Goal: Task Accomplishment & Management: Complete application form

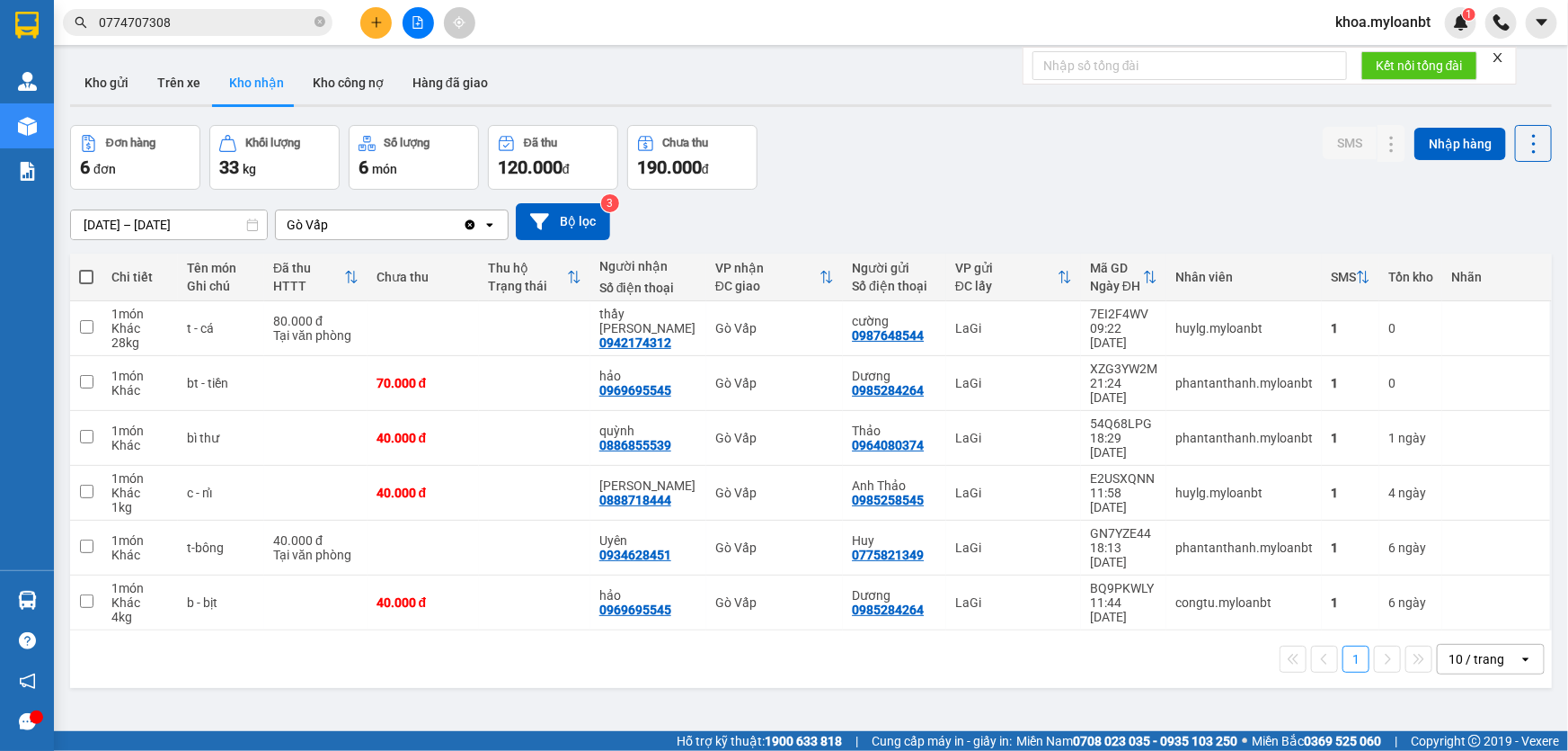
drag, startPoint x: 0, startPoint y: 0, endPoint x: 304, endPoint y: 42, distance: 306.9
click at [287, 63] on button "Kho nhận" at bounding box center [256, 82] width 83 height 44
click at [305, 37] on div "Kết quả tìm kiếm ( 6 ) Bộ lọc Mã ĐH Trạng thái Món hàng Thu hộ Tổng cước Chưa c…" at bounding box center [175, 22] width 350 height 32
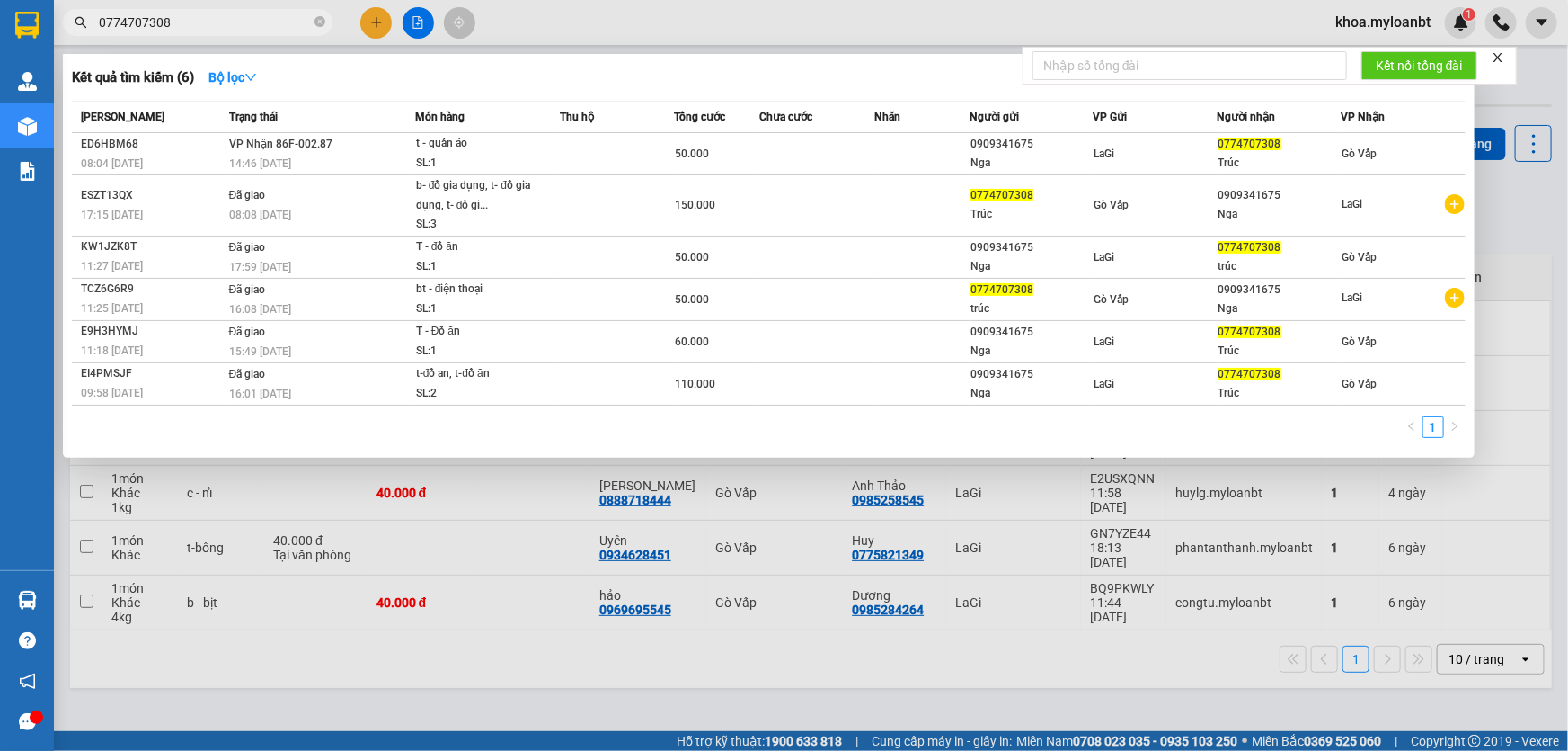
click at [282, 30] on input "0774707308" at bounding box center [204, 22] width 212 height 19
click at [281, 31] on input "0774707308" at bounding box center [204, 22] width 212 height 19
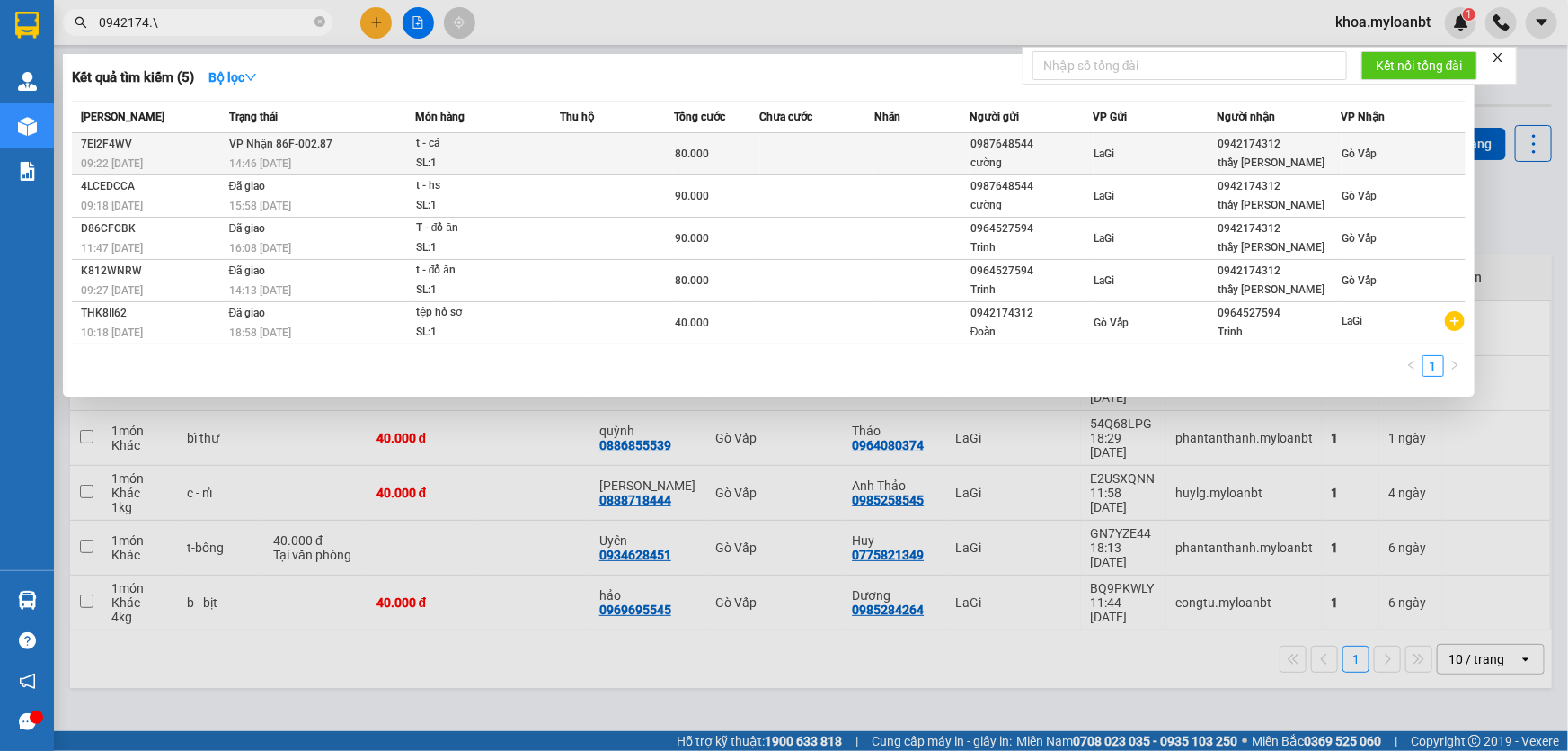
type input "0942174.\"
click at [993, 135] on div "0987648544" at bounding box center [1032, 144] width 122 height 19
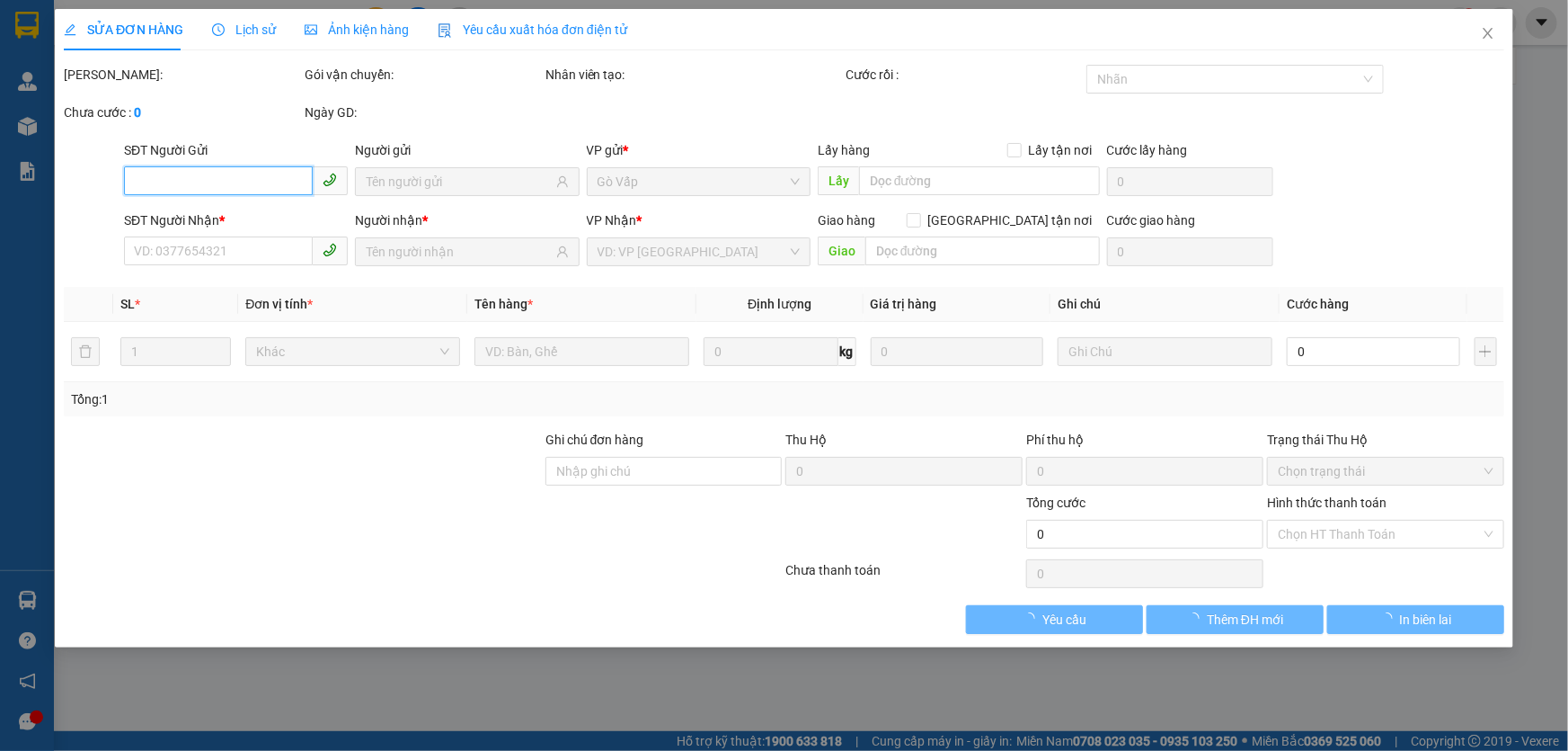
type input "0987648544"
type input "cường"
type input "0942174312"
type input "thầy [PERSON_NAME]"
type input "80.000"
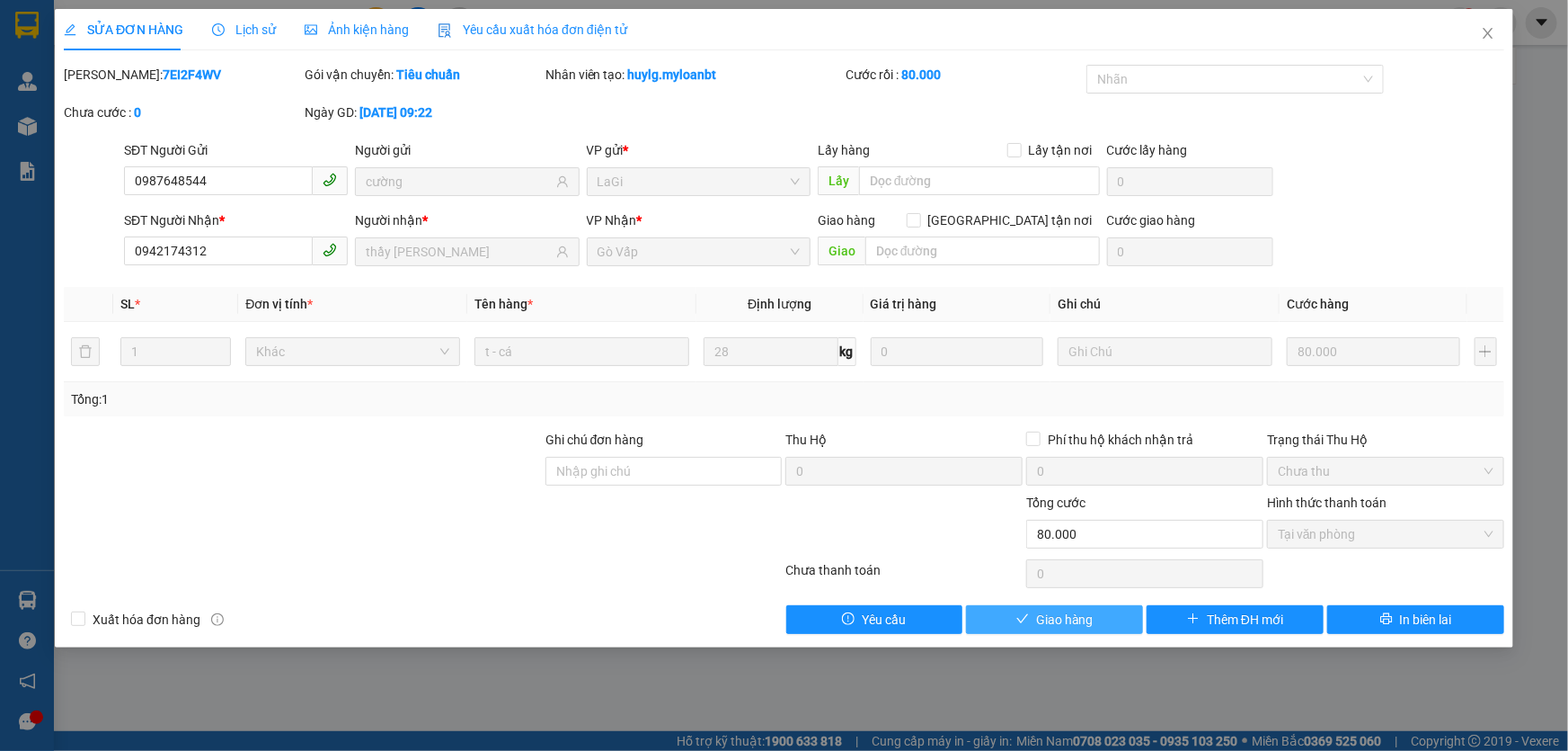
click at [1105, 614] on button "Giao hàng" at bounding box center [1054, 619] width 177 height 29
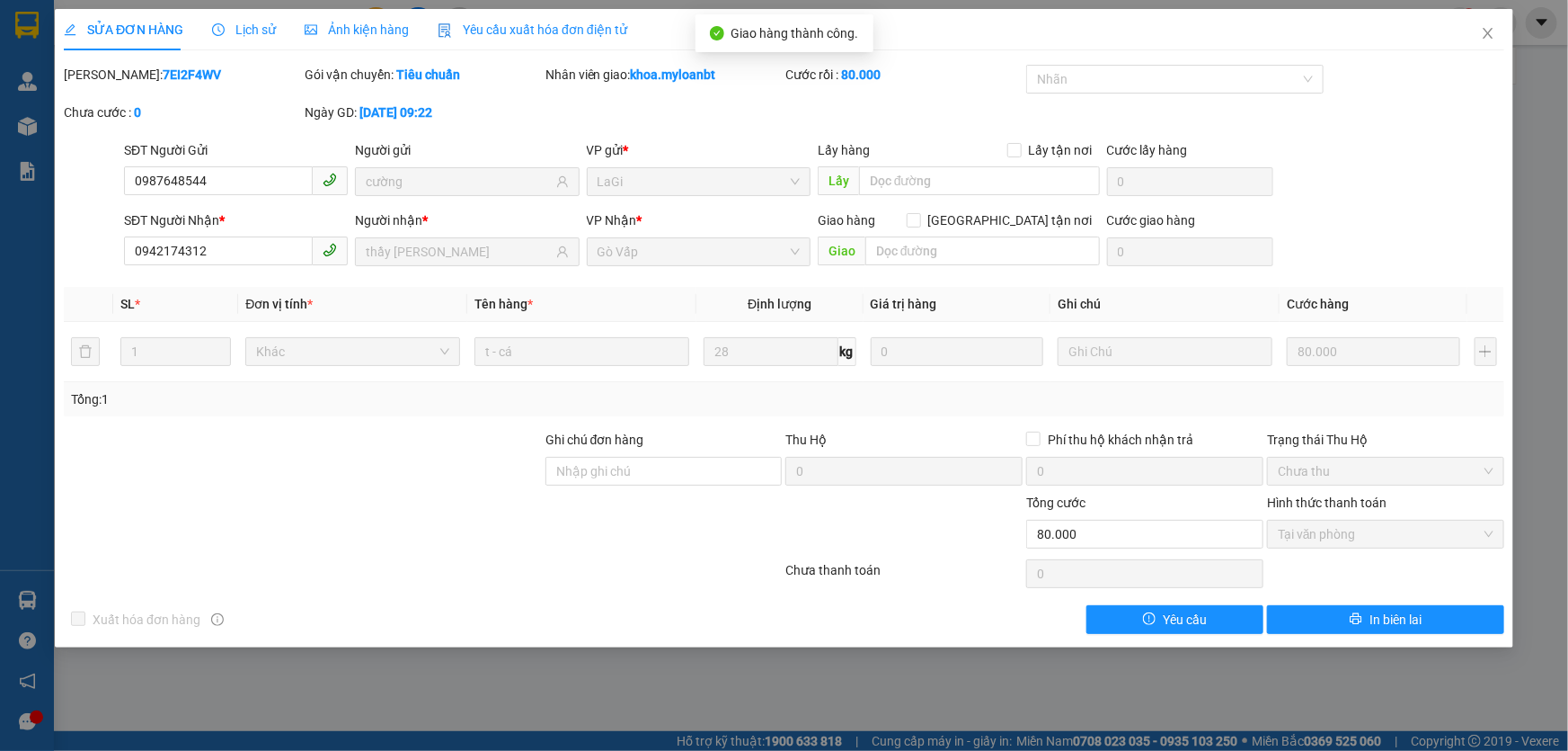
click at [1509, 69] on div "SỬA ĐƠN HÀNG Lịch sử Ảnh kiện hàng Yêu cầu xuất hóa đơn điện tử Total Paid Fee …" at bounding box center [784, 328] width 1459 height 639
click at [1503, 45] on span "Close" at bounding box center [1489, 34] width 50 height 50
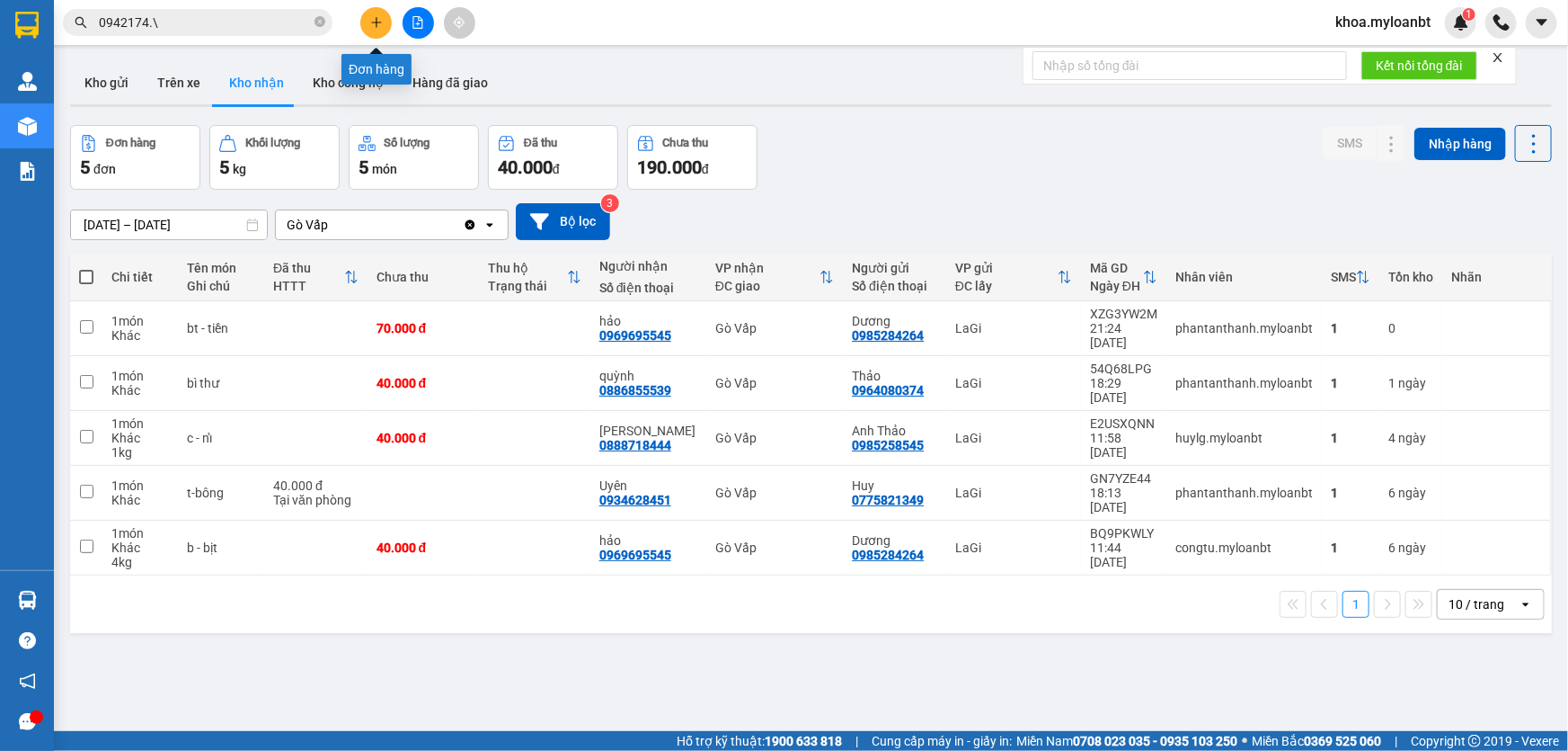
click at [382, 18] on icon "plus" at bounding box center [376, 22] width 13 height 13
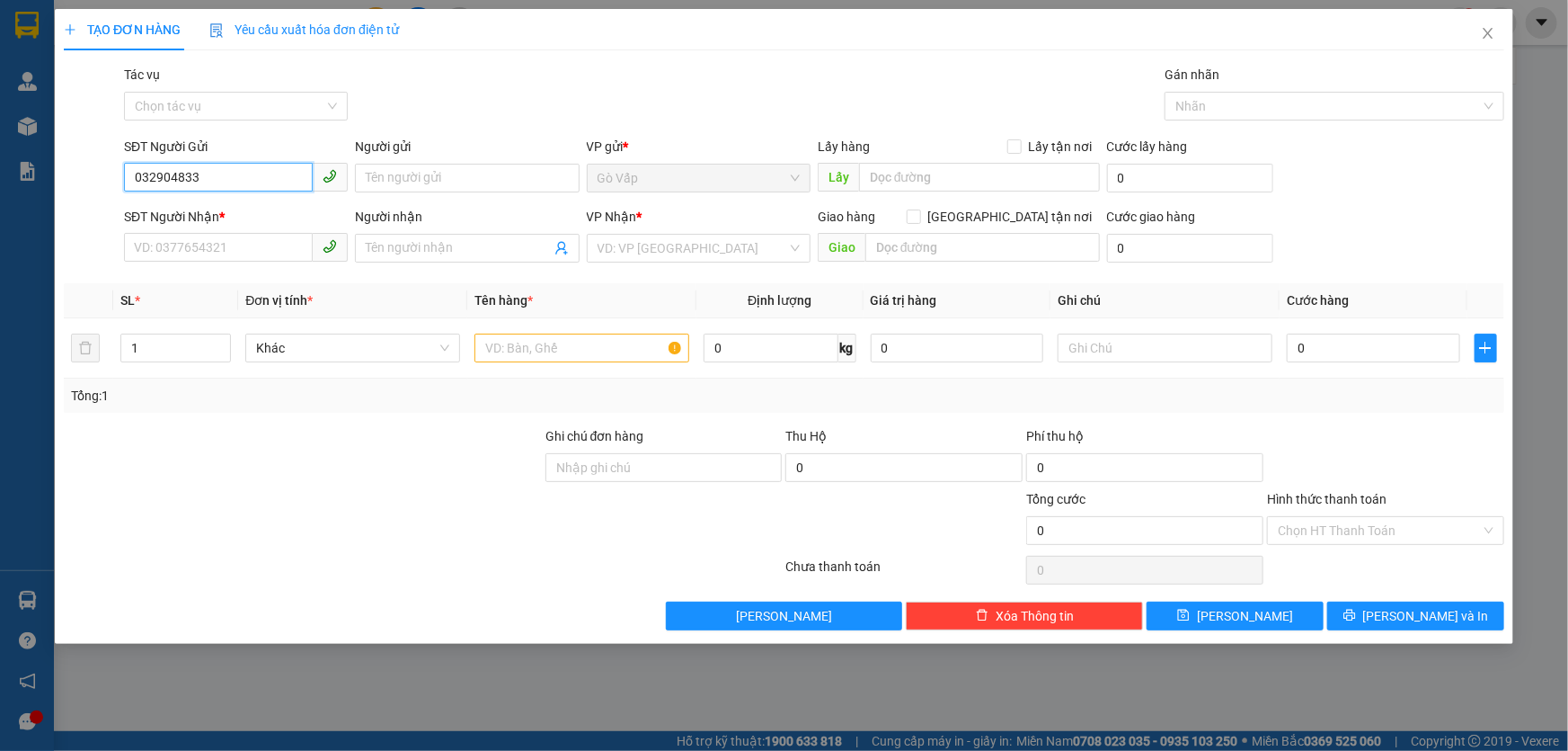
type input "0329048333"
click at [308, 210] on div "0329048333 - Tùng" at bounding box center [235, 214] width 202 height 19
type input "Tùng"
type input "0937393688"
type input "Dũng icon"
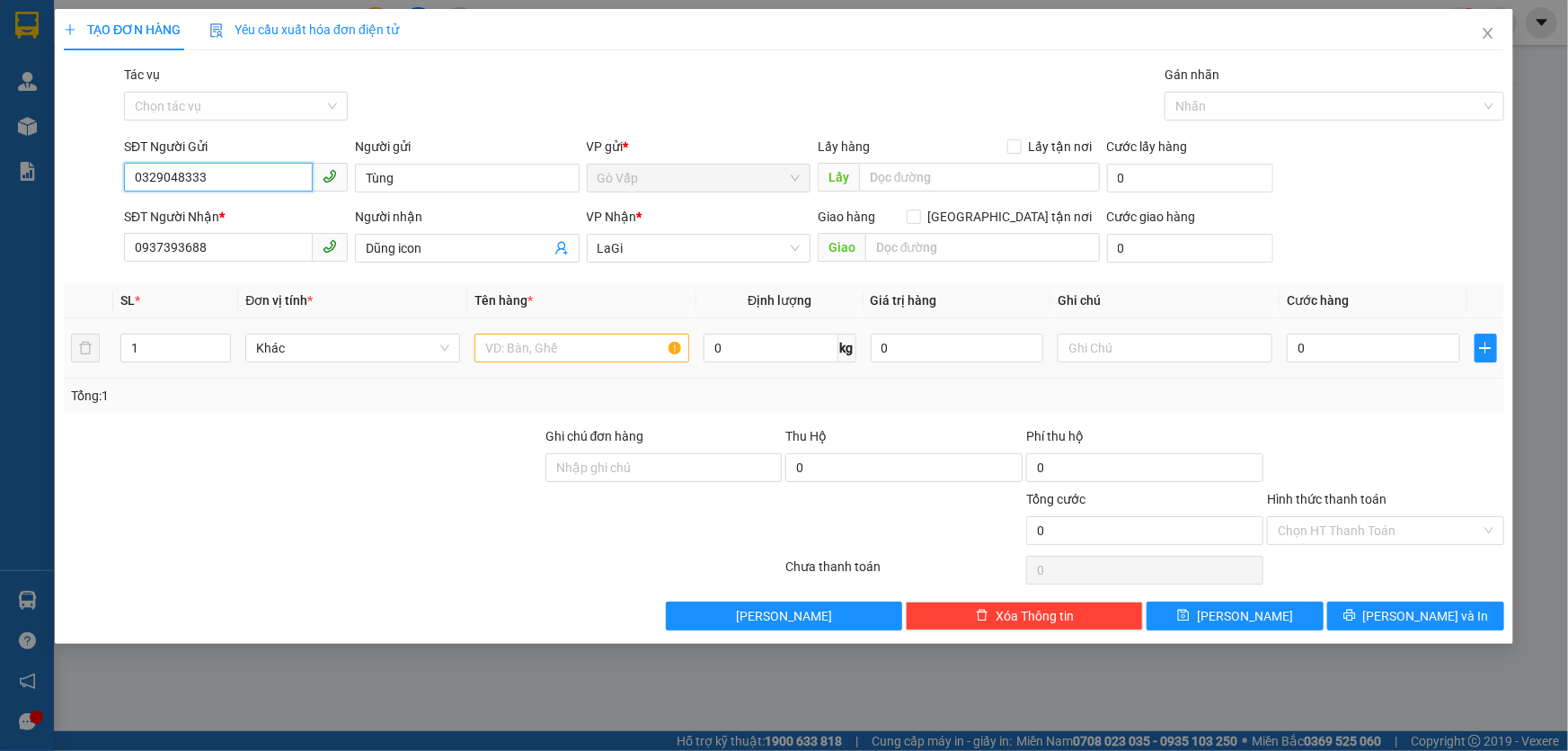
type input "0329048333"
click at [626, 353] on input "text" at bounding box center [582, 348] width 215 height 29
type input "t- lkdt"
click at [728, 349] on input "0" at bounding box center [771, 348] width 133 height 29
type input "10"
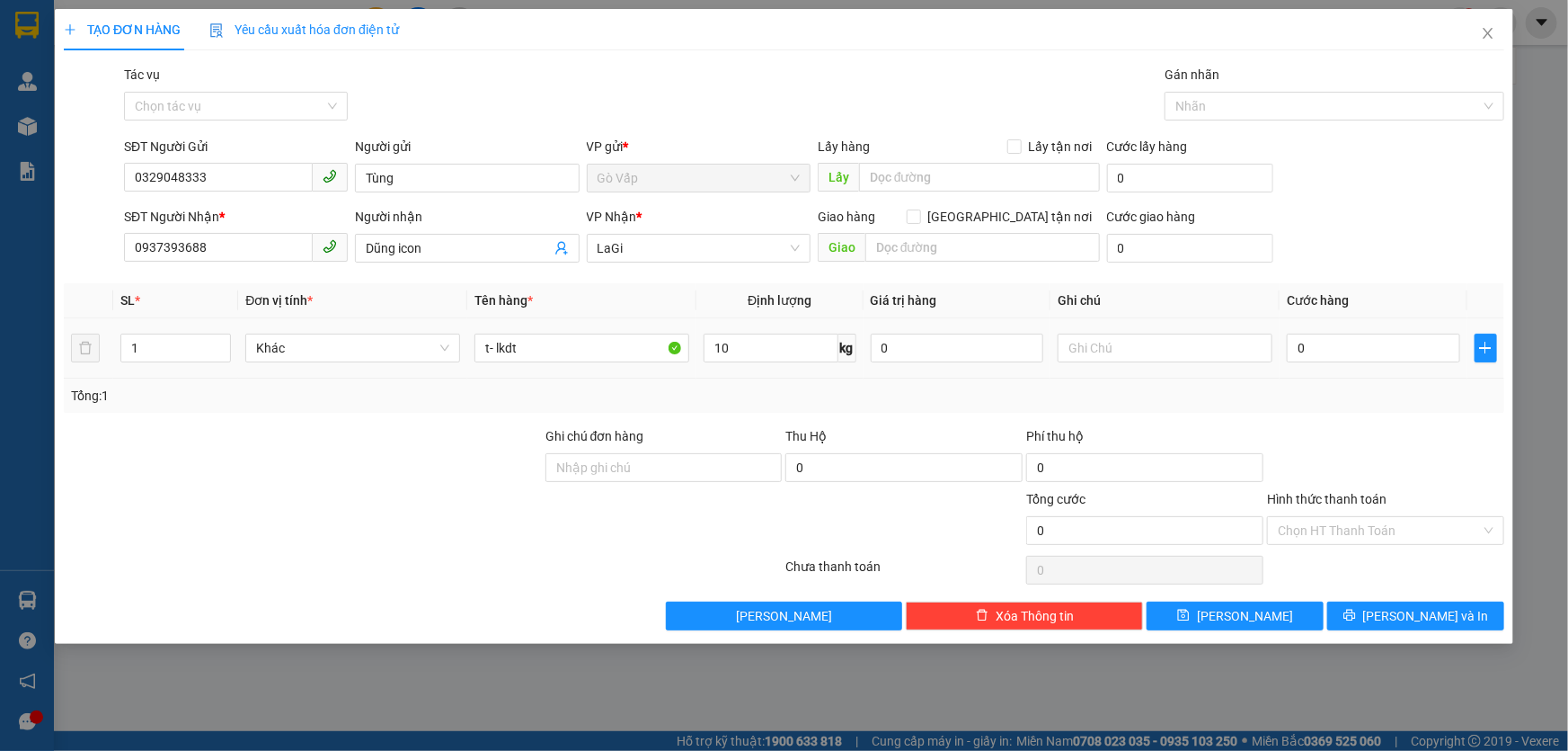
click at [1498, 347] on td at bounding box center [1486, 348] width 37 height 60
click at [1486, 350] on icon "plus" at bounding box center [1486, 348] width 1 height 12
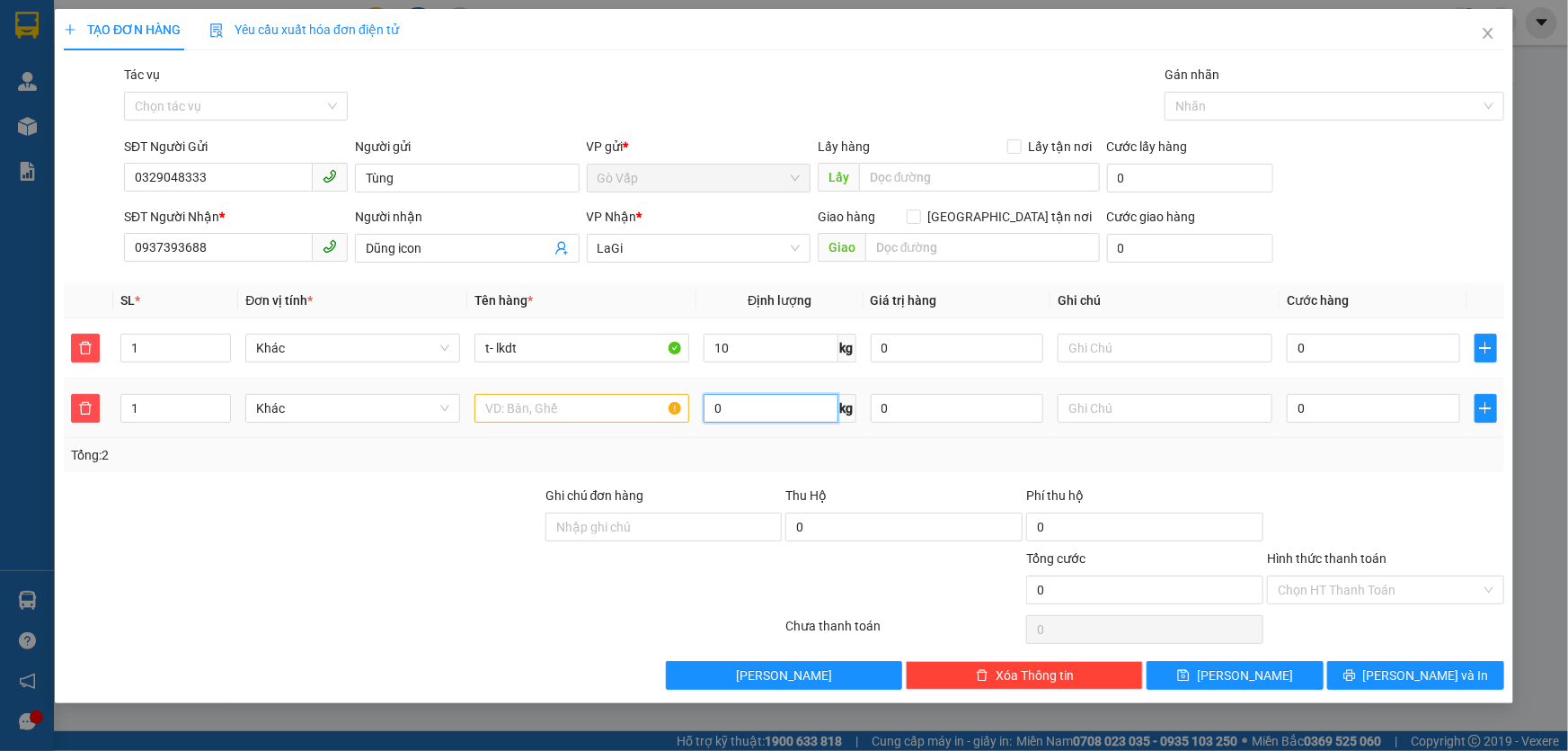
click at [807, 416] on input "0" at bounding box center [771, 408] width 133 height 29
type input "15"
click at [1342, 340] on input "0" at bounding box center [1374, 348] width 173 height 29
type input "05"
type input "5"
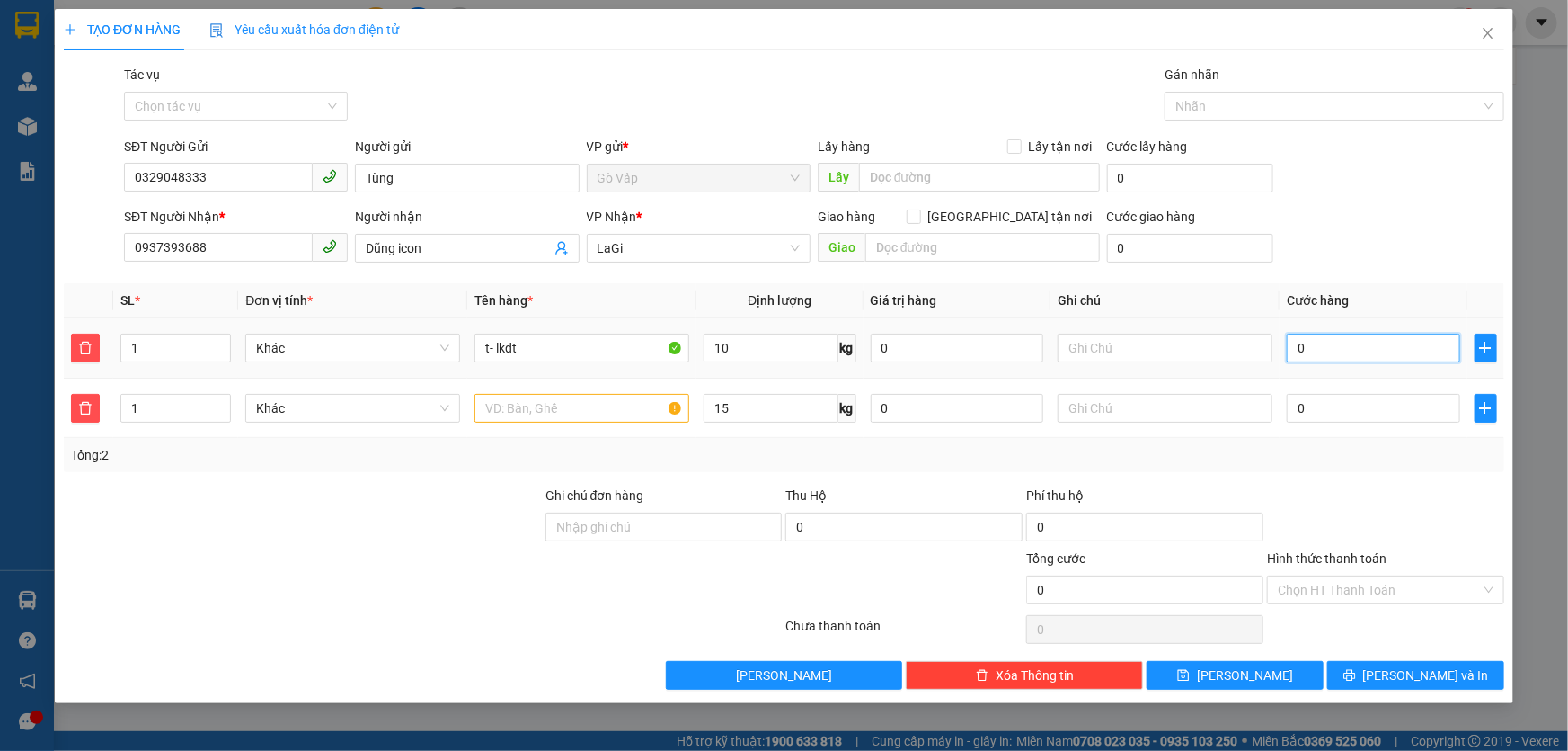
type input "5"
type input "050"
type input "50"
type input "50.000"
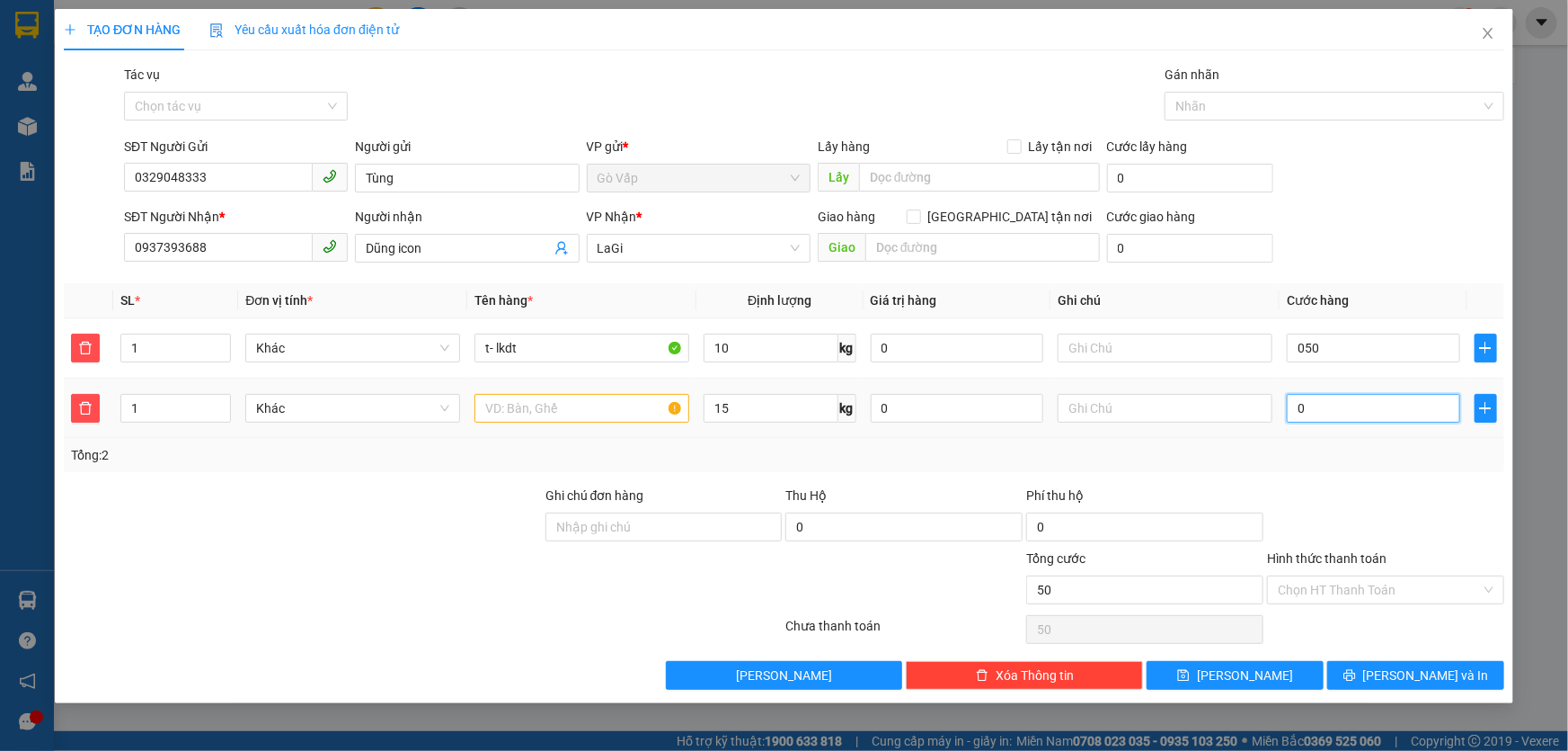
type input "50.000"
click at [1321, 406] on input "0" at bounding box center [1374, 408] width 173 height 29
type input "50.006"
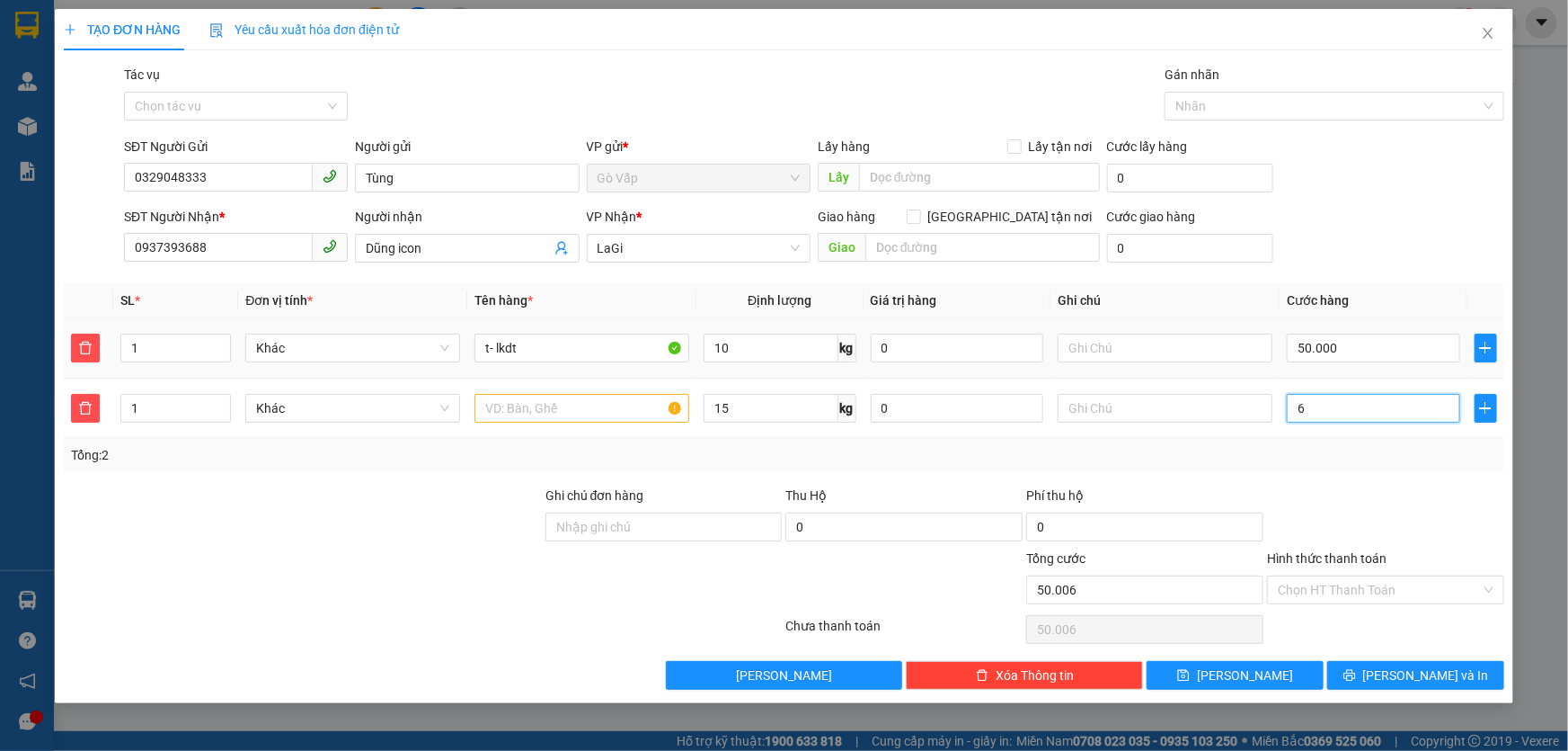
type input "6"
type input "56.000"
type input "6.000"
click at [602, 366] on td "t- lkdt" at bounding box center [581, 348] width 229 height 60
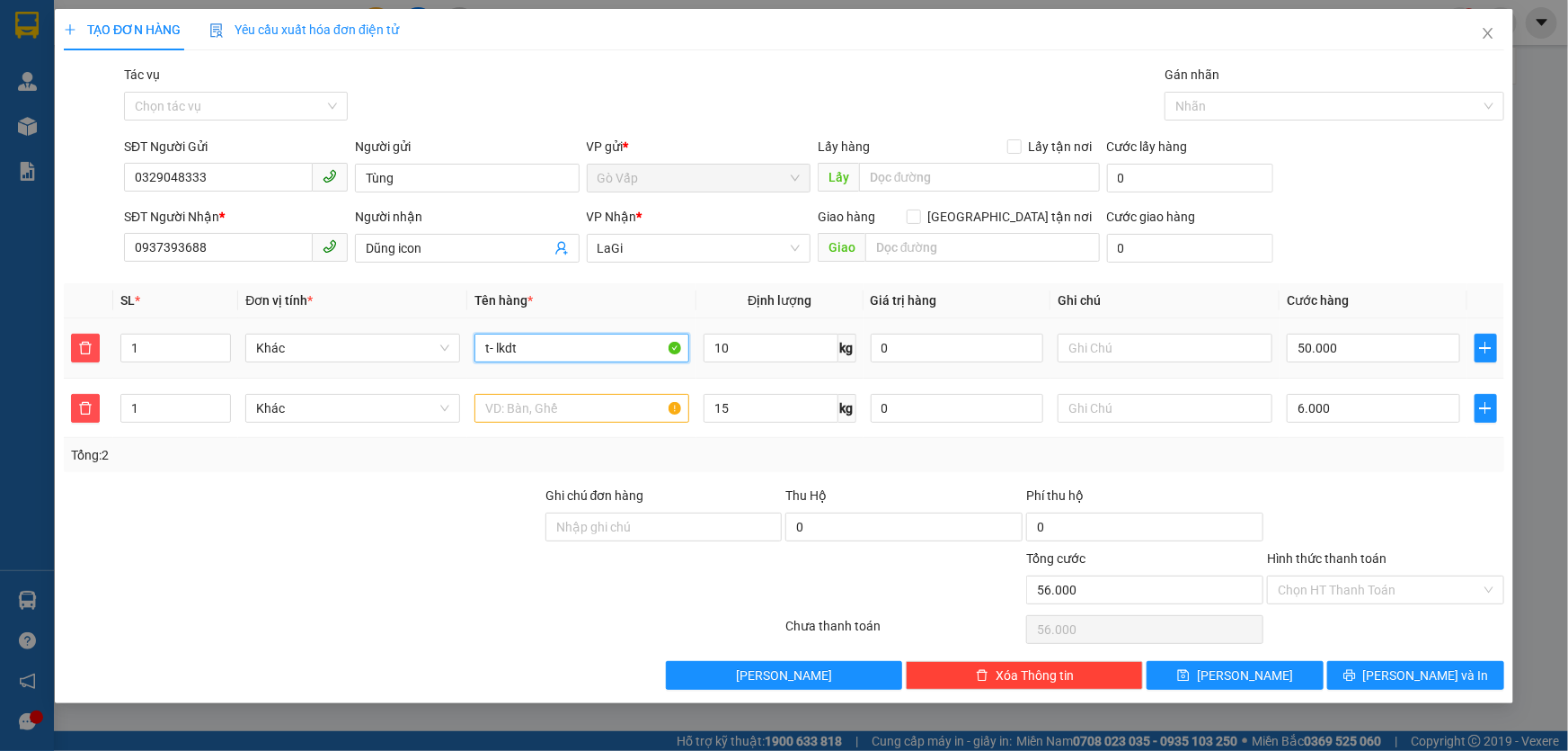
click at [620, 349] on input "t- lkdt" at bounding box center [582, 348] width 215 height 29
type input "t- c"
click at [550, 413] on input "text" at bounding box center [582, 408] width 215 height 29
paste input "t- c"
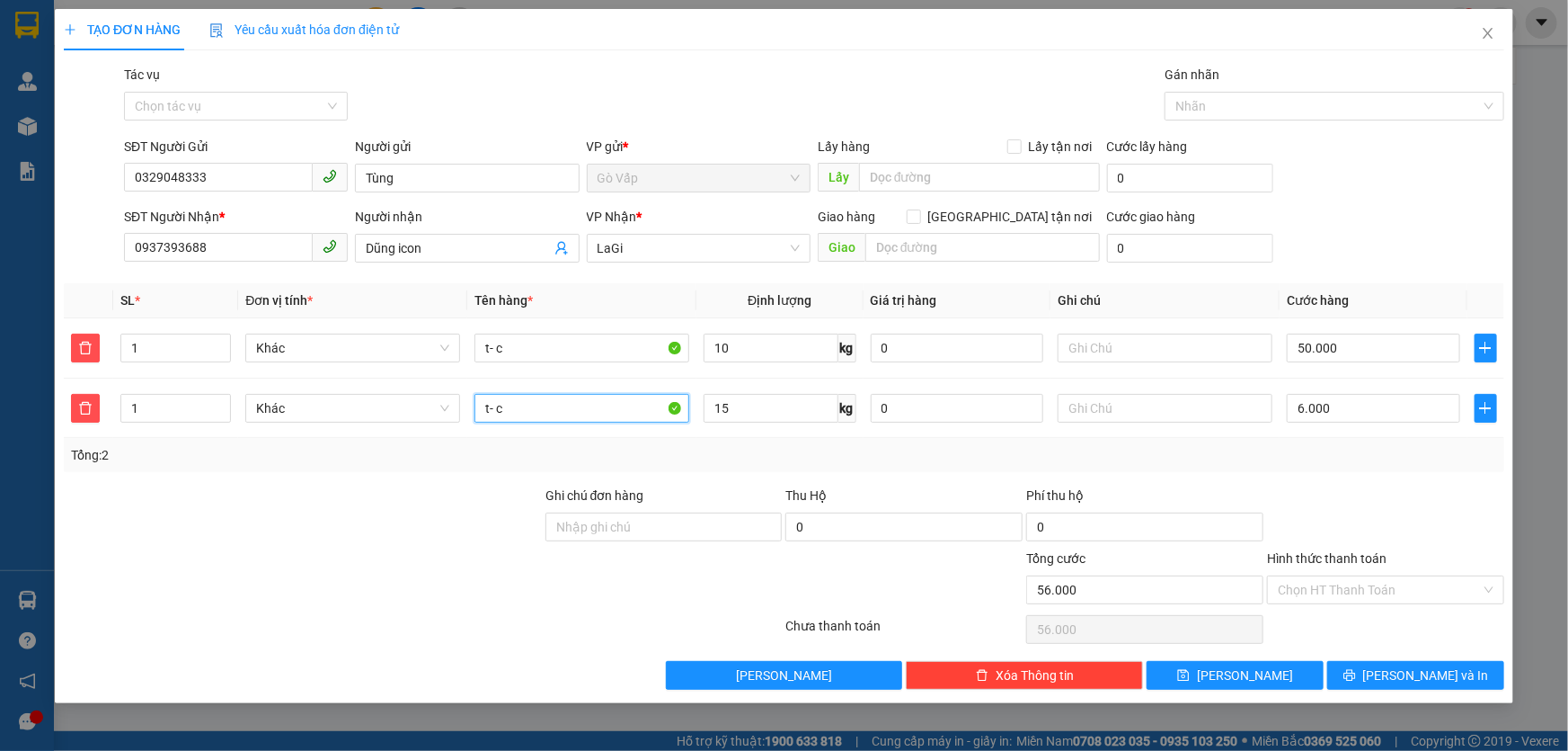
type input "t- c"
click at [1376, 603] on div "Hình thức thanh toán Chọn HT Thanh Toán" at bounding box center [1385, 580] width 237 height 63
click at [1410, 682] on span "[PERSON_NAME] và In" at bounding box center [1427, 676] width 126 height 19
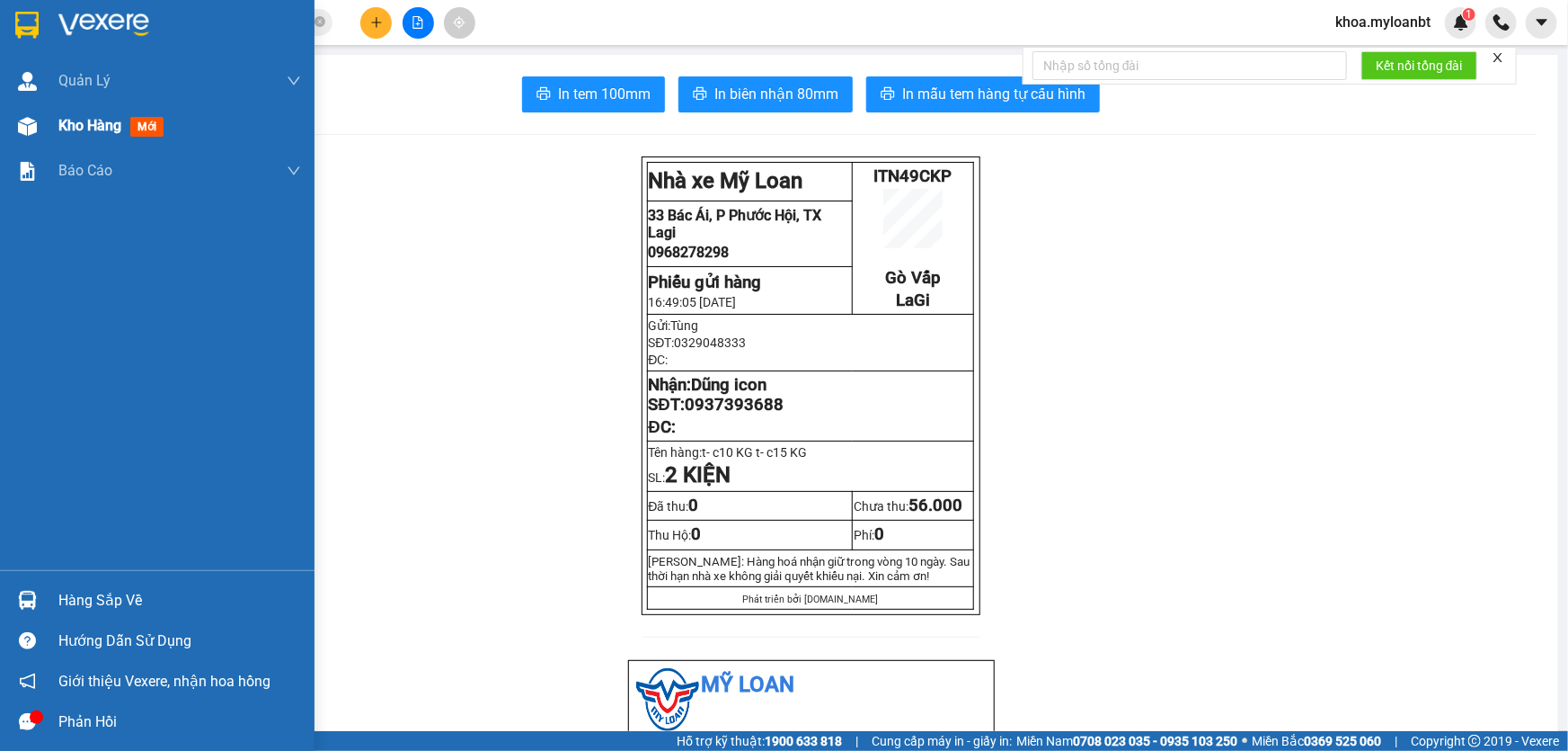
click at [12, 131] on div at bounding box center [27, 126] width 32 height 32
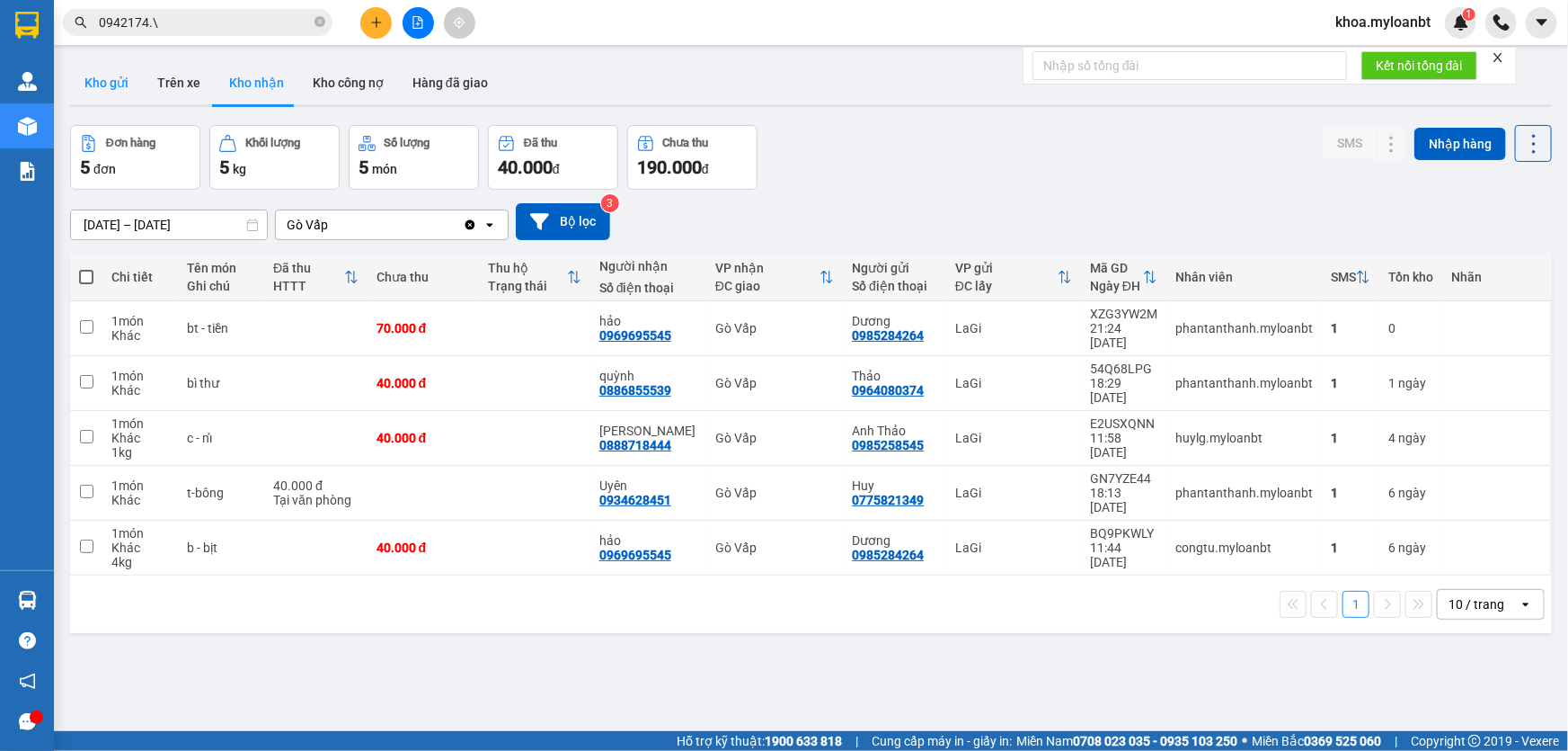
click at [129, 101] on button "Kho gửi" at bounding box center [105, 82] width 73 height 44
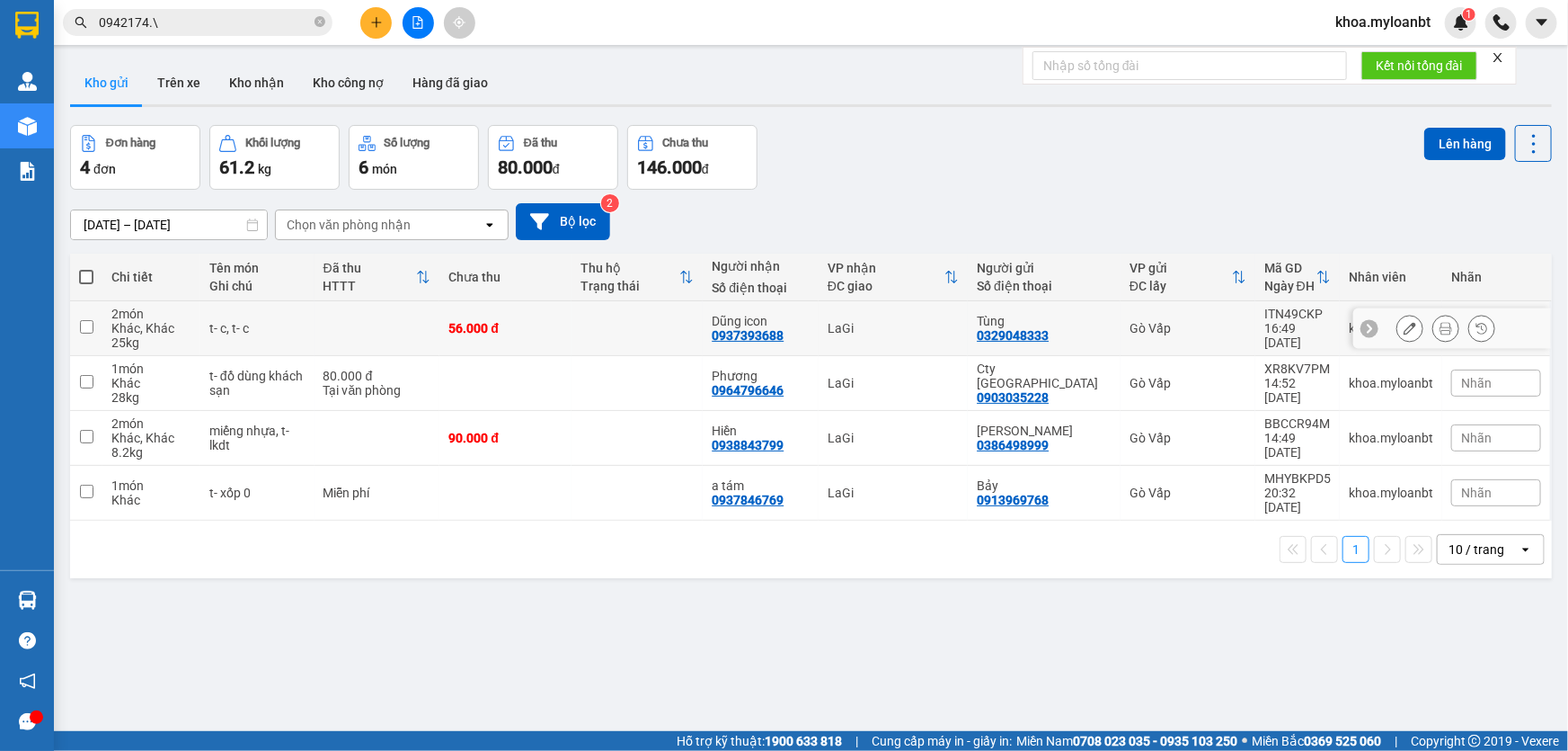
click at [1413, 335] on div at bounding box center [1446, 328] width 99 height 27
click at [1404, 333] on icon at bounding box center [1409, 328] width 13 height 13
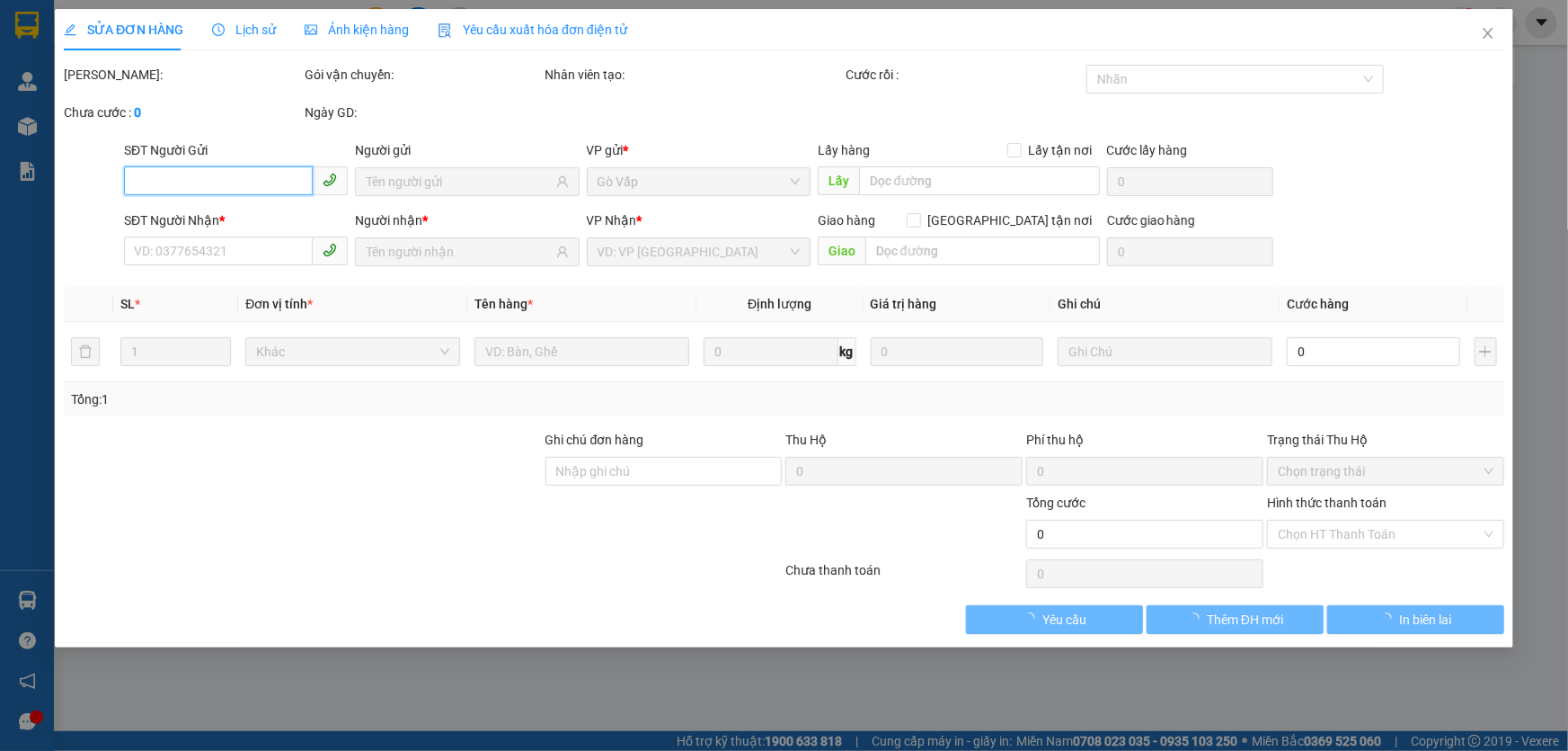
type input "0329048333"
type input "0937393688"
type input "56.000"
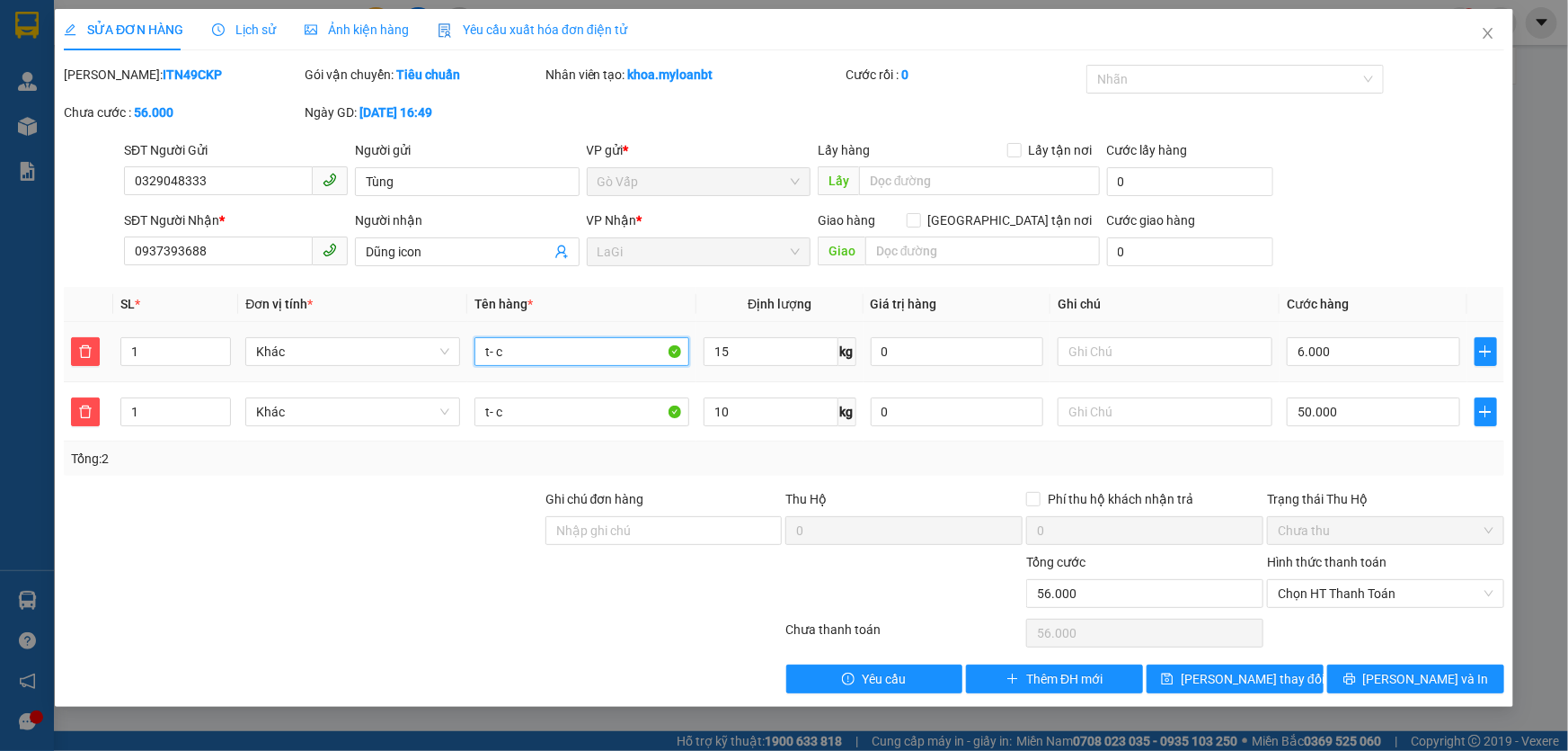
click at [605, 355] on input "t- c" at bounding box center [582, 351] width 215 height 29
type input "t- lkdt"
click at [556, 403] on input "t- c" at bounding box center [582, 412] width 215 height 29
type input "t- lkdt"
click at [1399, 699] on div "SỬA ĐƠN HÀNG Lịch sử Ảnh kiện hàng Yêu cầu xuất hóa đơn điện tử Total Paid Fee …" at bounding box center [784, 357] width 1459 height 698
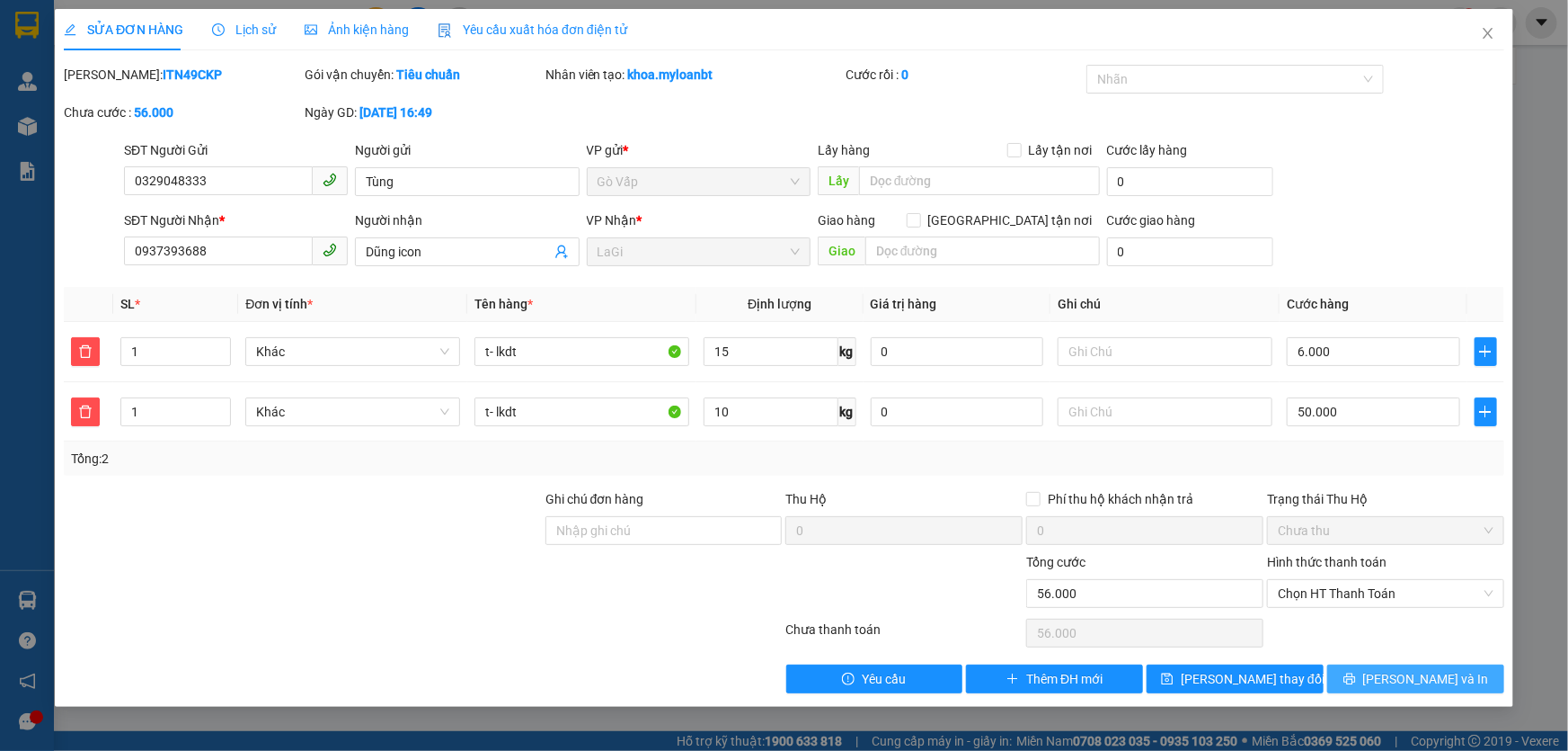
click at [1398, 687] on button "[PERSON_NAME] và In" at bounding box center [1415, 679] width 177 height 29
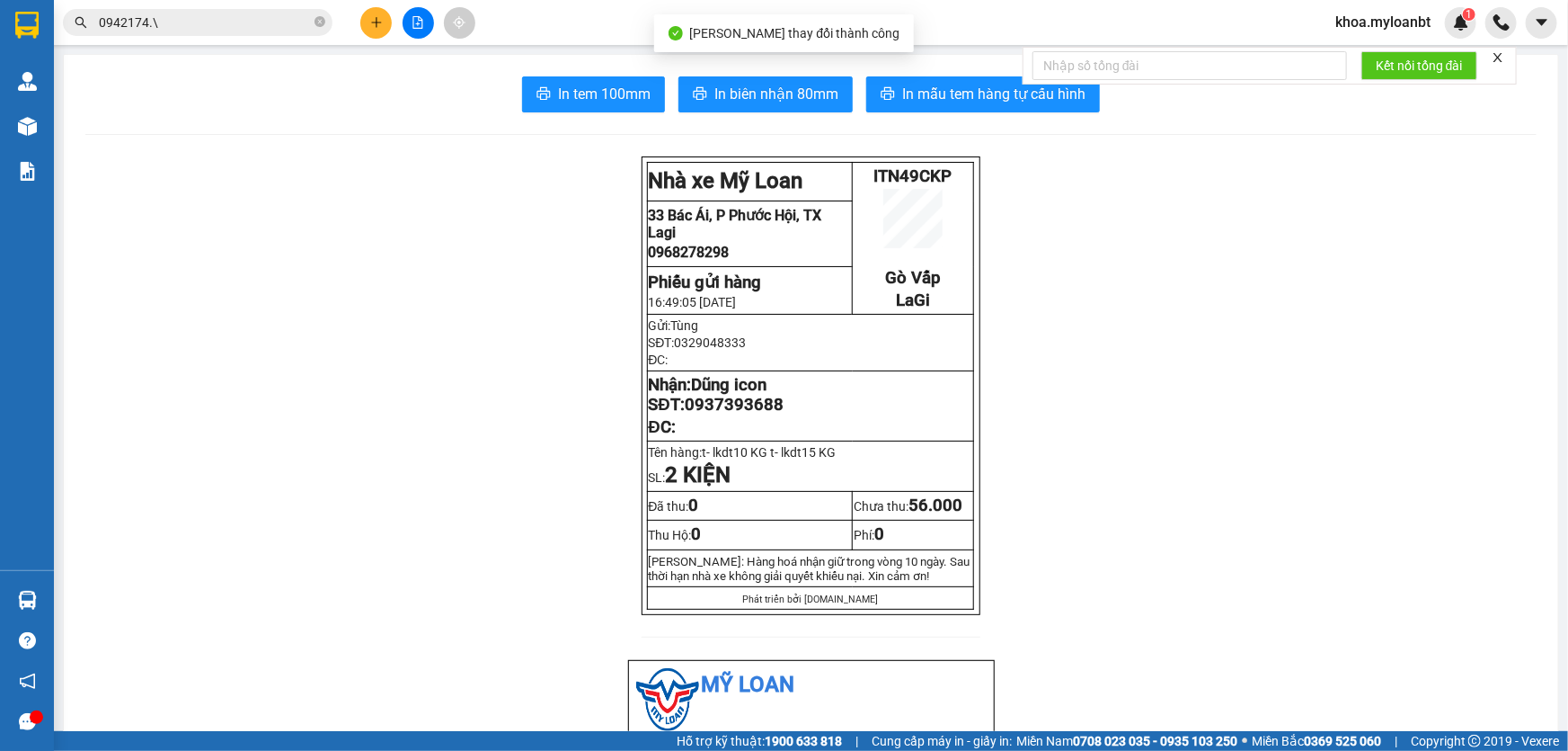
click at [830, 109] on button "In biên nhận 80mm" at bounding box center [766, 94] width 174 height 36
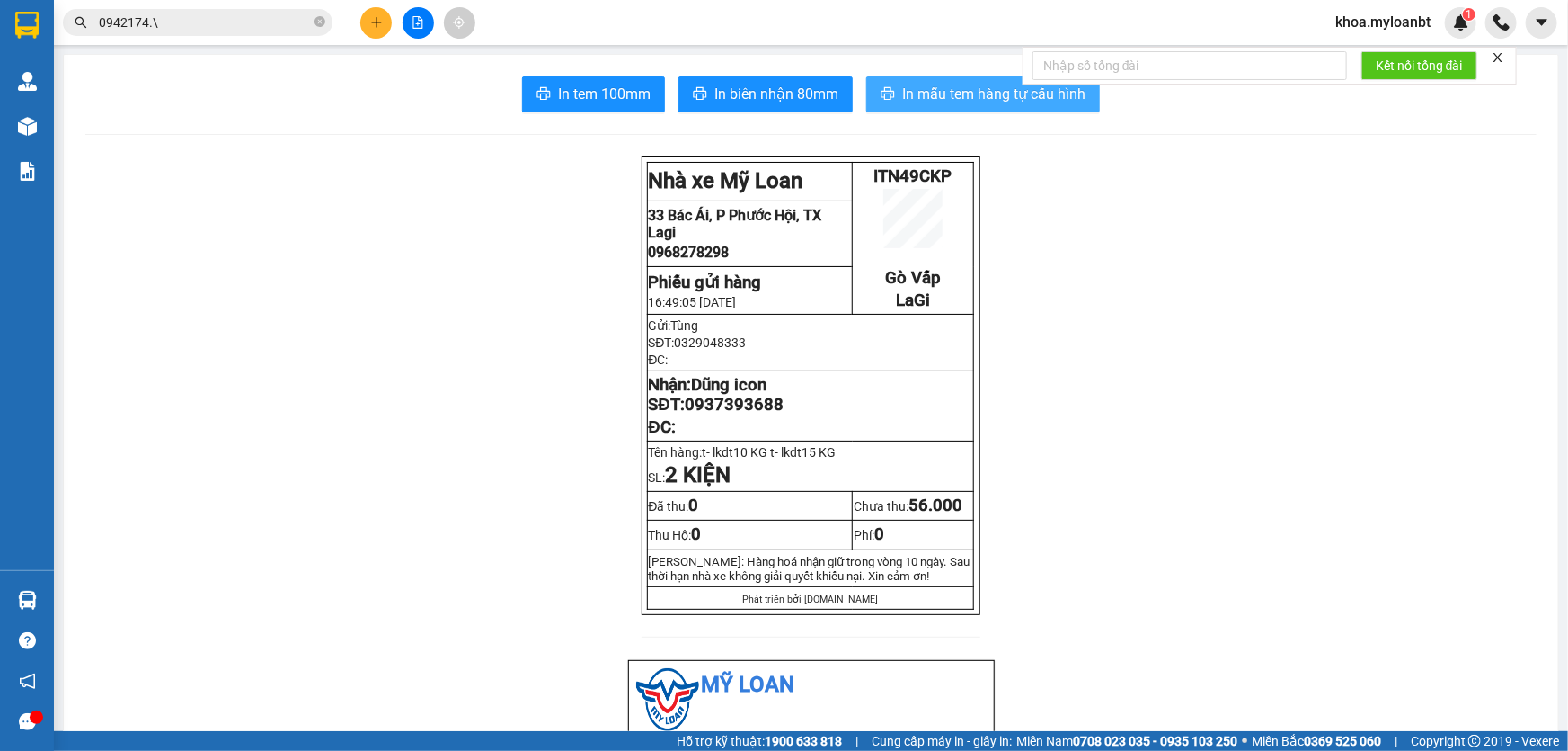
click at [936, 81] on button "In mẫu tem hàng tự cấu hình" at bounding box center [984, 94] width 234 height 36
click at [924, 178] on span "ITN49CKP" at bounding box center [913, 176] width 78 height 19
copy span "ITN49CKP"
click at [267, 35] on span "0942174.\" at bounding box center [197, 22] width 270 height 27
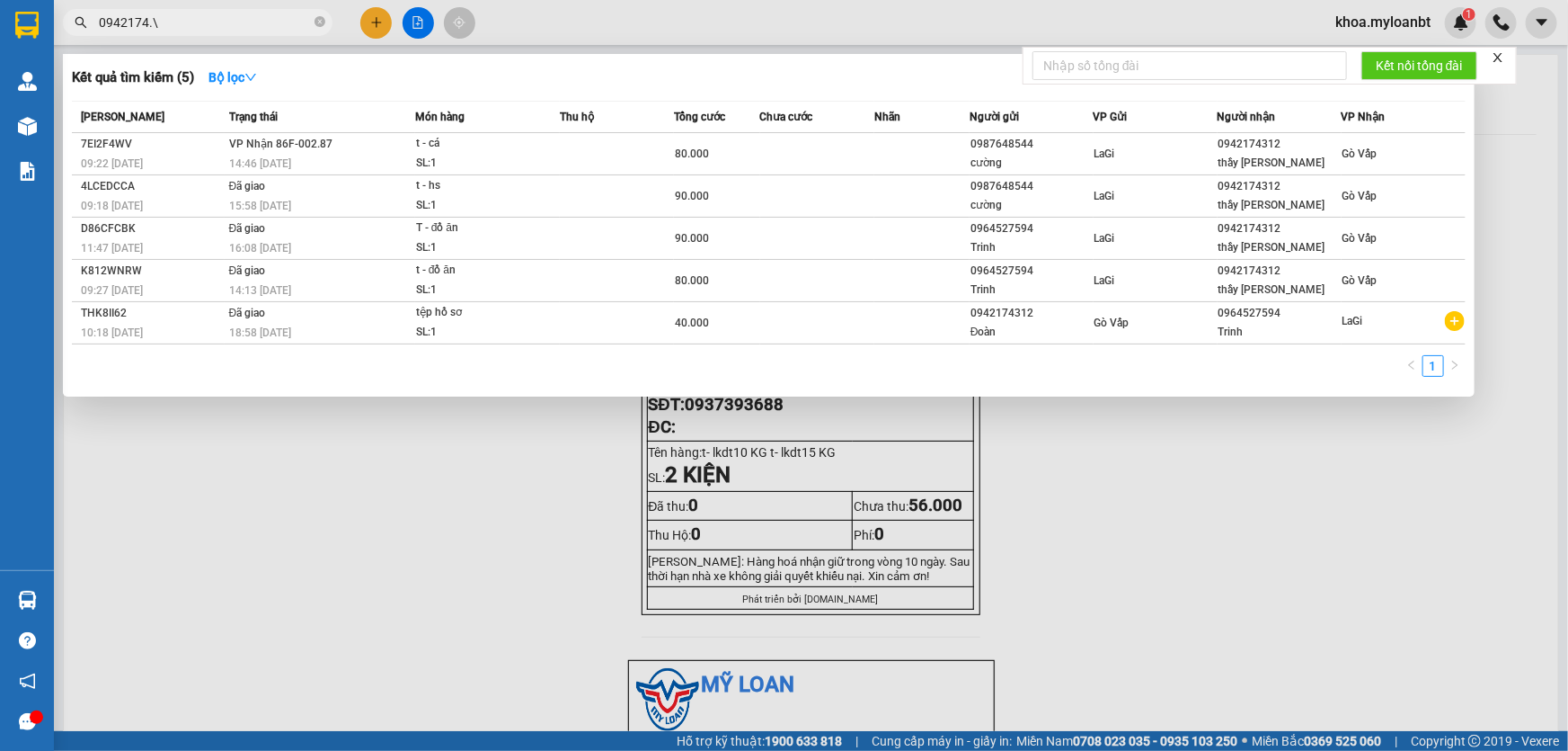
click at [268, 28] on input "0942174.\" at bounding box center [204, 22] width 212 height 19
paste input "ITN49CKP"
paste input "text"
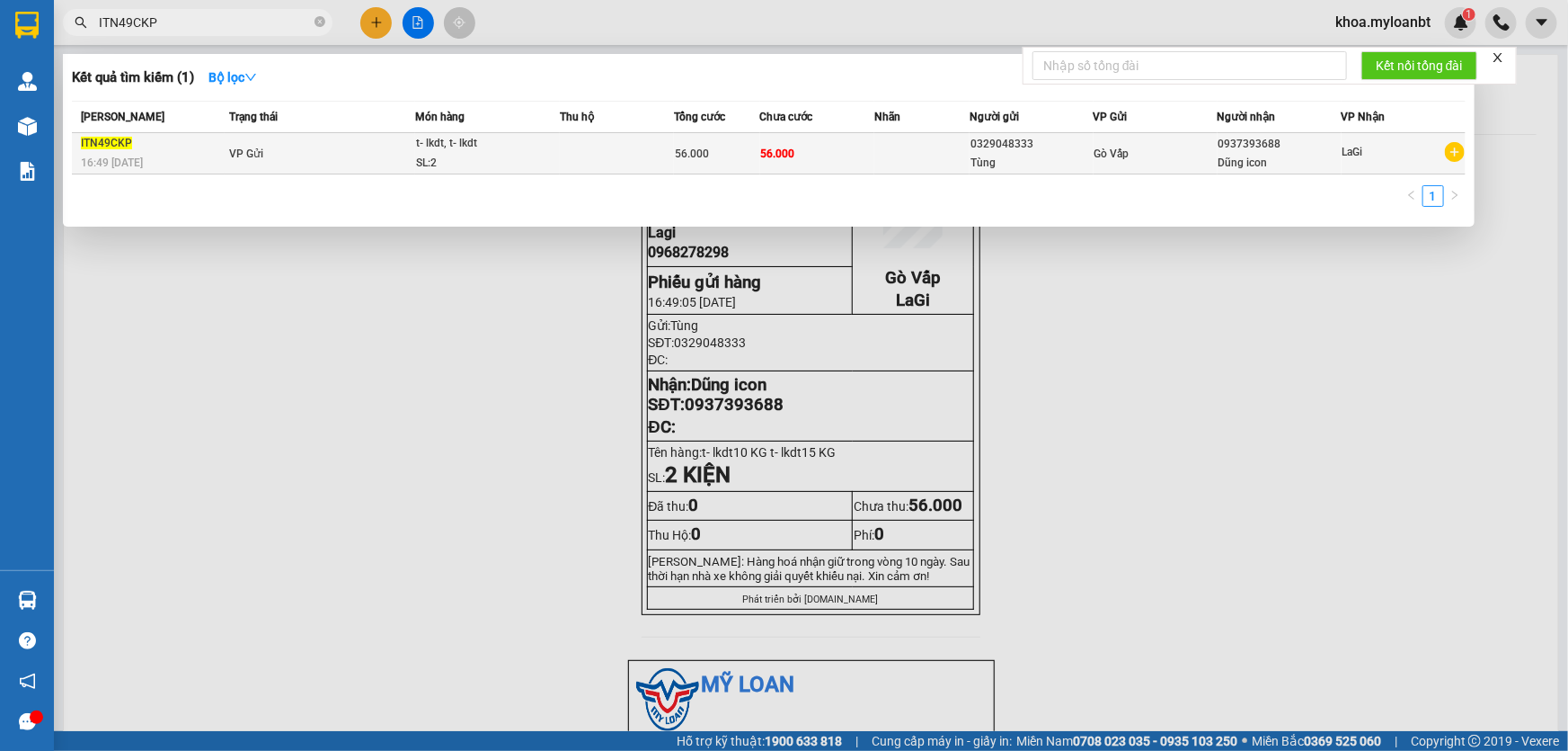
type input "ITN49CKP"
click at [639, 144] on td at bounding box center [617, 154] width 114 height 42
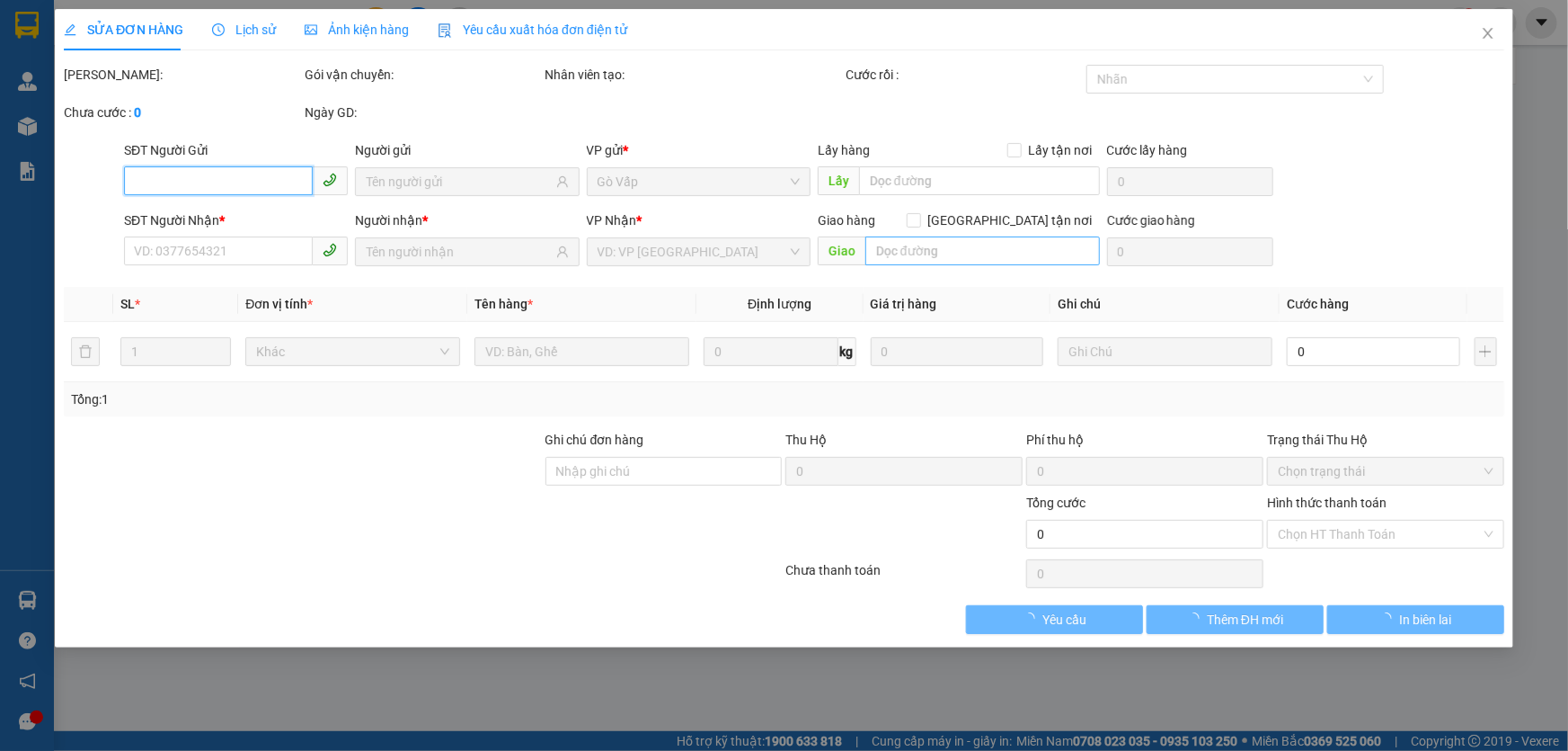
type input "0329048333"
type input "0937393688"
type input "56.000"
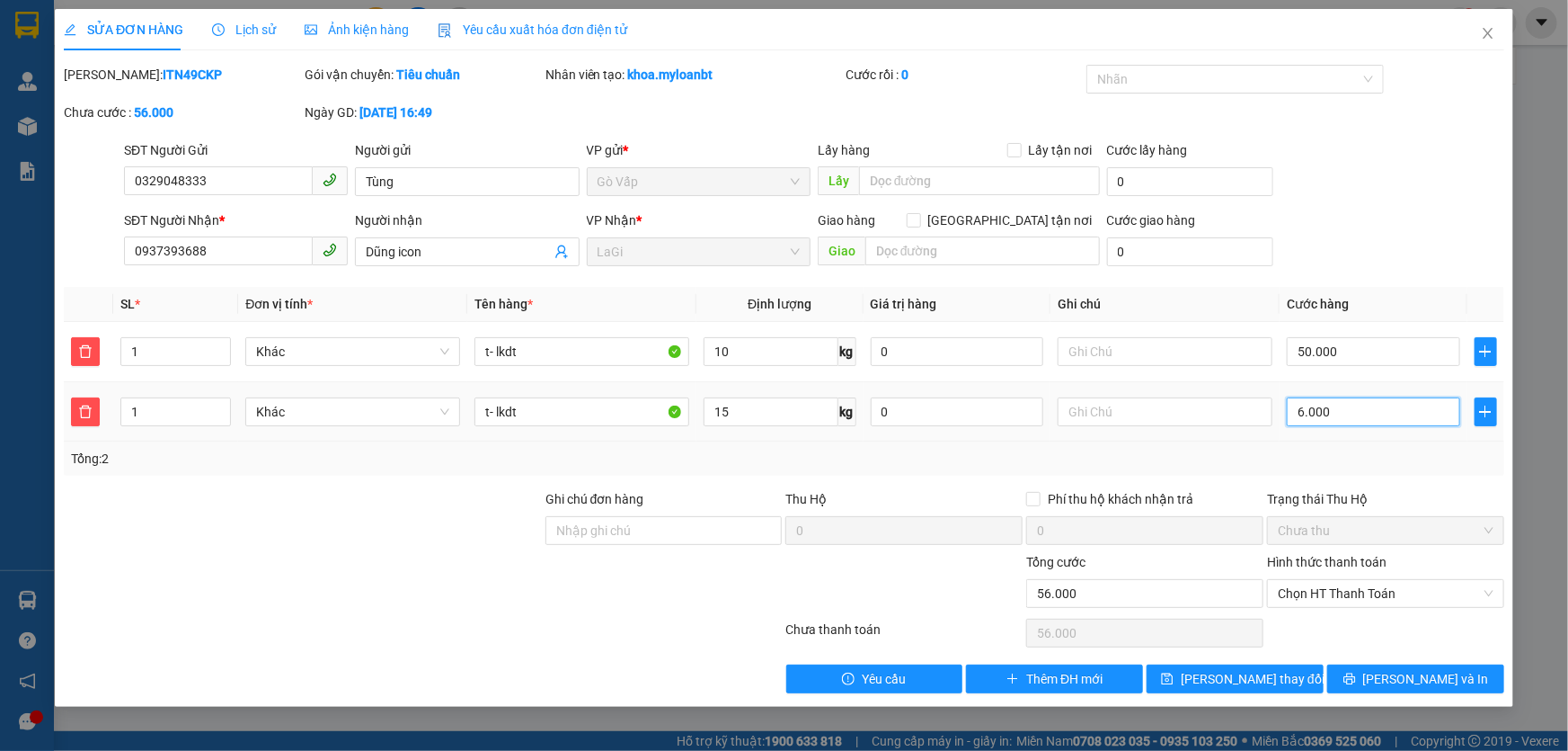
click at [1333, 402] on input "6.000" at bounding box center [1374, 412] width 173 height 29
click at [1332, 402] on input "6.000" at bounding box center [1374, 412] width 173 height 29
type input "50.006"
type input "6"
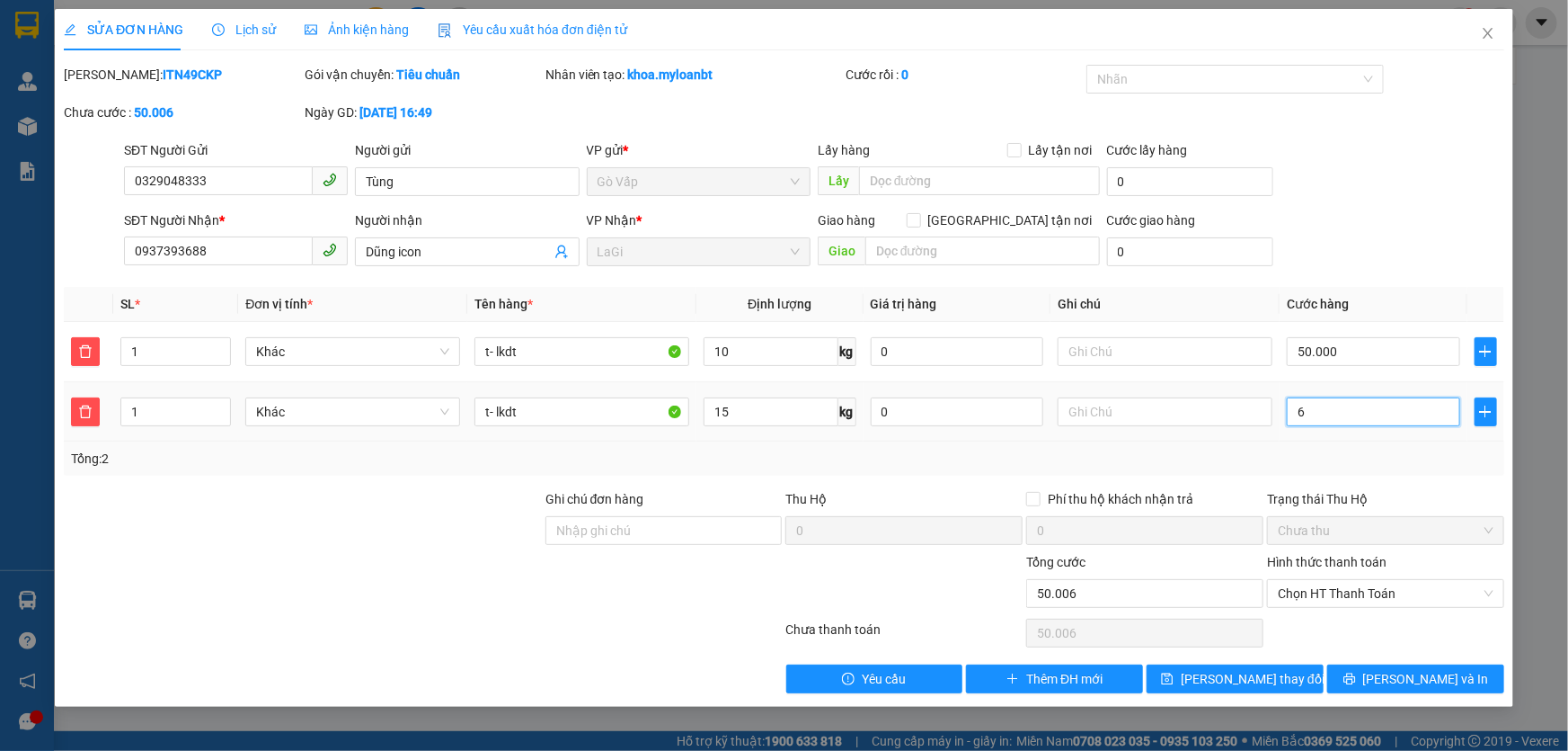
type input "50.060"
type input "60"
type input "50.600"
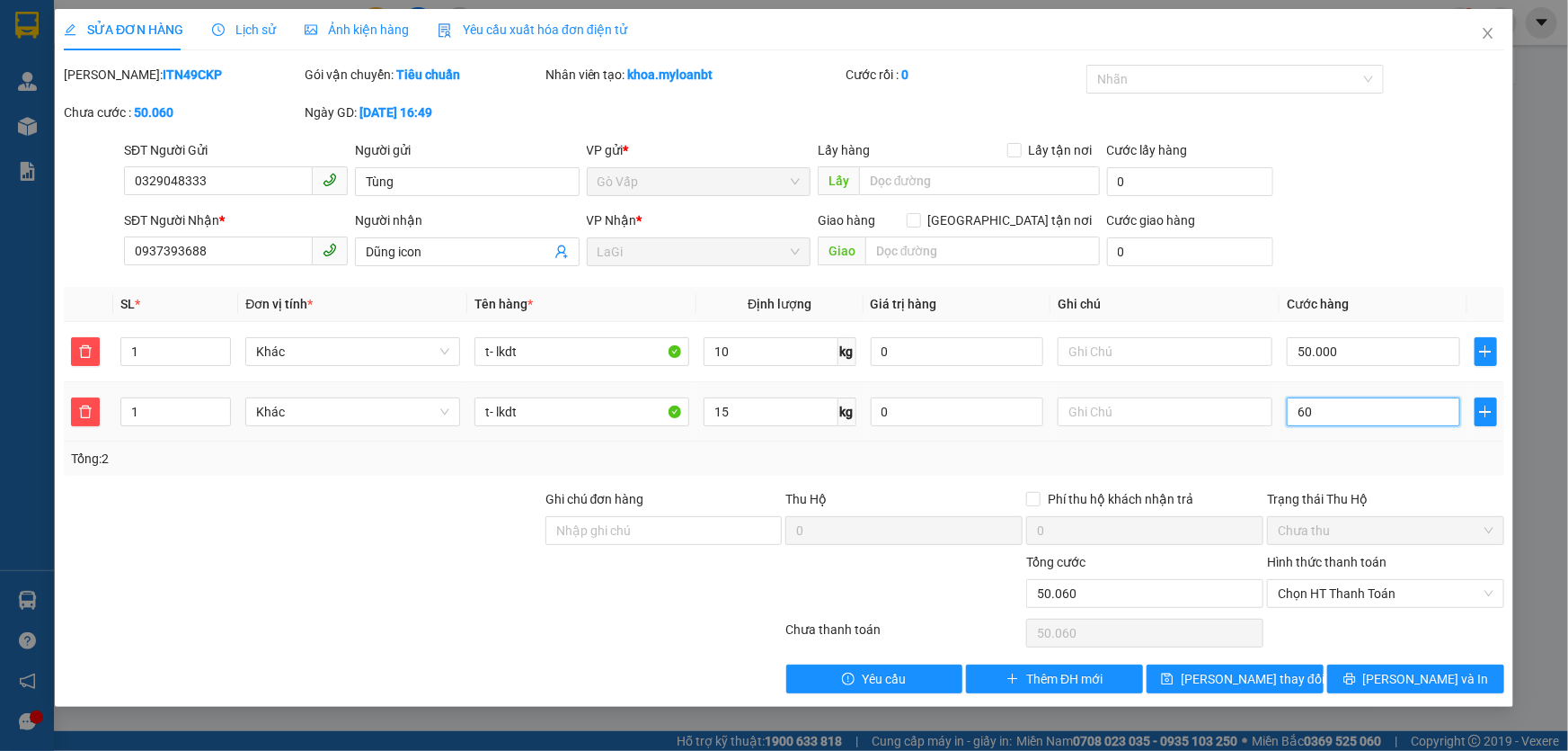
type input "600"
type input "50.060"
type input "60"
type input "110.000"
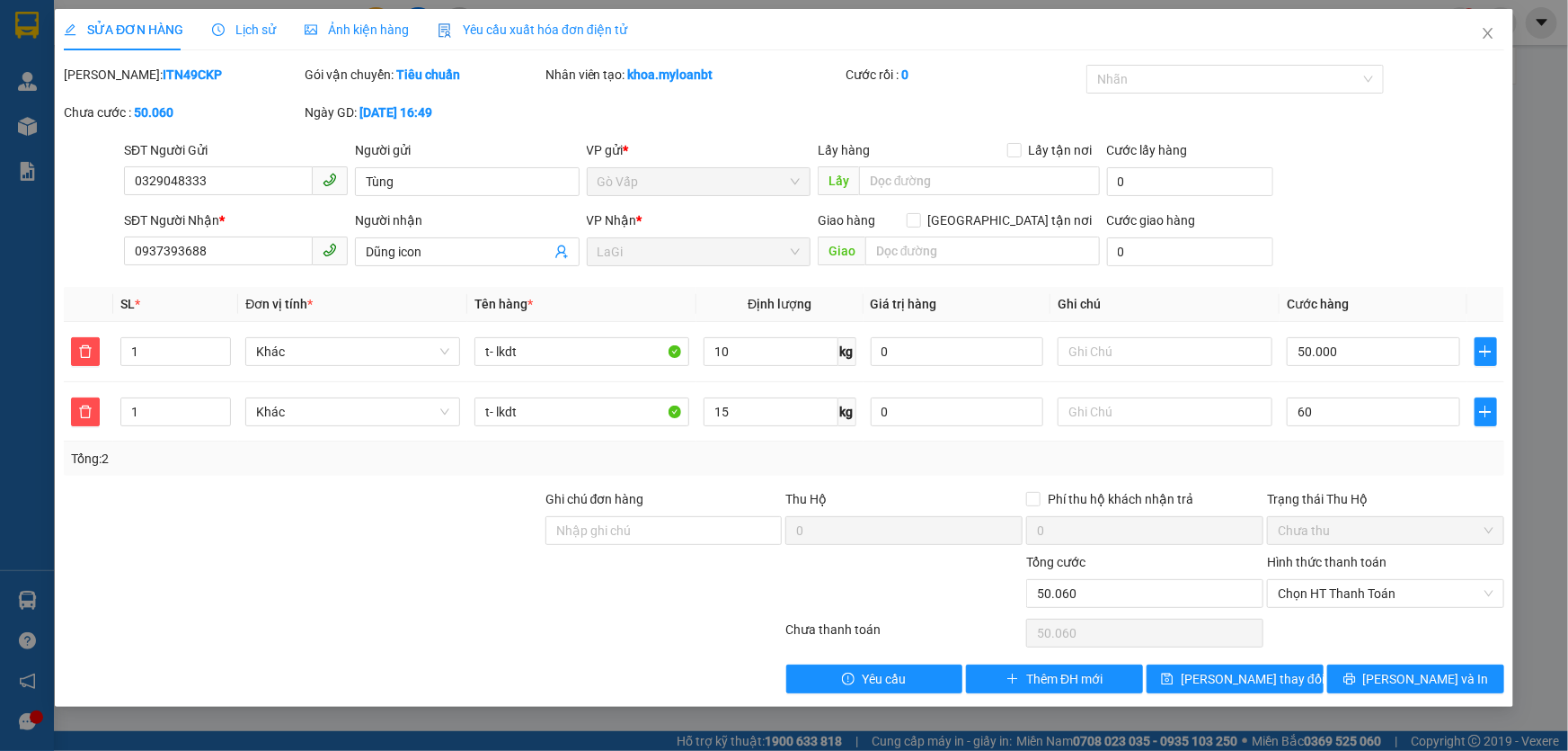
type input "110.000"
type input "60.000"
click at [1403, 466] on div "Tổng: 2" at bounding box center [784, 459] width 1427 height 19
click at [1464, 695] on div "SỬA ĐƠN HÀNG Lịch sử Ảnh kiện hàng Yêu cầu xuất hóa đơn điện tử Total Paid Fee …" at bounding box center [784, 357] width 1459 height 698
click at [1452, 676] on button "[PERSON_NAME] và In" at bounding box center [1415, 679] width 177 height 29
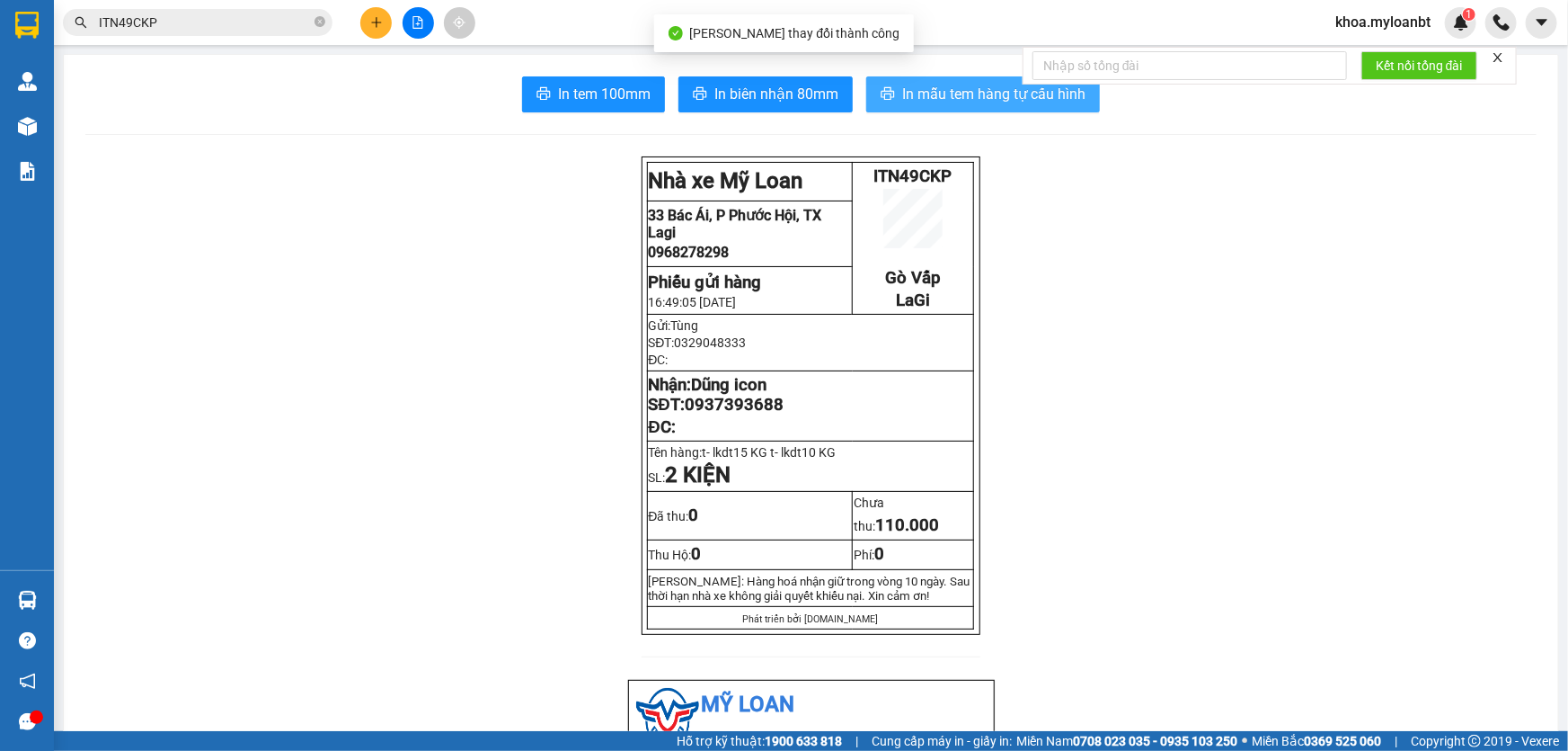
click at [925, 92] on span "In mẫu tem hàng tự cấu hình" at bounding box center [994, 93] width 184 height 22
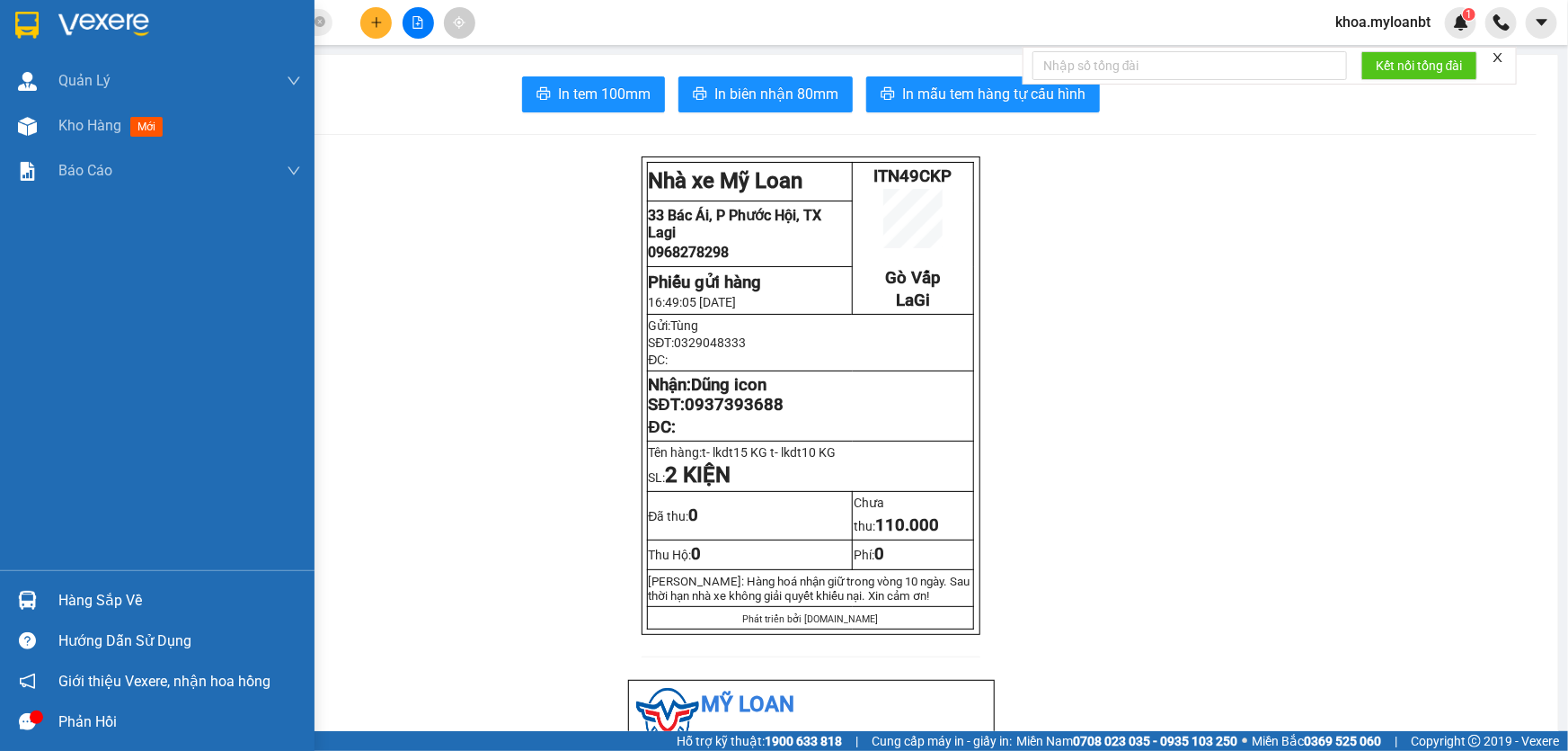
drag, startPoint x: 32, startPoint y: 593, endPoint x: 75, endPoint y: 585, distance: 43.7
click at [32, 592] on img at bounding box center [28, 600] width 19 height 19
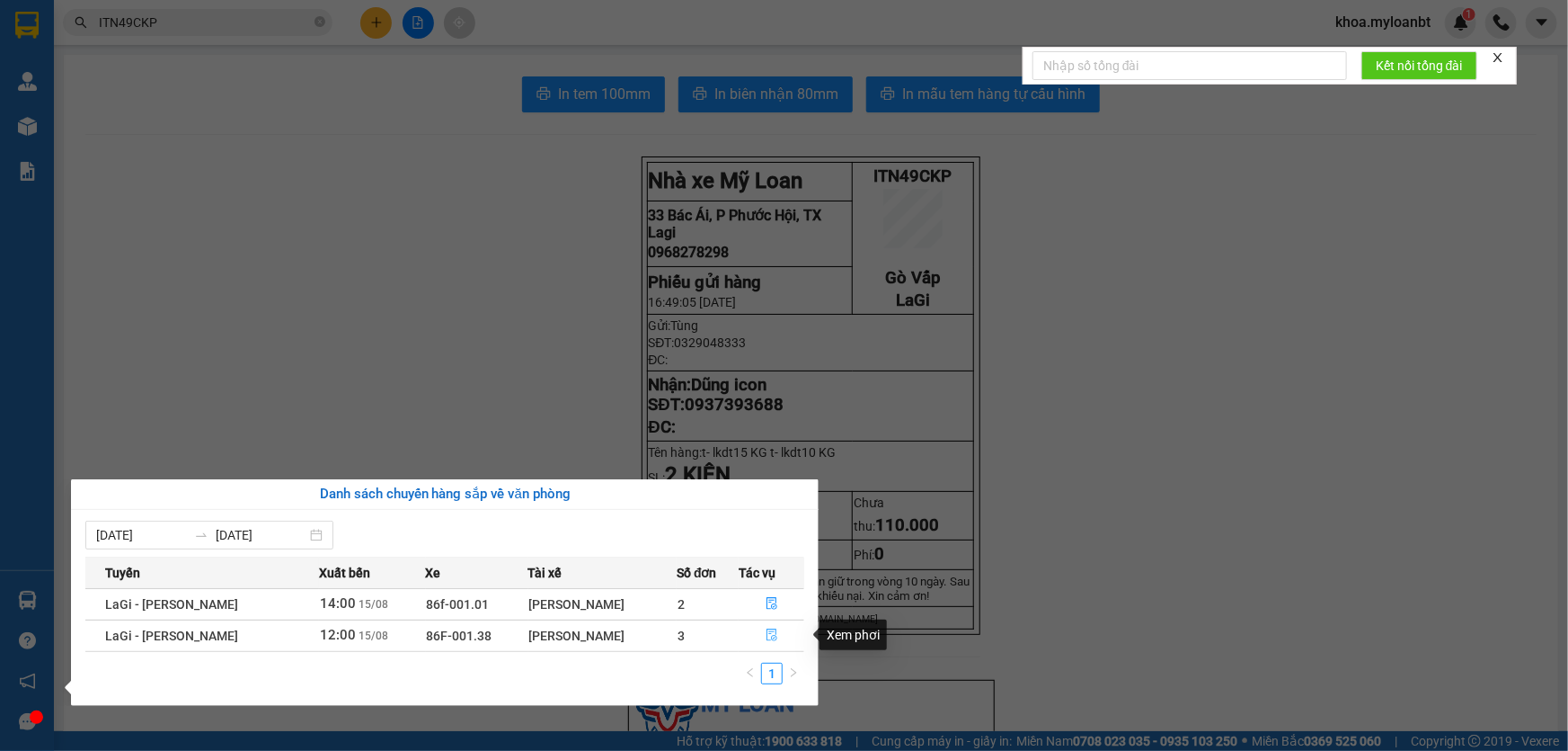
click at [780, 640] on button "button" at bounding box center [772, 636] width 64 height 29
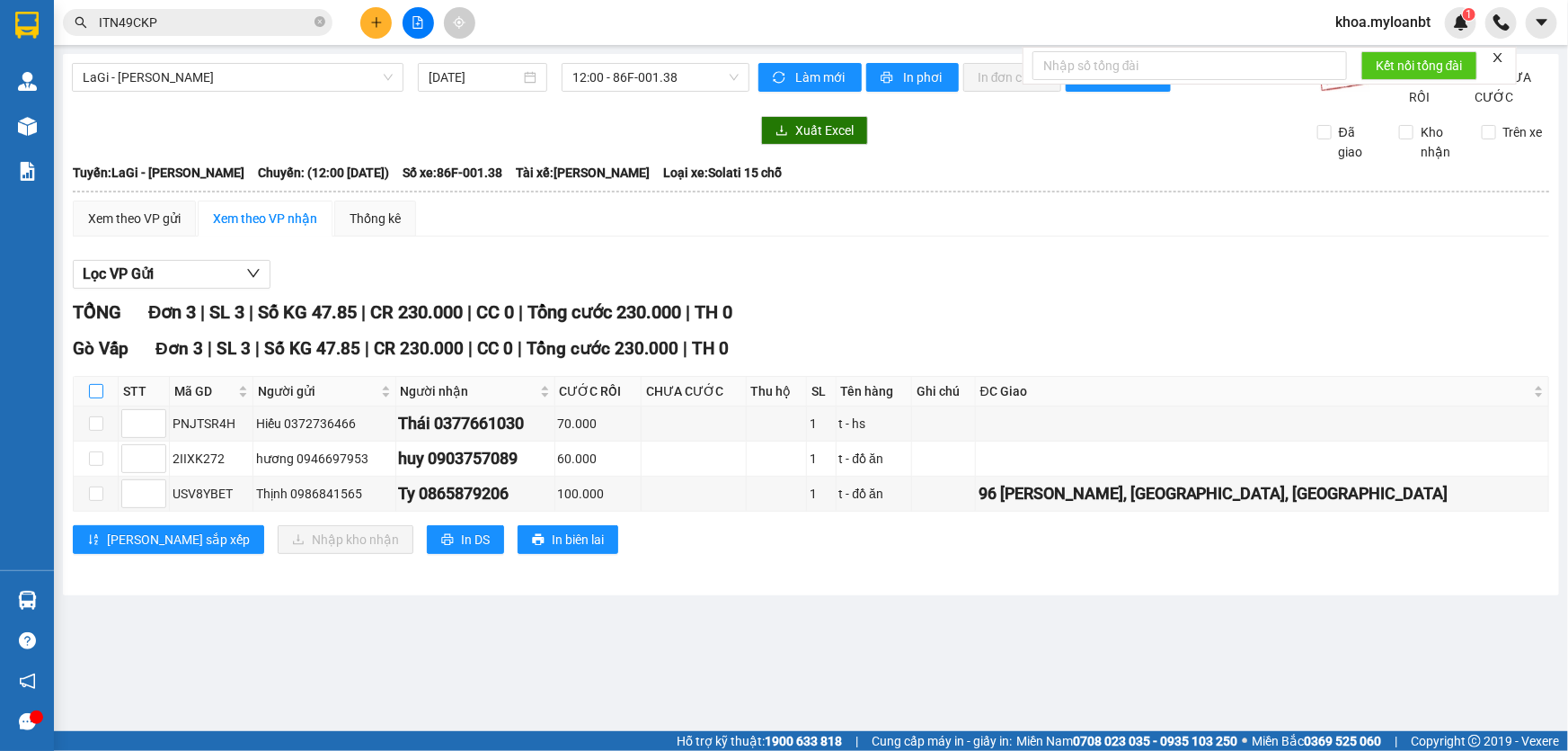
click at [100, 399] on input "checkbox" at bounding box center [96, 391] width 15 height 15
checkbox input "true"
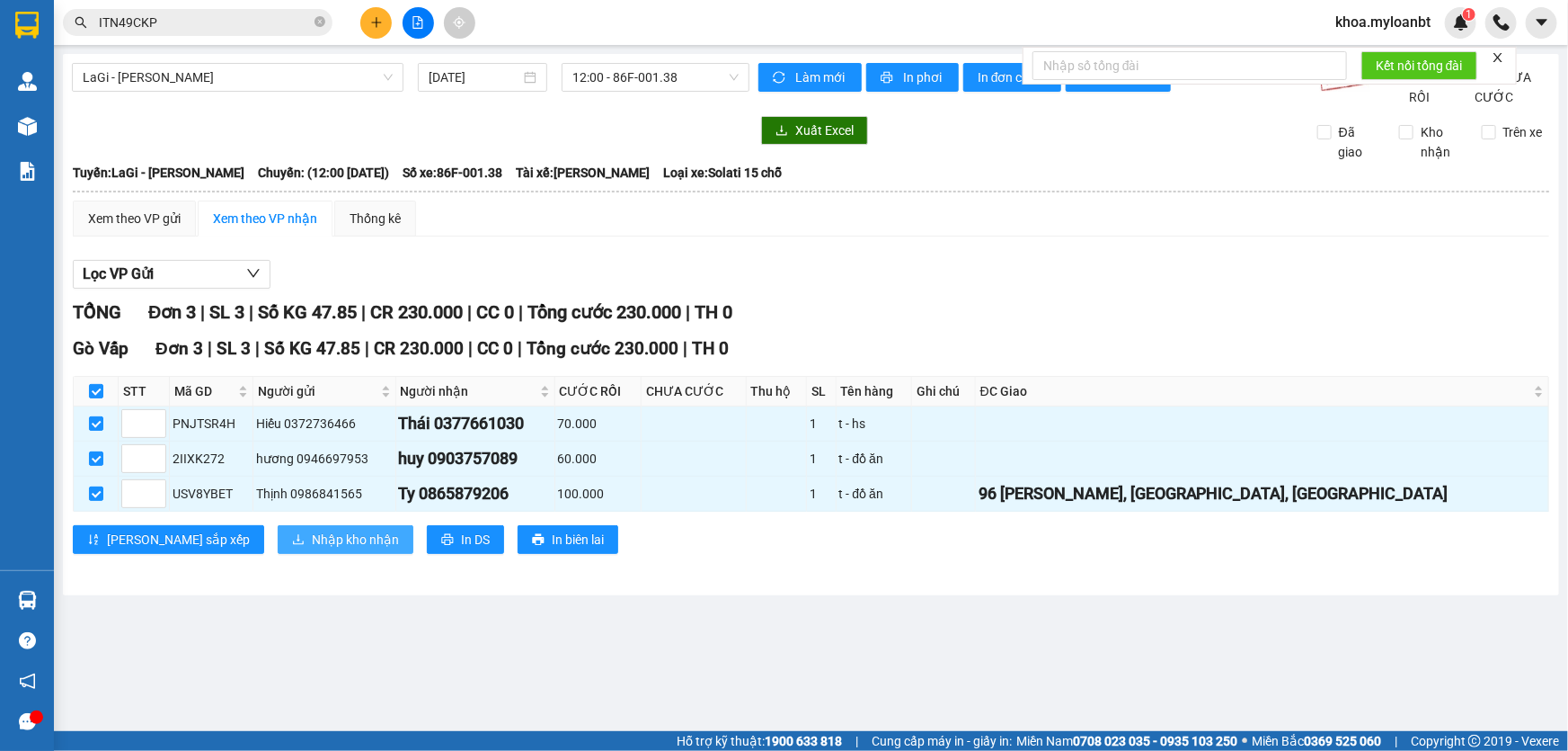
click at [311, 550] on span "Nhập kho nhận" at bounding box center [355, 539] width 87 height 19
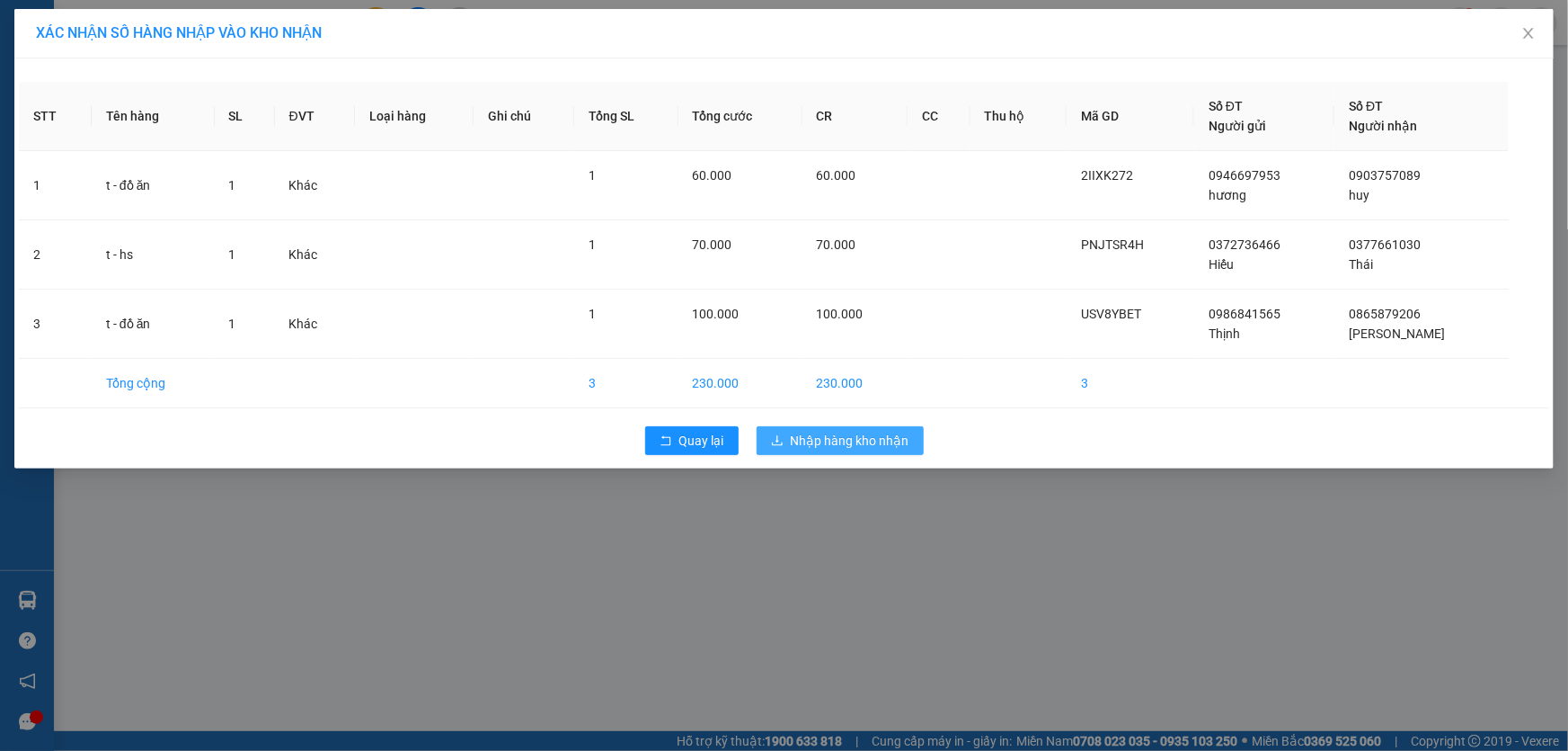
click at [907, 436] on button "Nhập hàng kho nhận" at bounding box center [840, 440] width 167 height 29
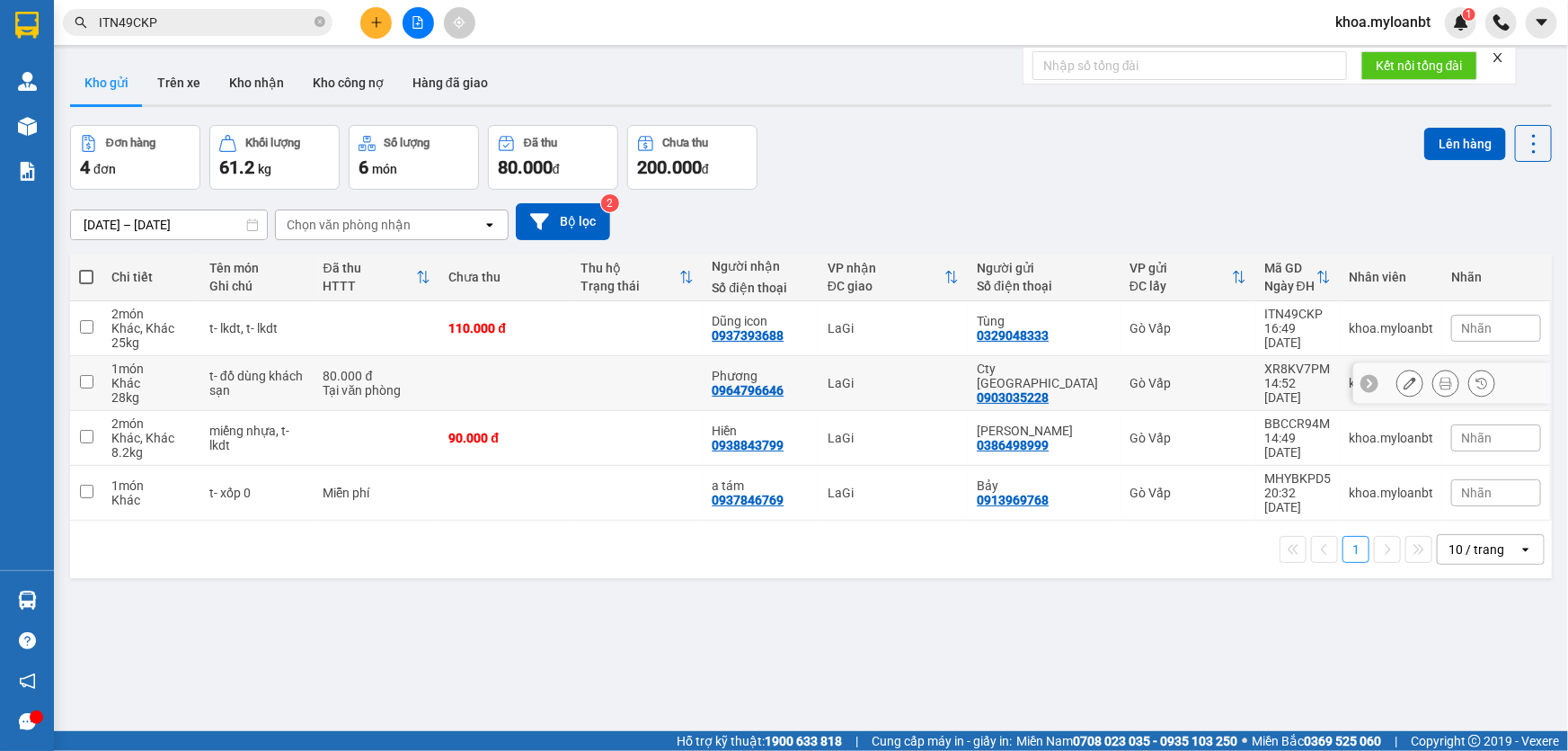
click at [468, 387] on td at bounding box center [505, 383] width 132 height 55
checkbox input "true"
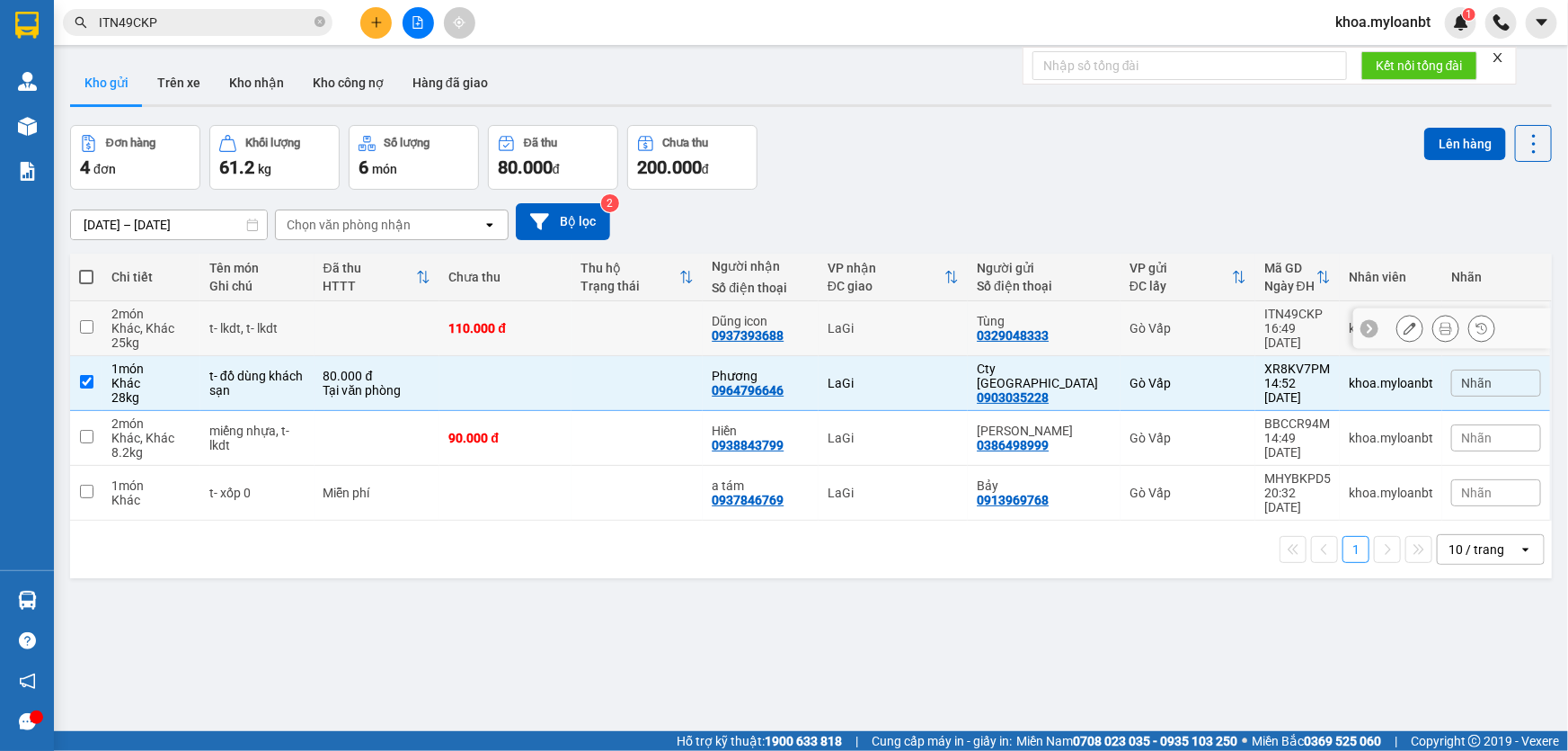
click at [494, 333] on div "110.000 đ" at bounding box center [505, 328] width 113 height 15
checkbox input "true"
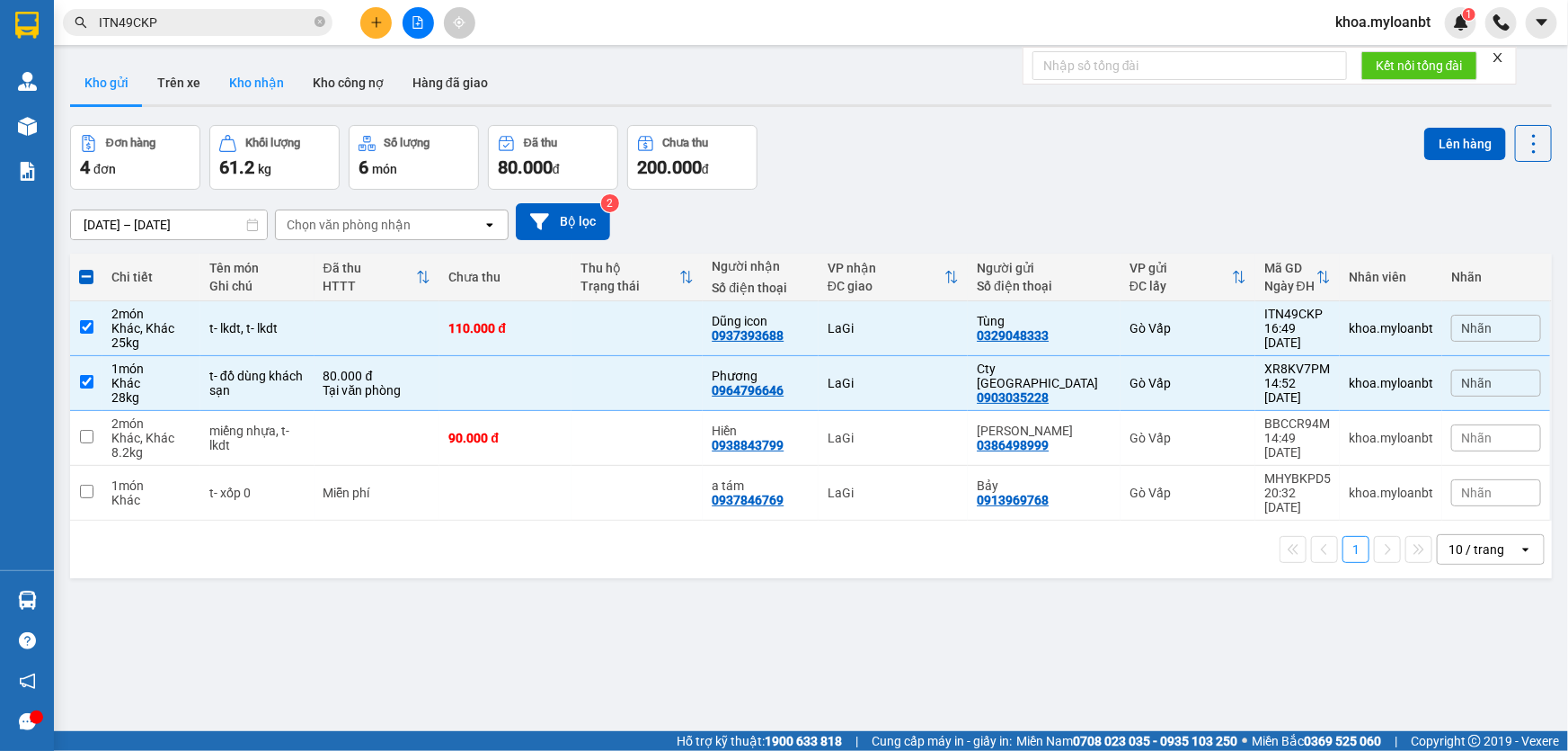
click at [229, 95] on button "Kho nhận" at bounding box center [256, 82] width 83 height 44
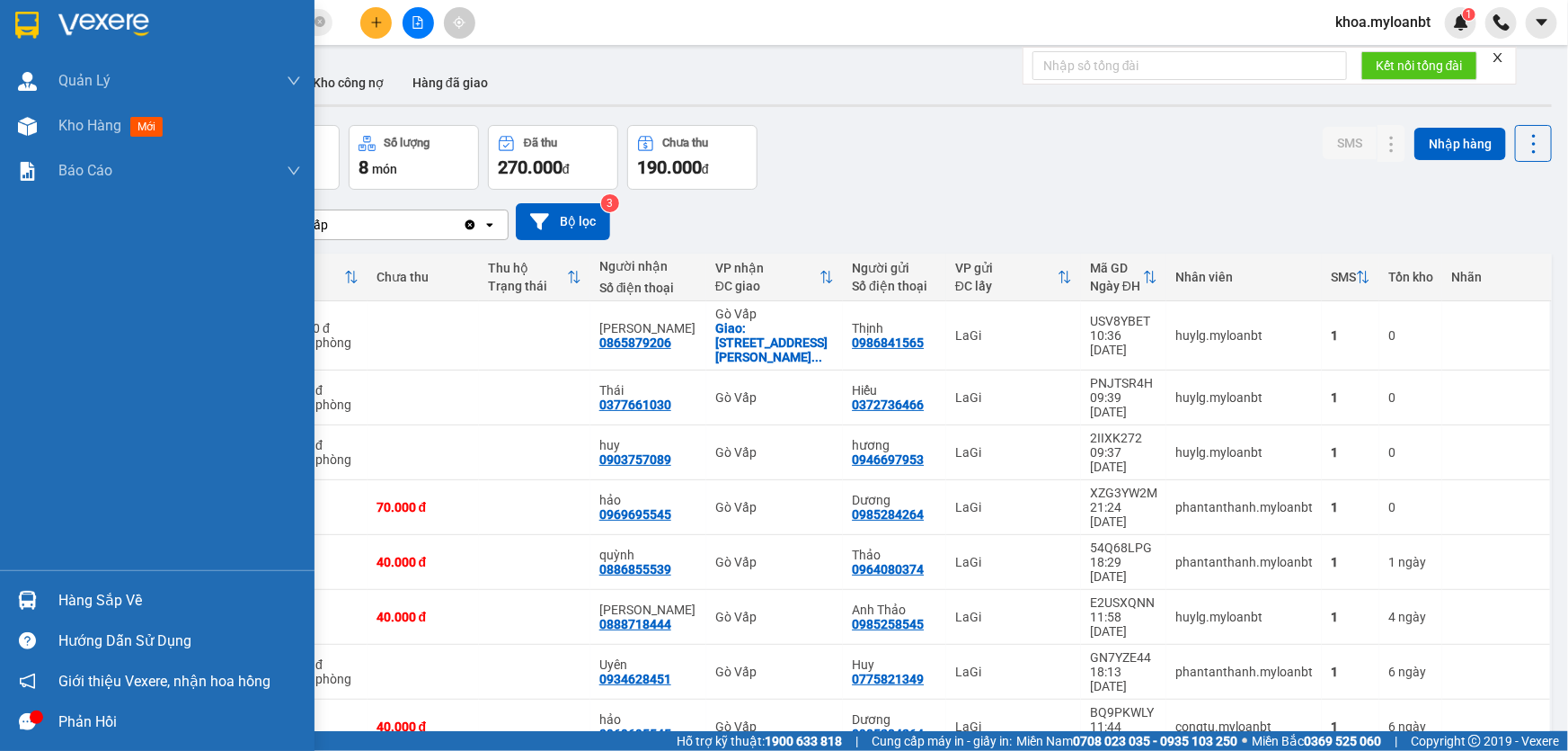
click at [18, 599] on img at bounding box center [28, 600] width 19 height 19
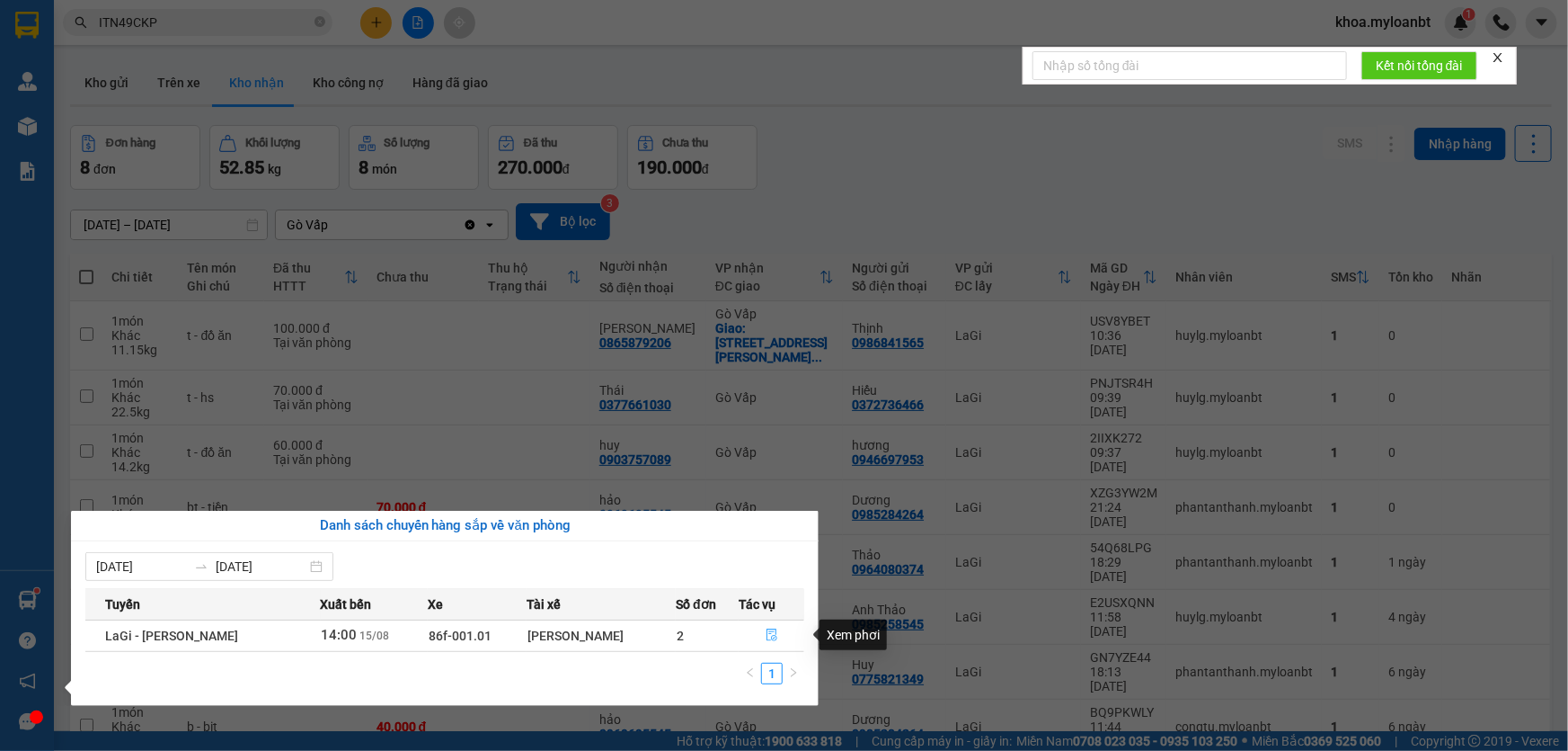
click at [774, 630] on icon "file-done" at bounding box center [772, 635] width 11 height 13
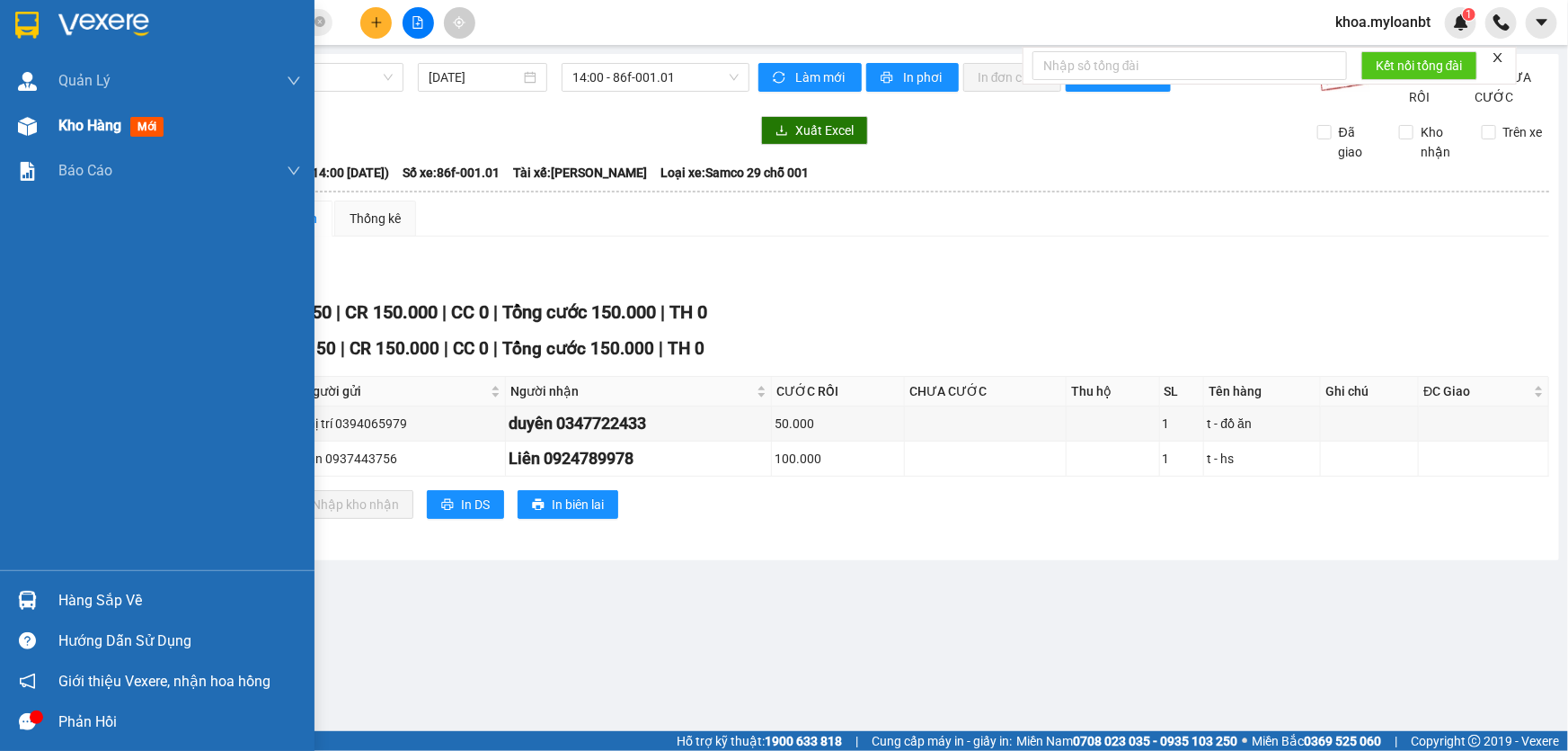
click at [29, 139] on div at bounding box center [27, 126] width 32 height 32
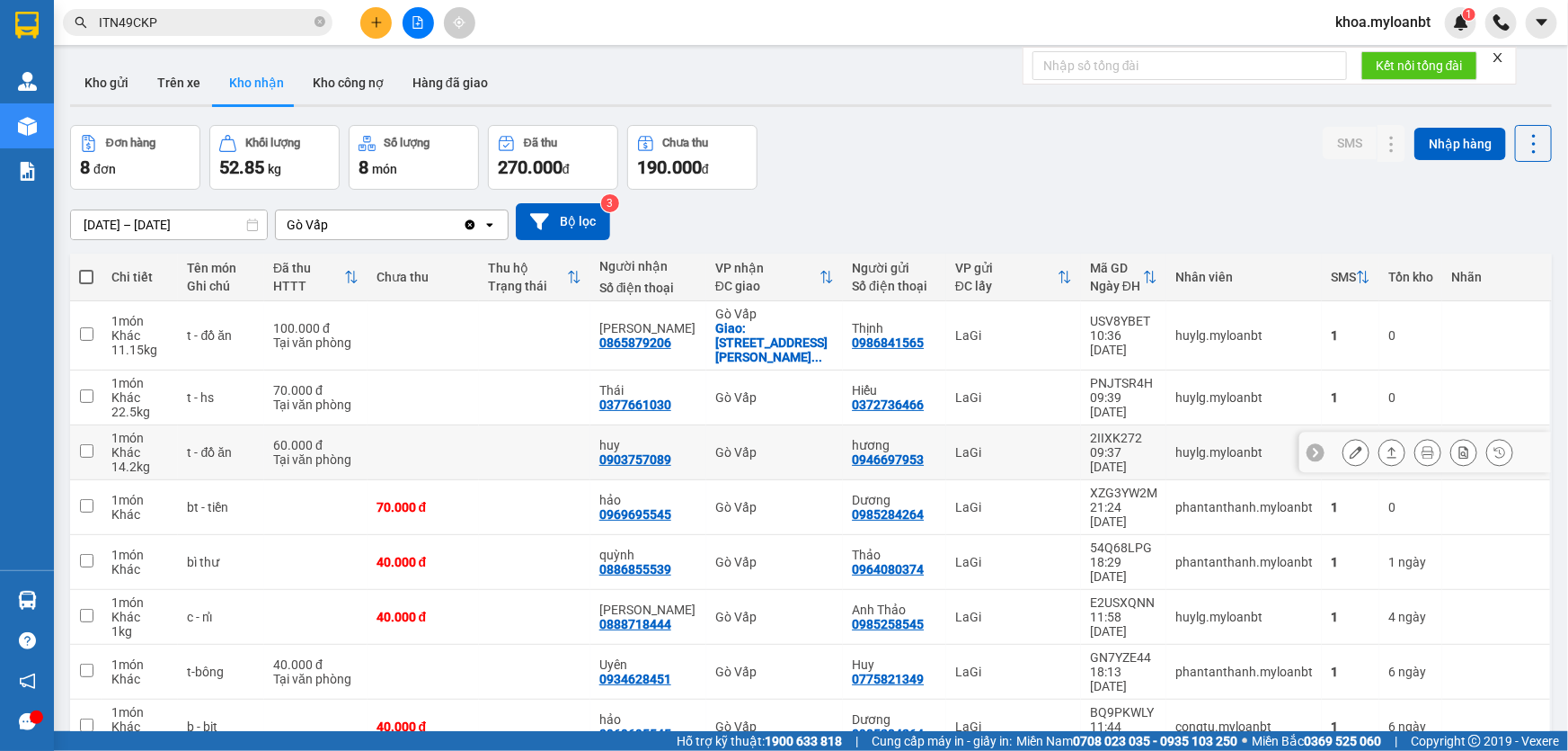
click at [337, 438] on div "60.000 đ" at bounding box center [315, 445] width 85 height 15
checkbox input "true"
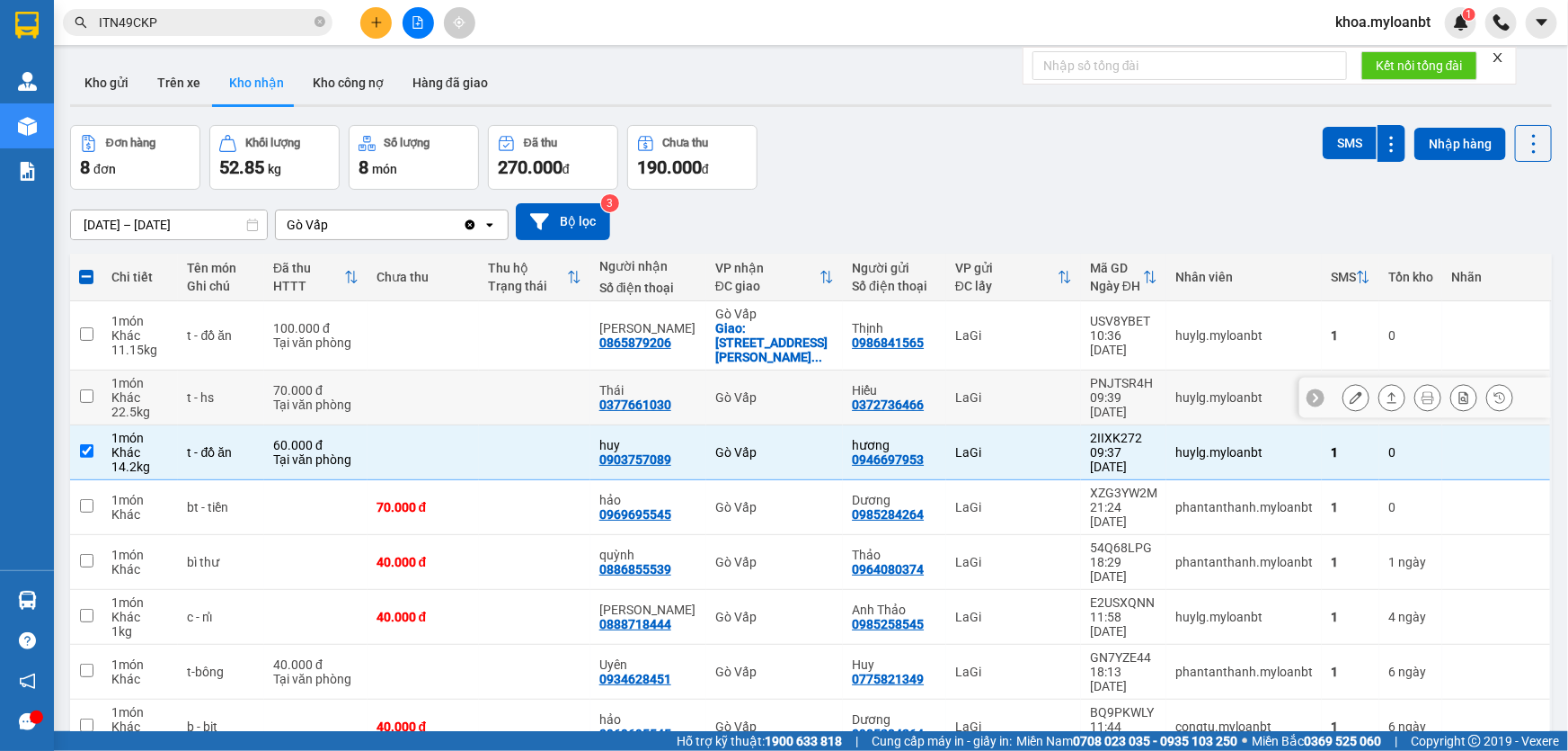
click at [344, 383] on div "70.000 đ" at bounding box center [315, 390] width 85 height 15
checkbox input "true"
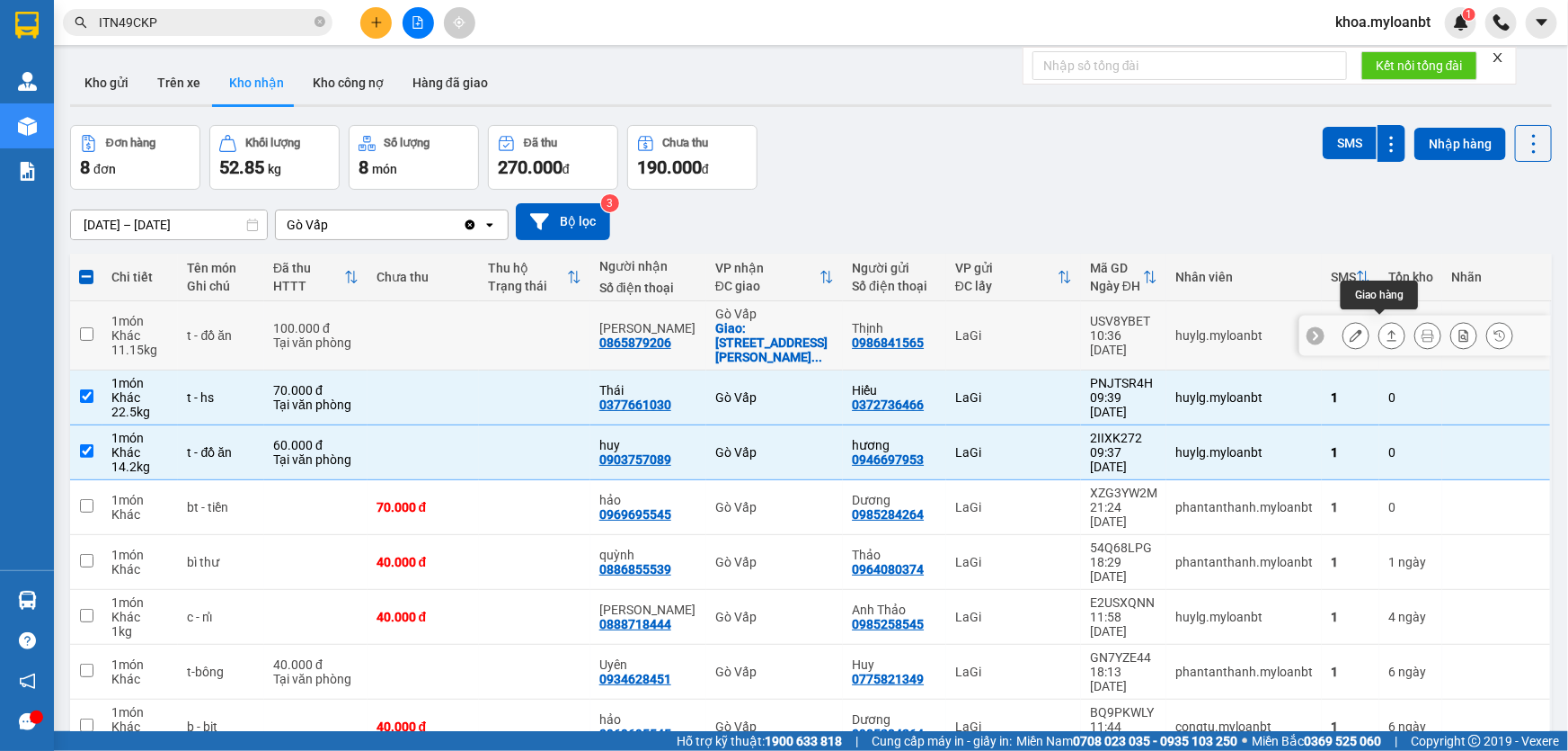
click at [1384, 320] on button at bounding box center [1392, 336] width 25 height 32
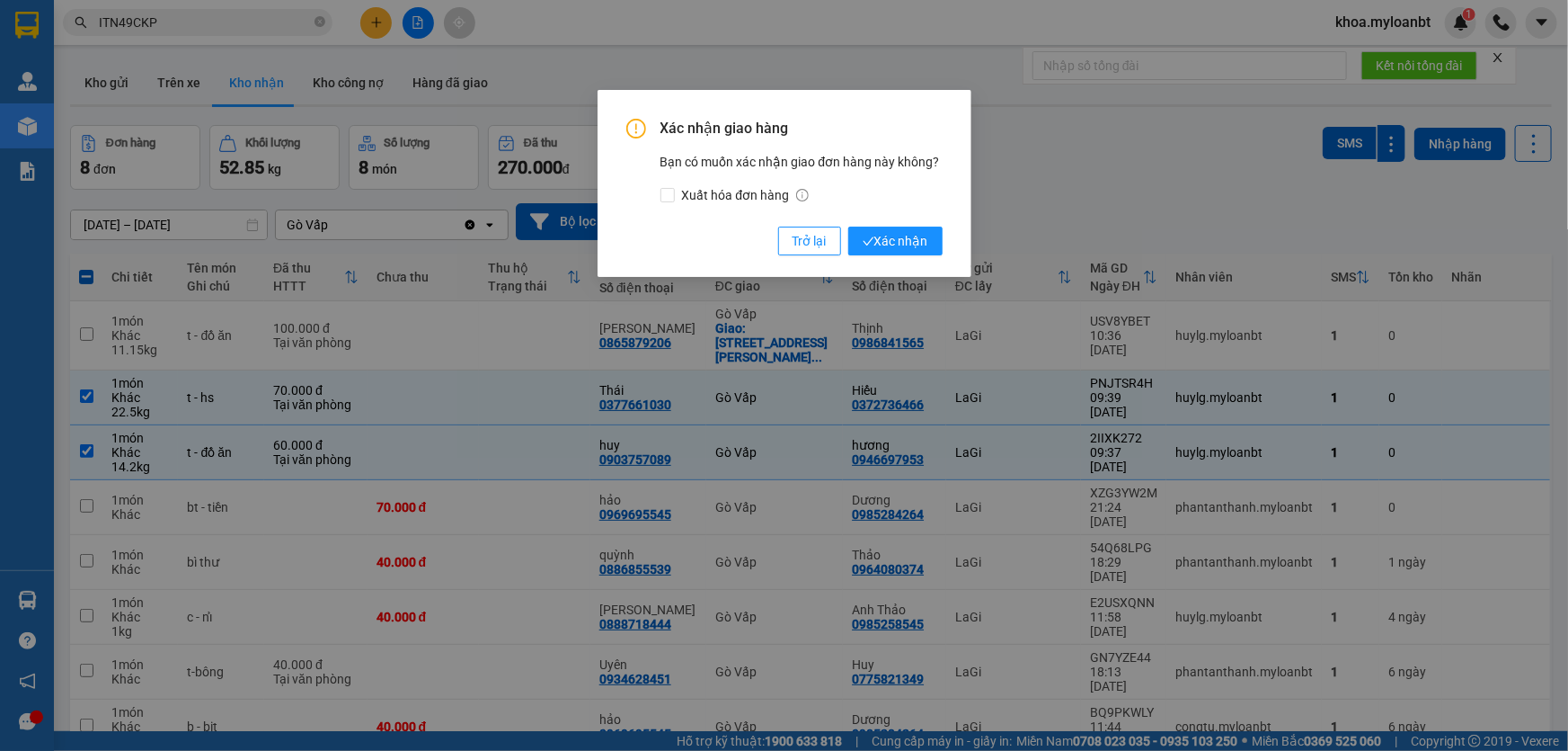
click at [933, 262] on div "Xác nhận giao hàng Bạn có muốn xác nhận giao đơn hàng này không? Xuất hóa đơn h…" at bounding box center [784, 183] width 374 height 187
click at [932, 252] on button "Xác nhận" at bounding box center [896, 241] width 95 height 29
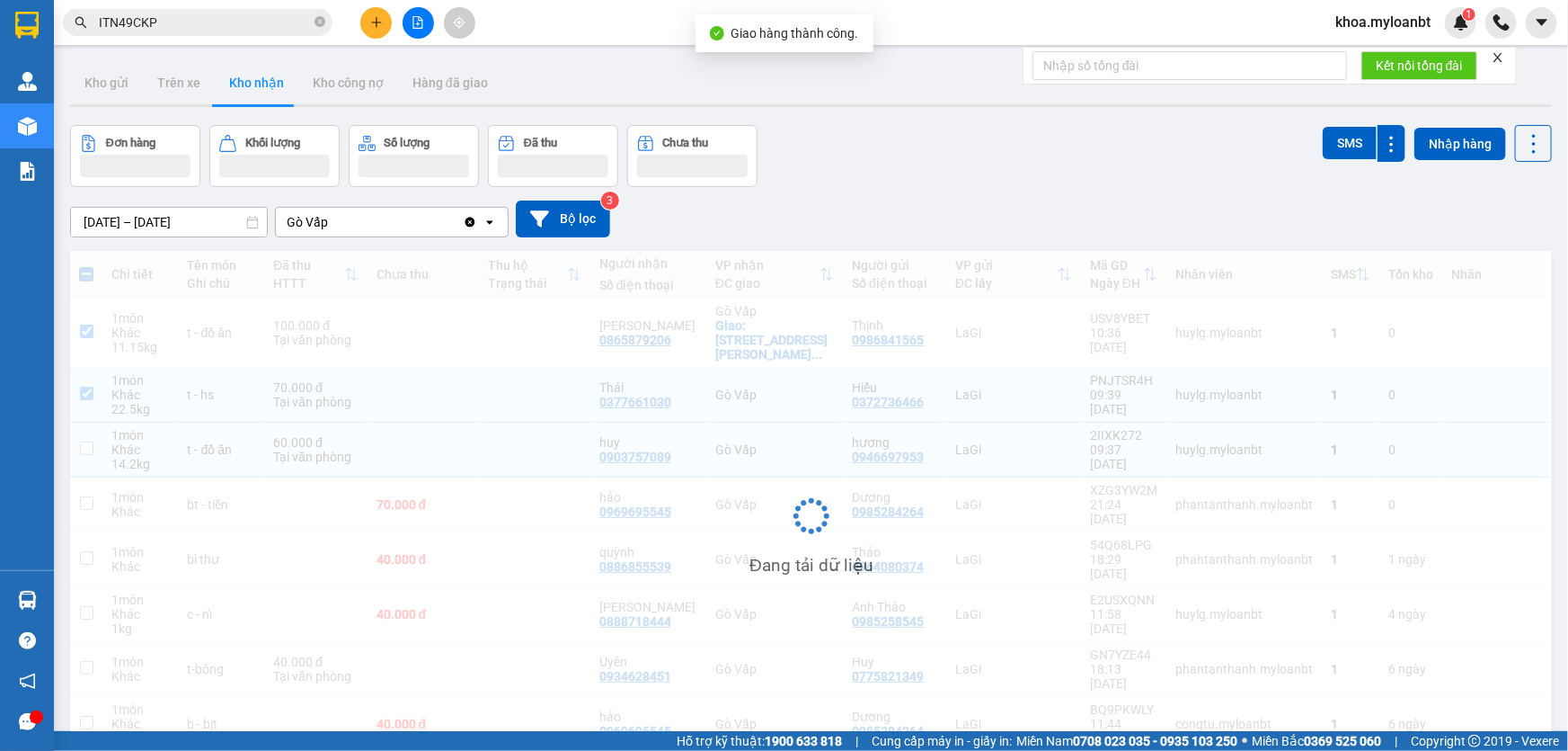
checkbox input "true"
checkbox input "false"
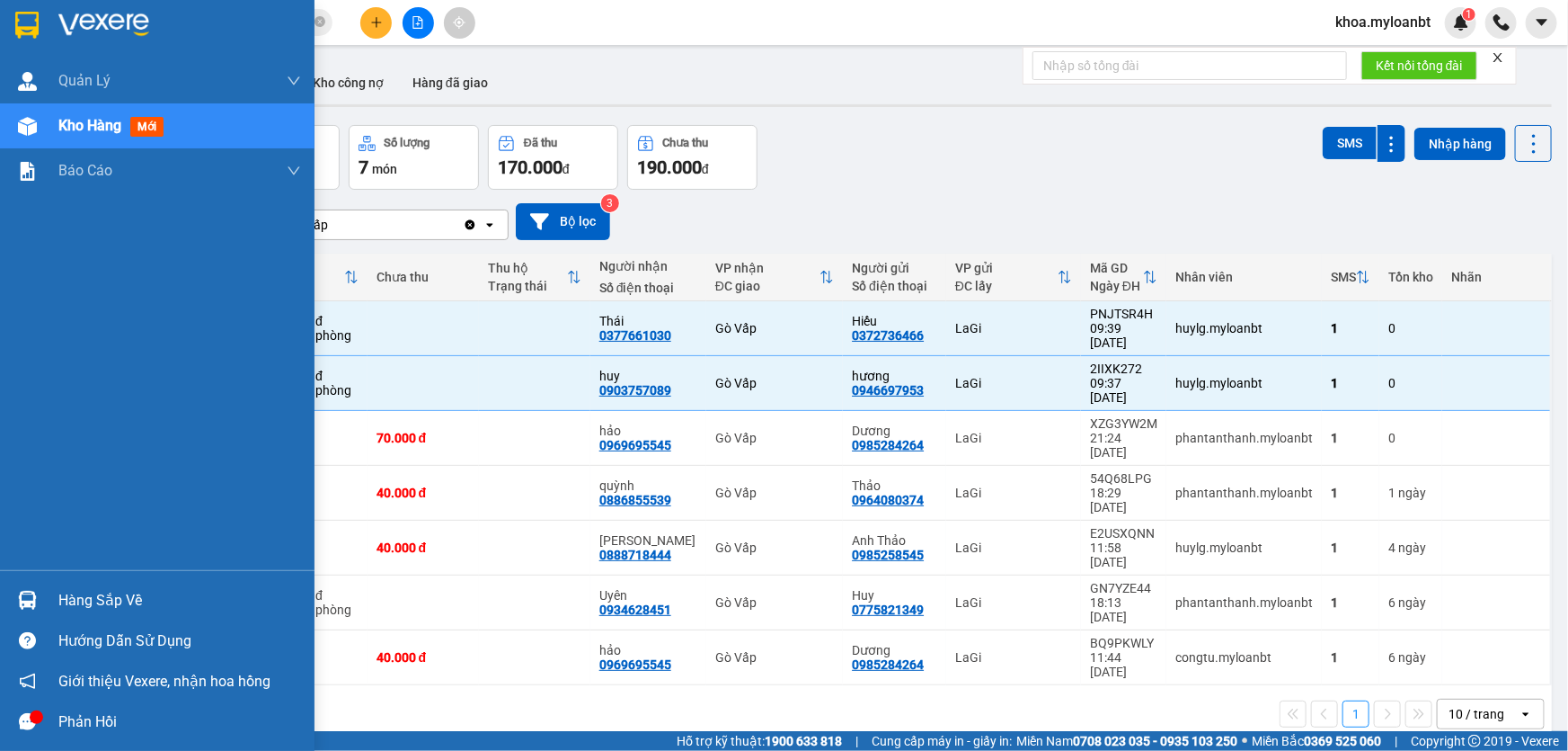
click at [14, 585] on div at bounding box center [27, 600] width 32 height 32
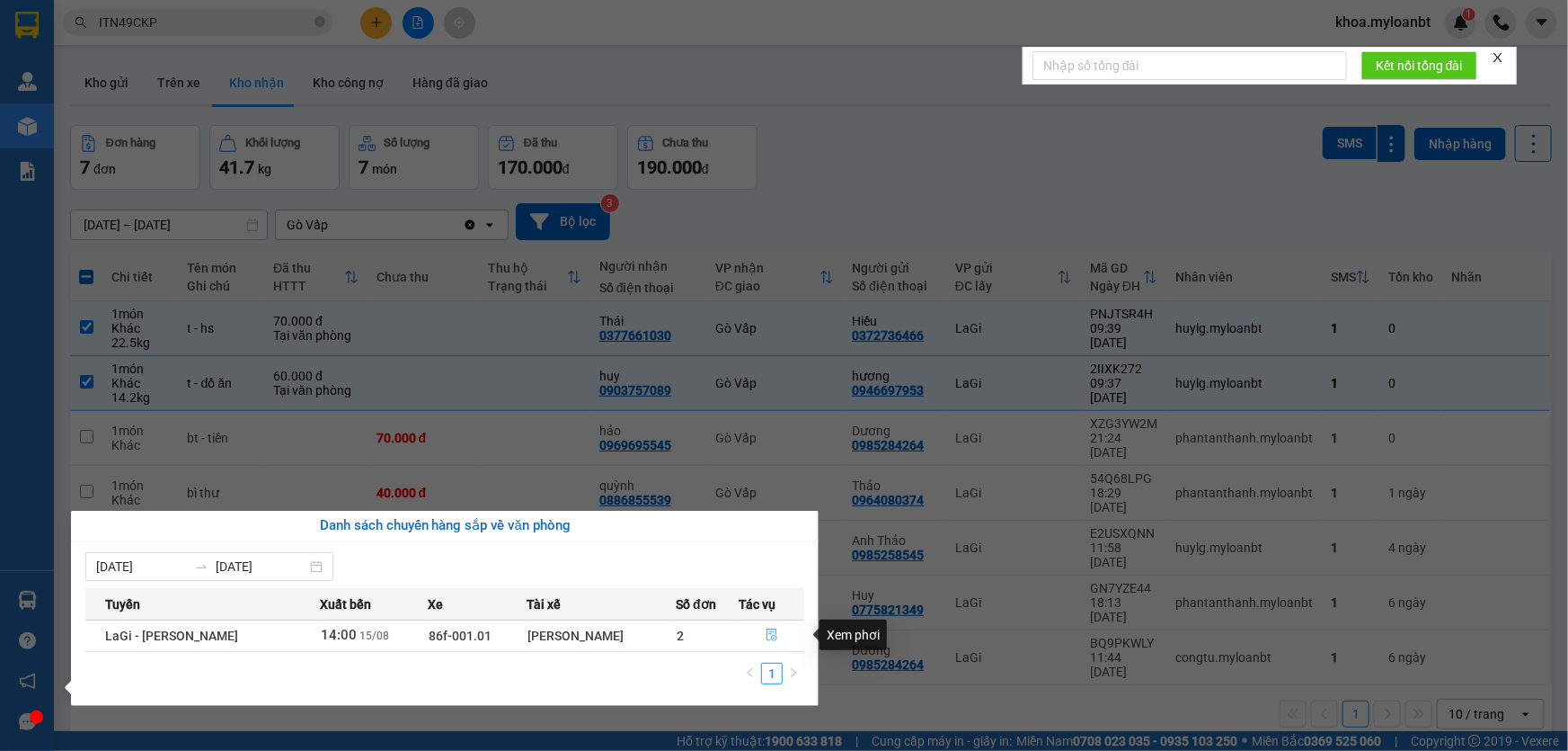
click at [772, 631] on icon "file-done" at bounding box center [772, 635] width 11 height 13
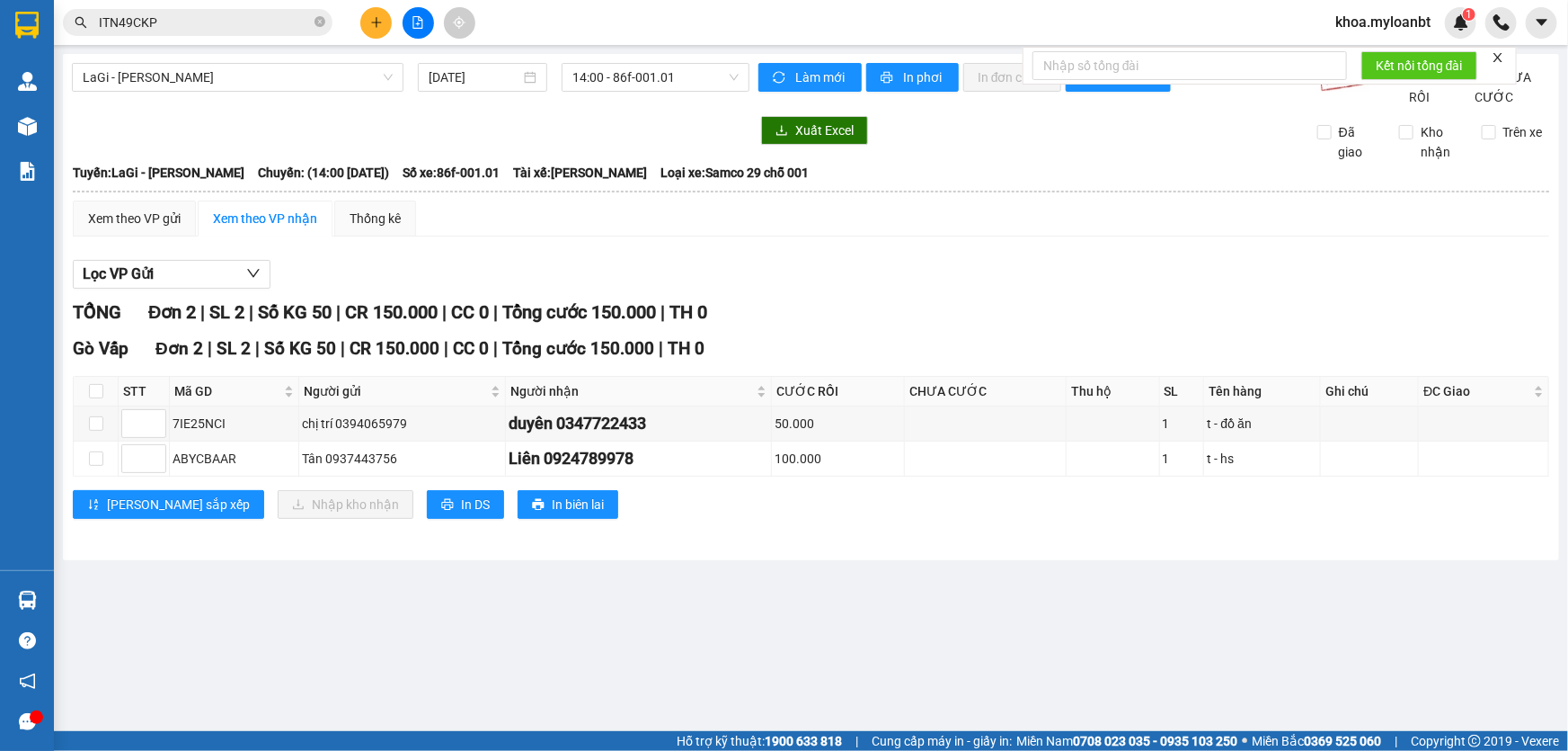
click at [214, 4] on div "Kết quả tìm kiếm ( 1 ) Bộ lọc Mã ĐH Trạng thái Món hàng Thu hộ Tổng cước Chưa c…" at bounding box center [784, 22] width 1568 height 45
click at [213, 26] on input "ITN49CKP" at bounding box center [204, 22] width 212 height 19
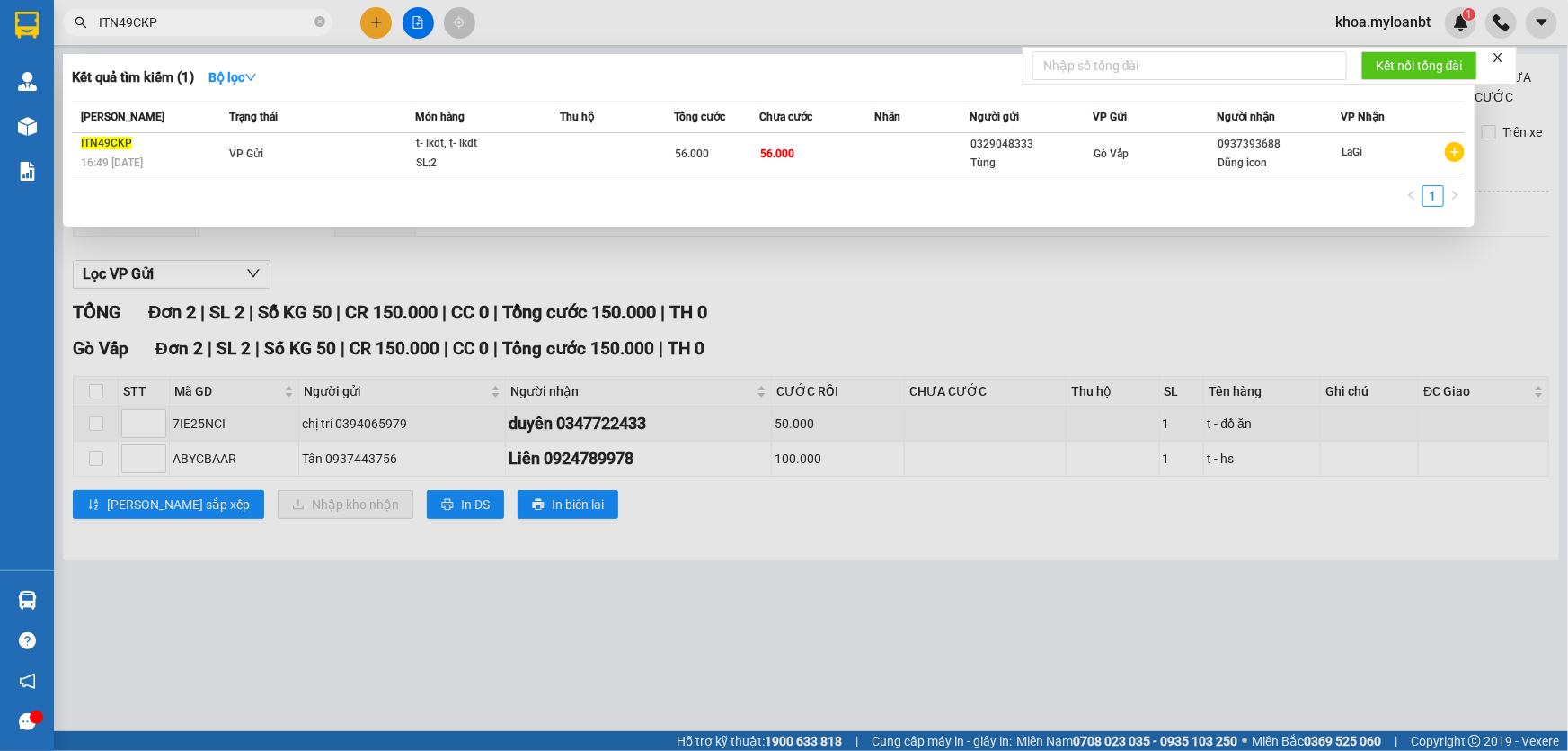
click at [213, 26] on input "ITN49CKP" at bounding box center [204, 22] width 212 height 19
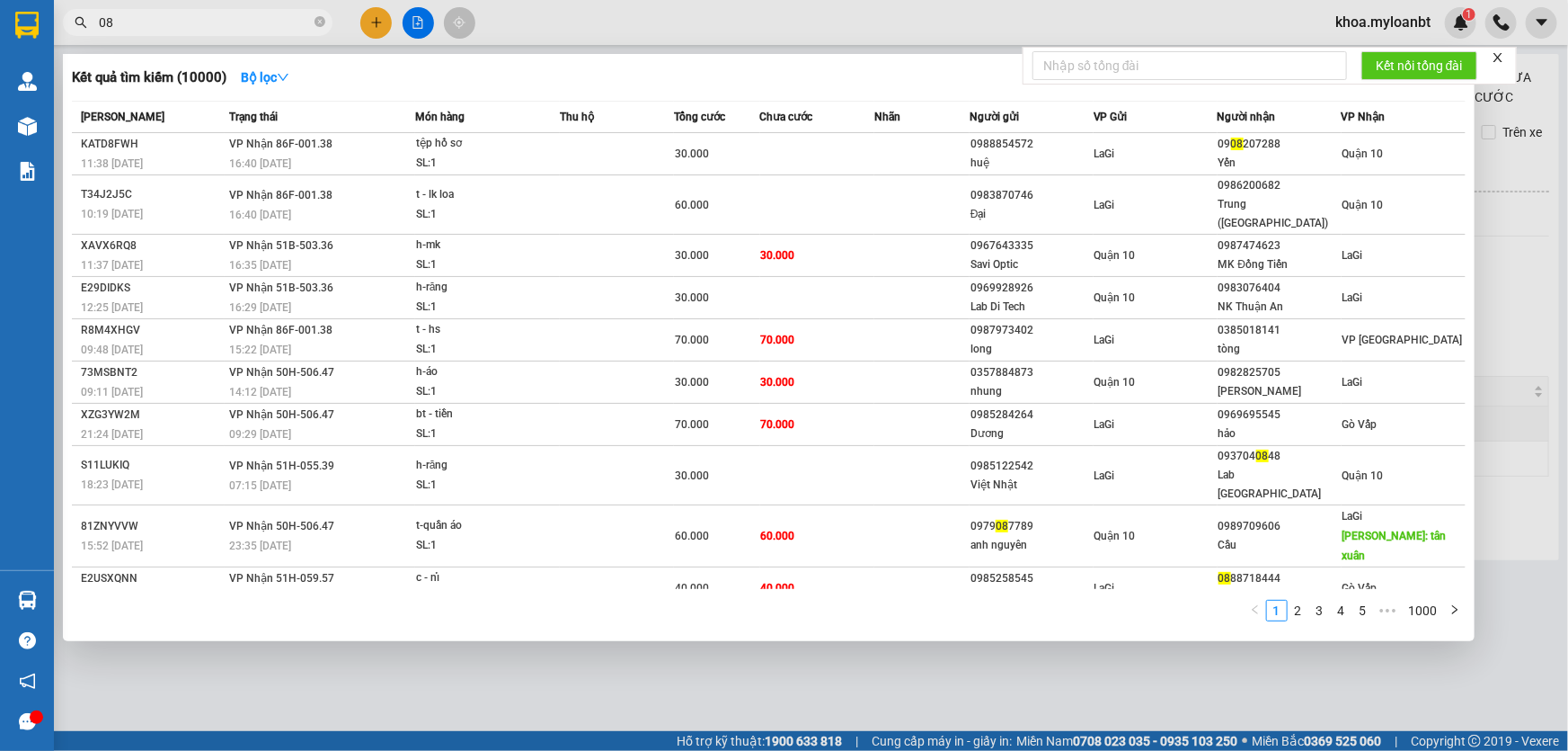
type input "089"
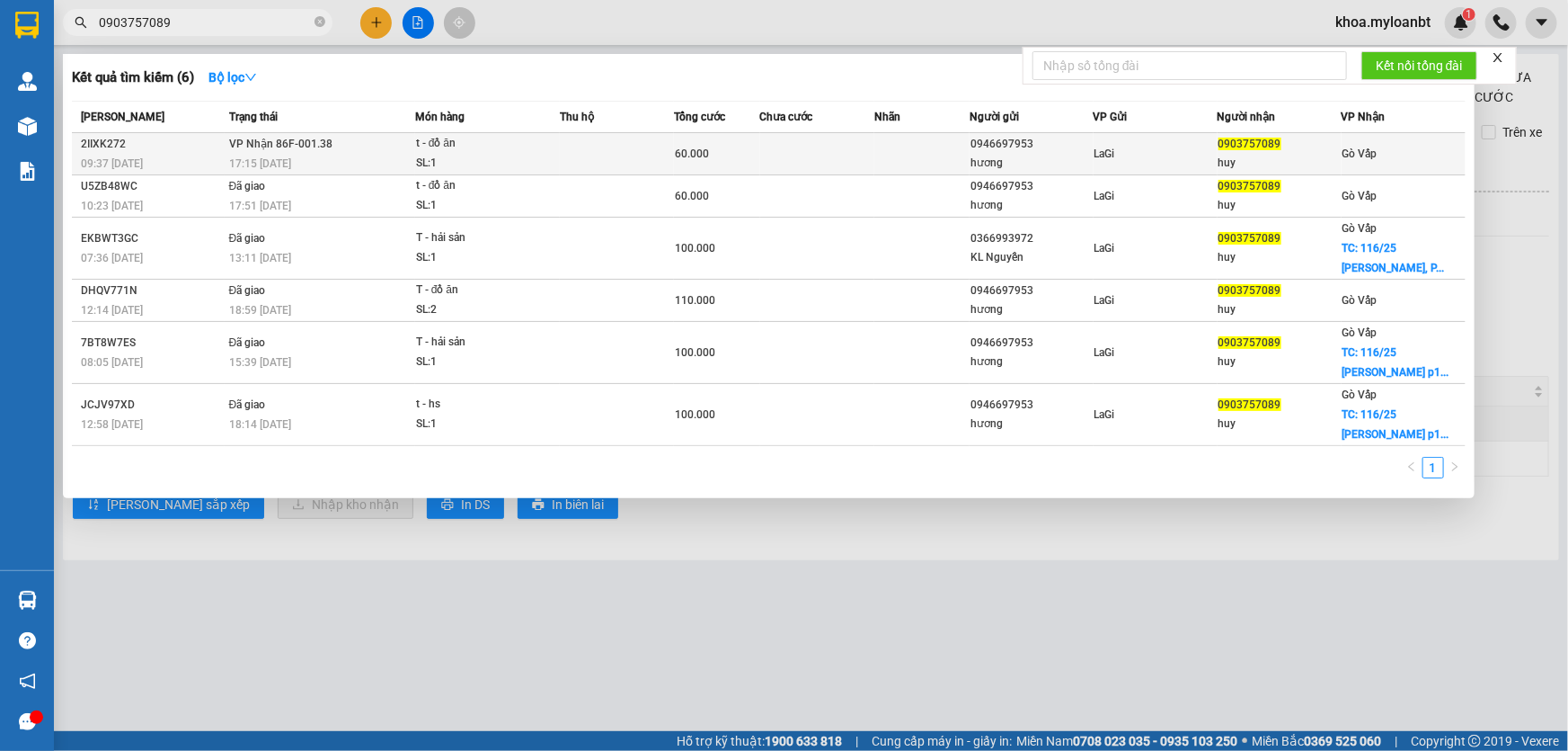
type input "0903757089"
click at [627, 146] on td at bounding box center [617, 155] width 114 height 43
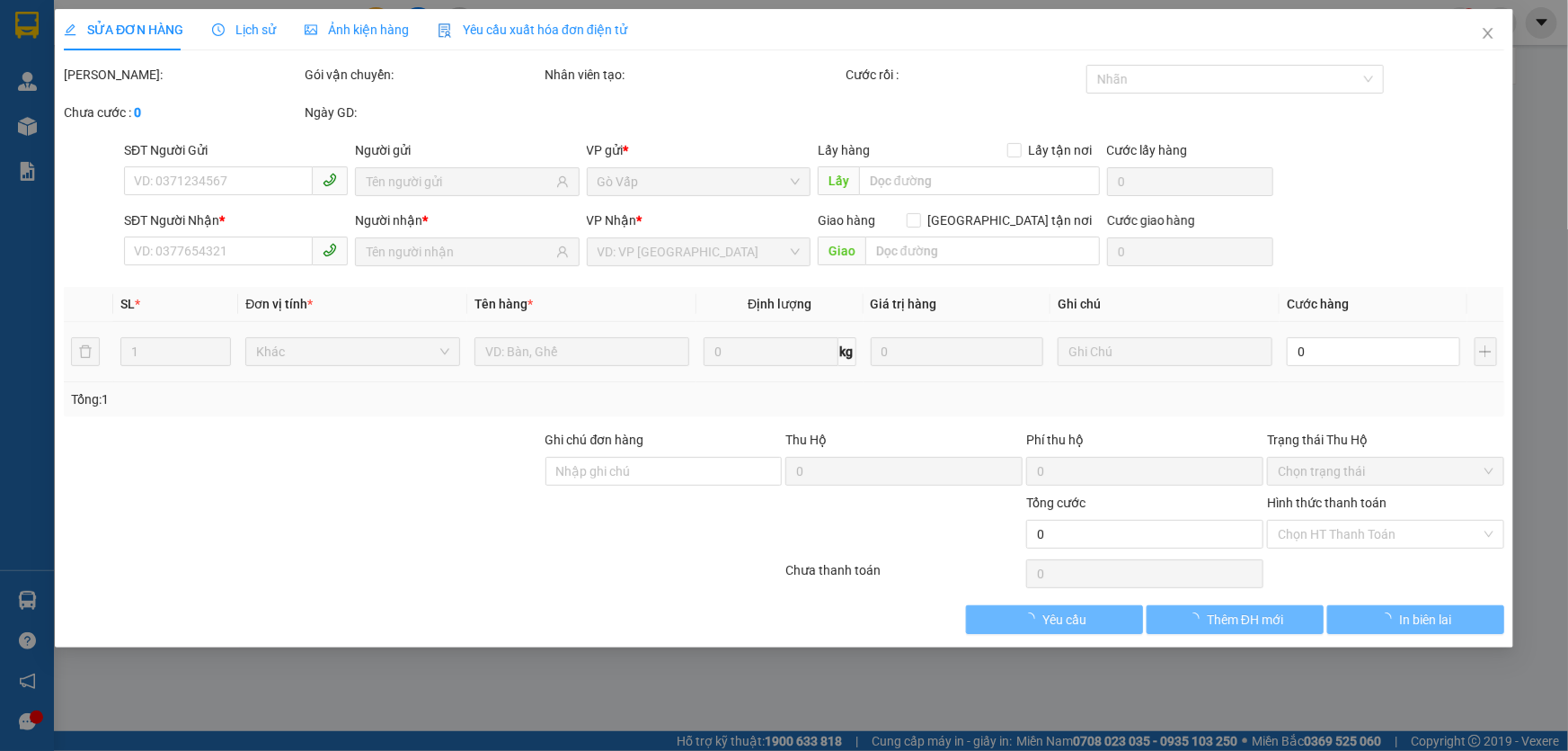
type input "0946697953"
type input "hương"
type input "0903757089"
type input "huy"
type input "60.000"
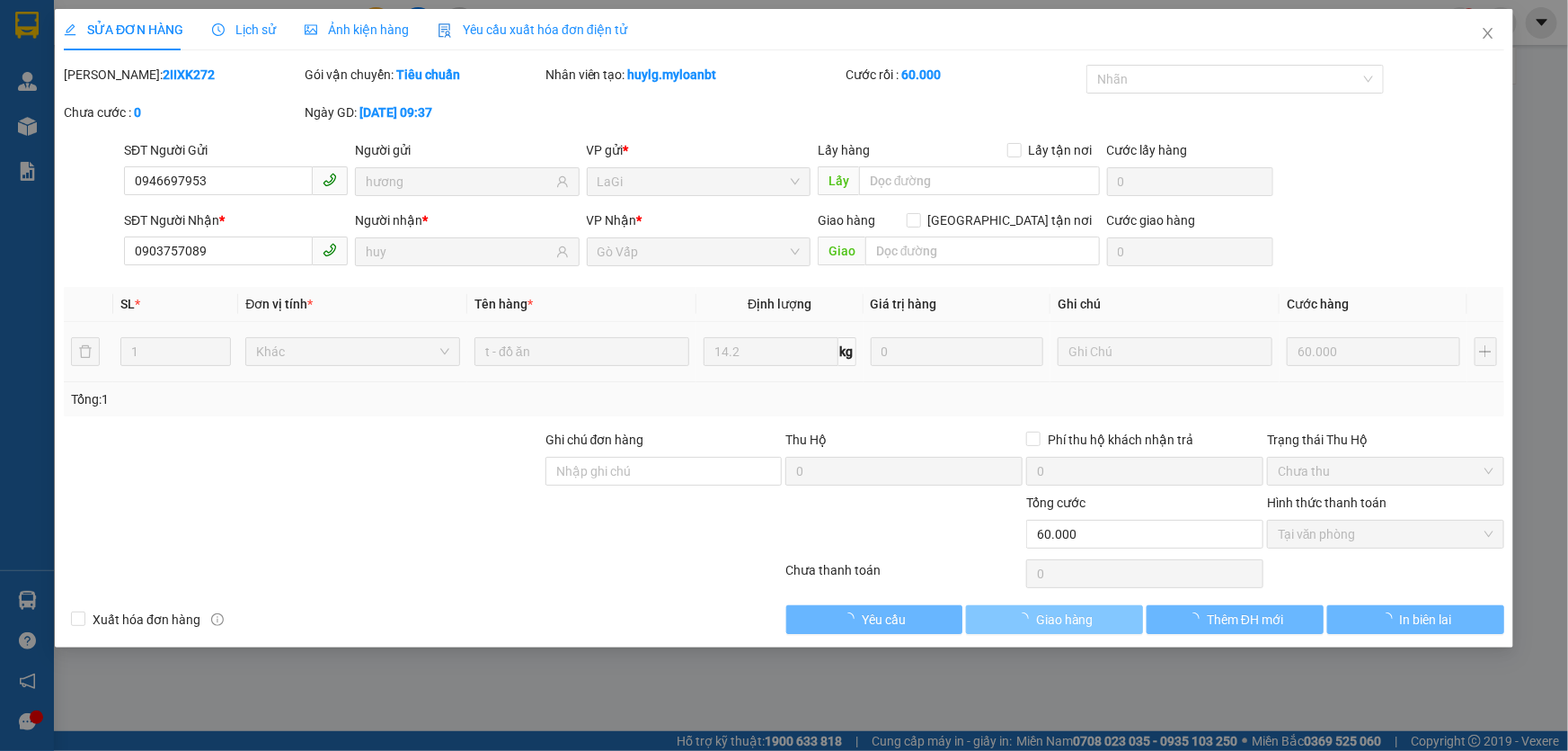
click at [1119, 619] on button "Giao hàng" at bounding box center [1054, 619] width 177 height 29
click at [1098, 593] on div "Total Paid Fee 60.000 Total UnPaid Fee 0 Cash Collection Total Fee Mã ĐH: 2IIXK…" at bounding box center [784, 349] width 1440 height 569
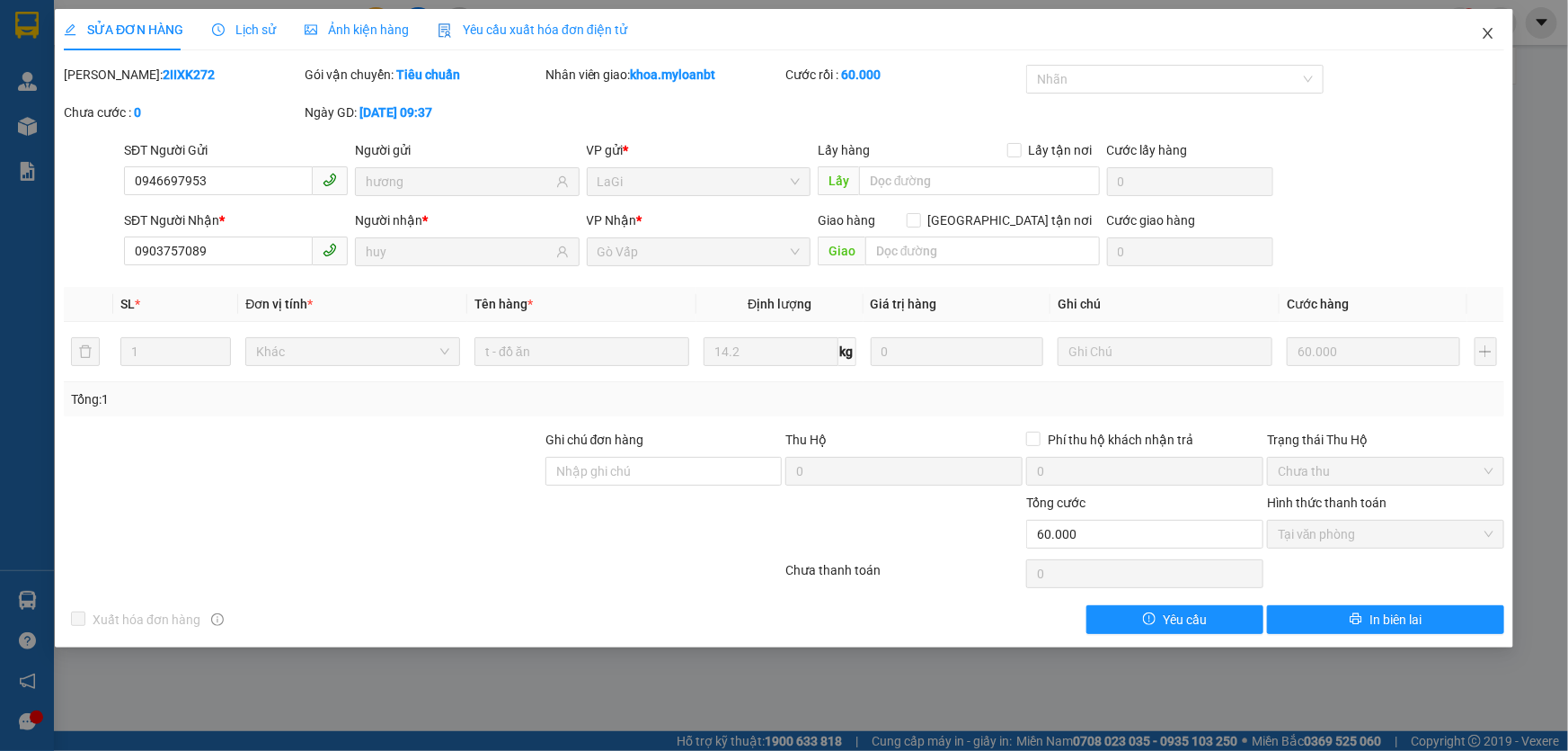
click at [1513, 41] on span "Close" at bounding box center [1489, 34] width 50 height 50
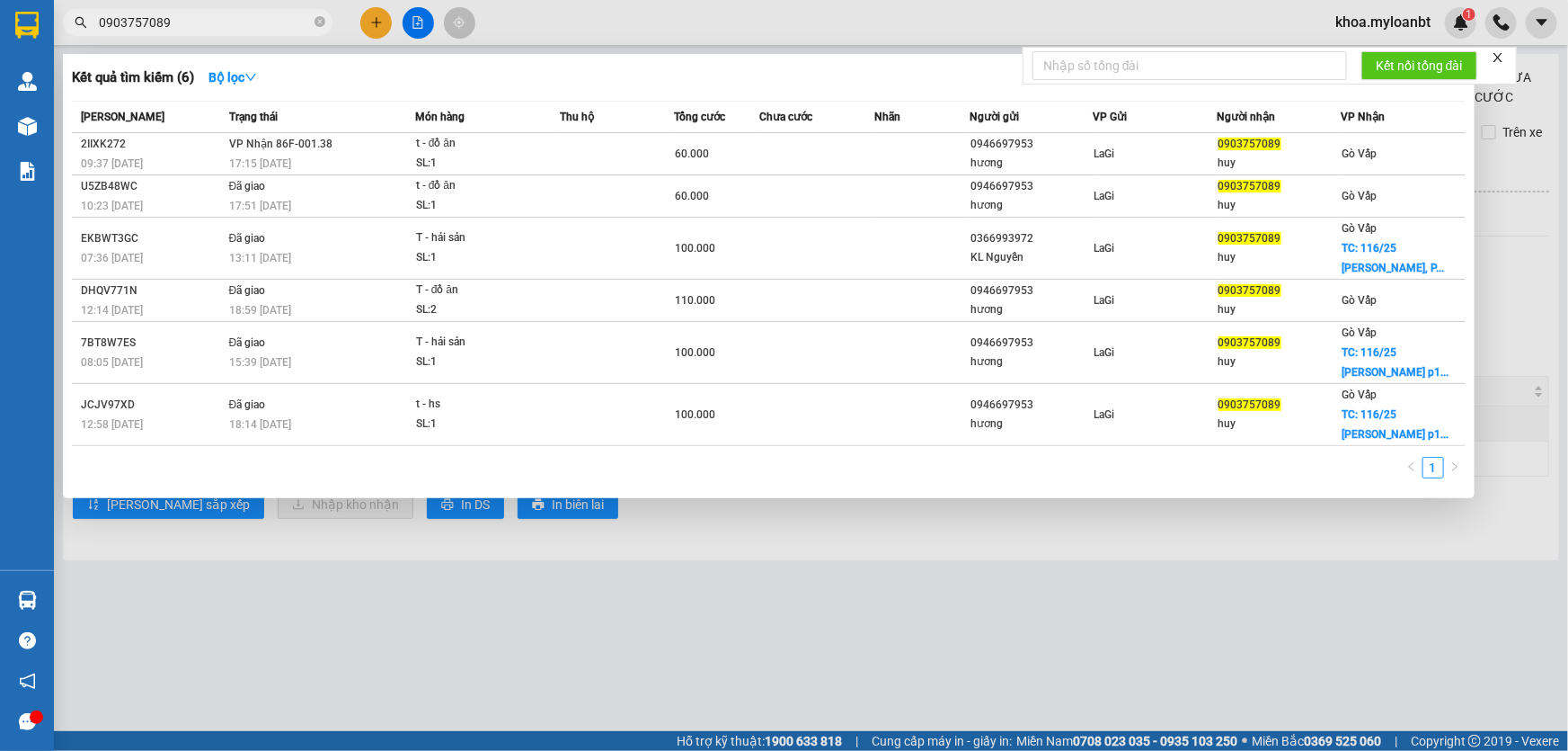
click at [194, 22] on input "0903757089" at bounding box center [204, 22] width 212 height 19
click at [196, 21] on input "0903757089" at bounding box center [204, 22] width 212 height 19
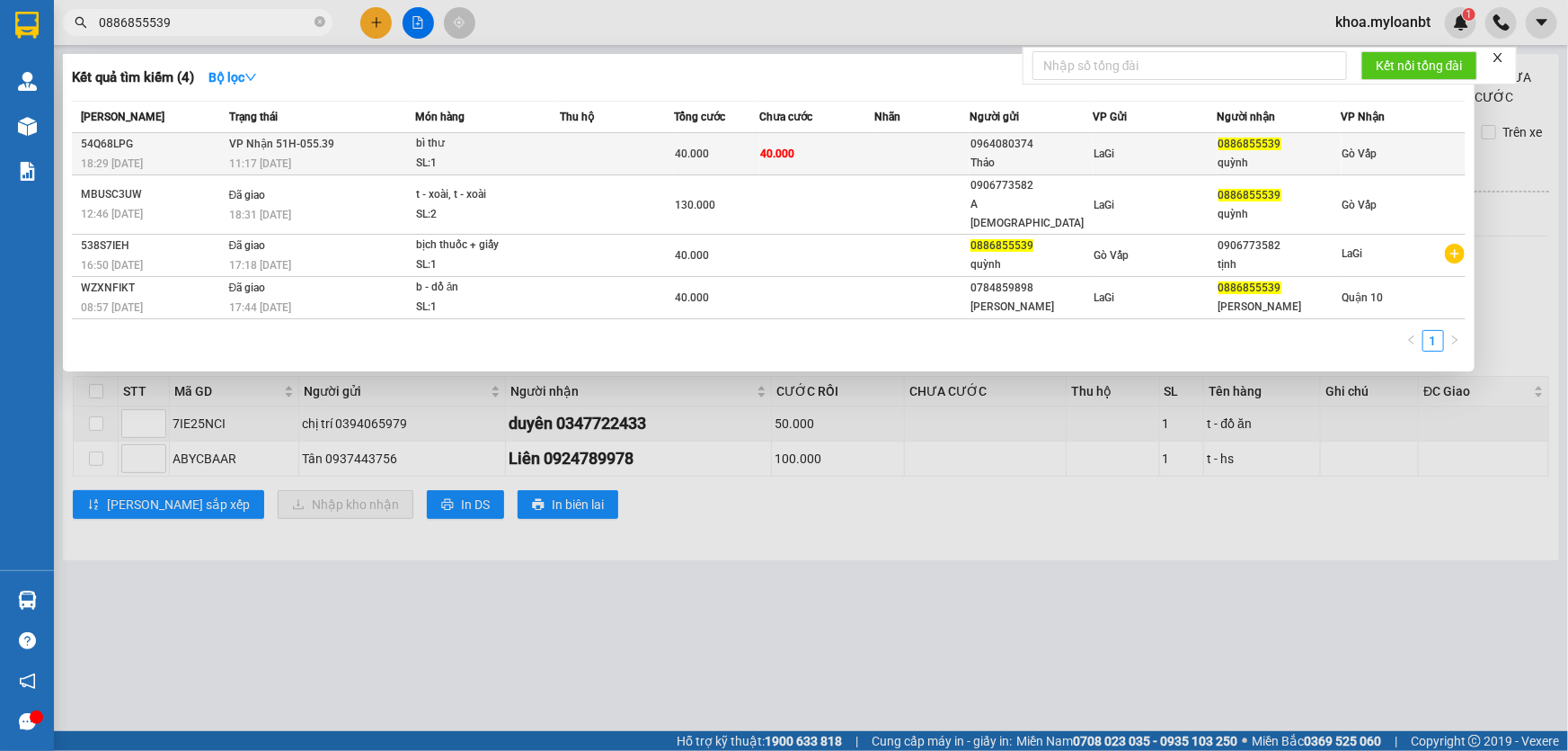
type input "0886855539"
click at [737, 155] on div "40.000" at bounding box center [717, 154] width 83 height 19
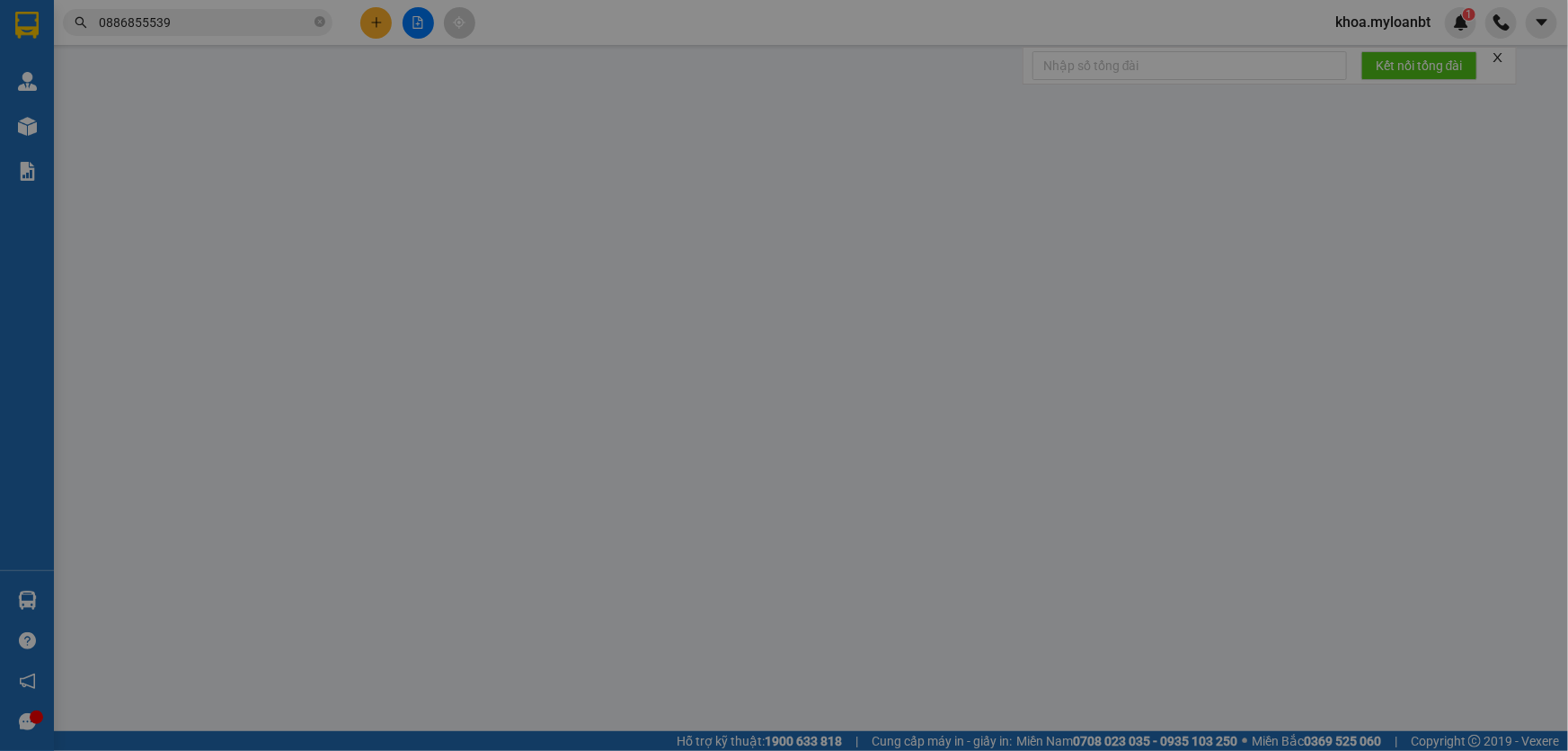
type input "0964080374"
type input "Thảo"
type input "0886855539"
type input "quỳnh"
type input "40.000"
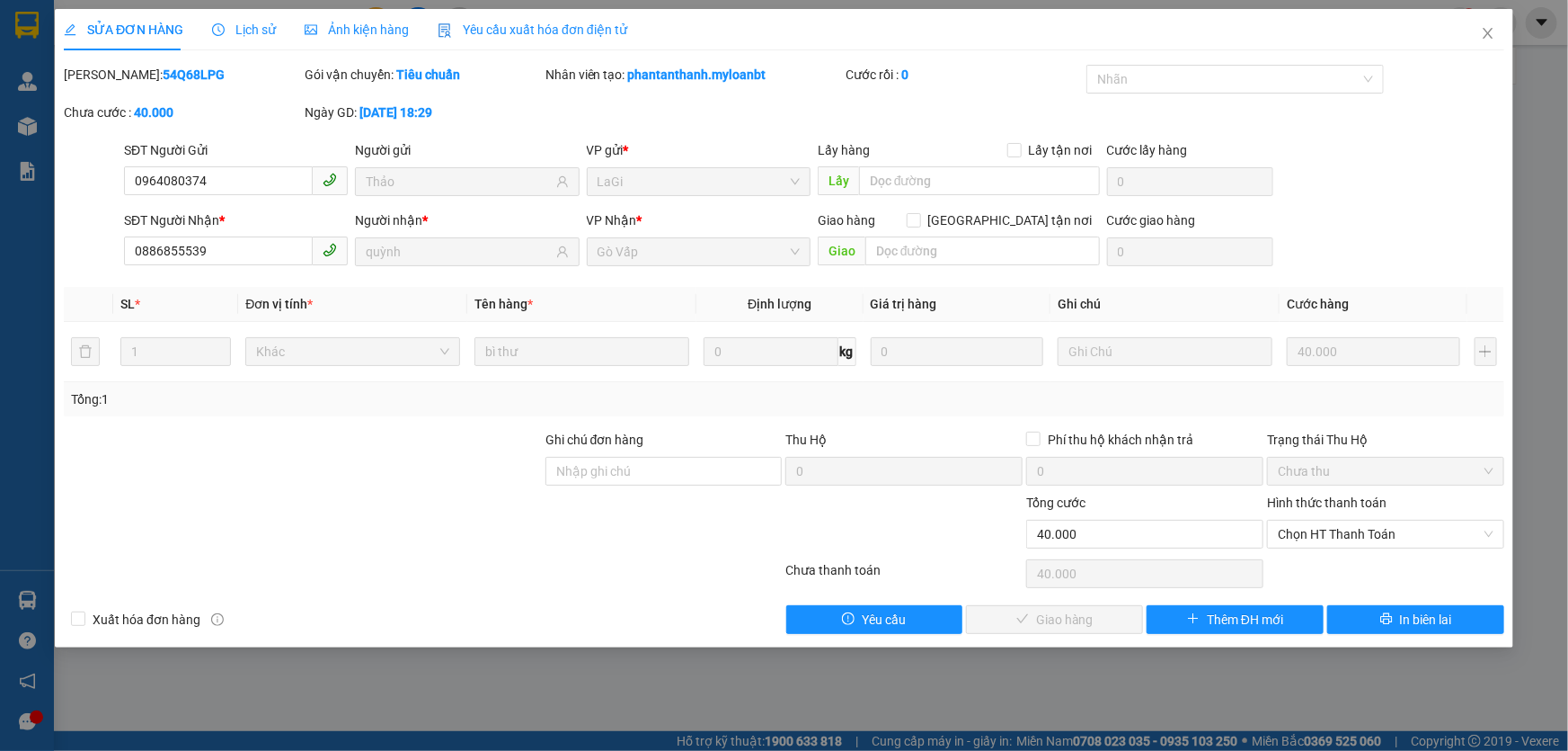
click at [1361, 553] on div "Hình thức thanh toán Chọn HT Thanh Toán" at bounding box center [1385, 524] width 237 height 63
click at [1364, 545] on span "Chọn HT Thanh Toán" at bounding box center [1385, 534] width 216 height 27
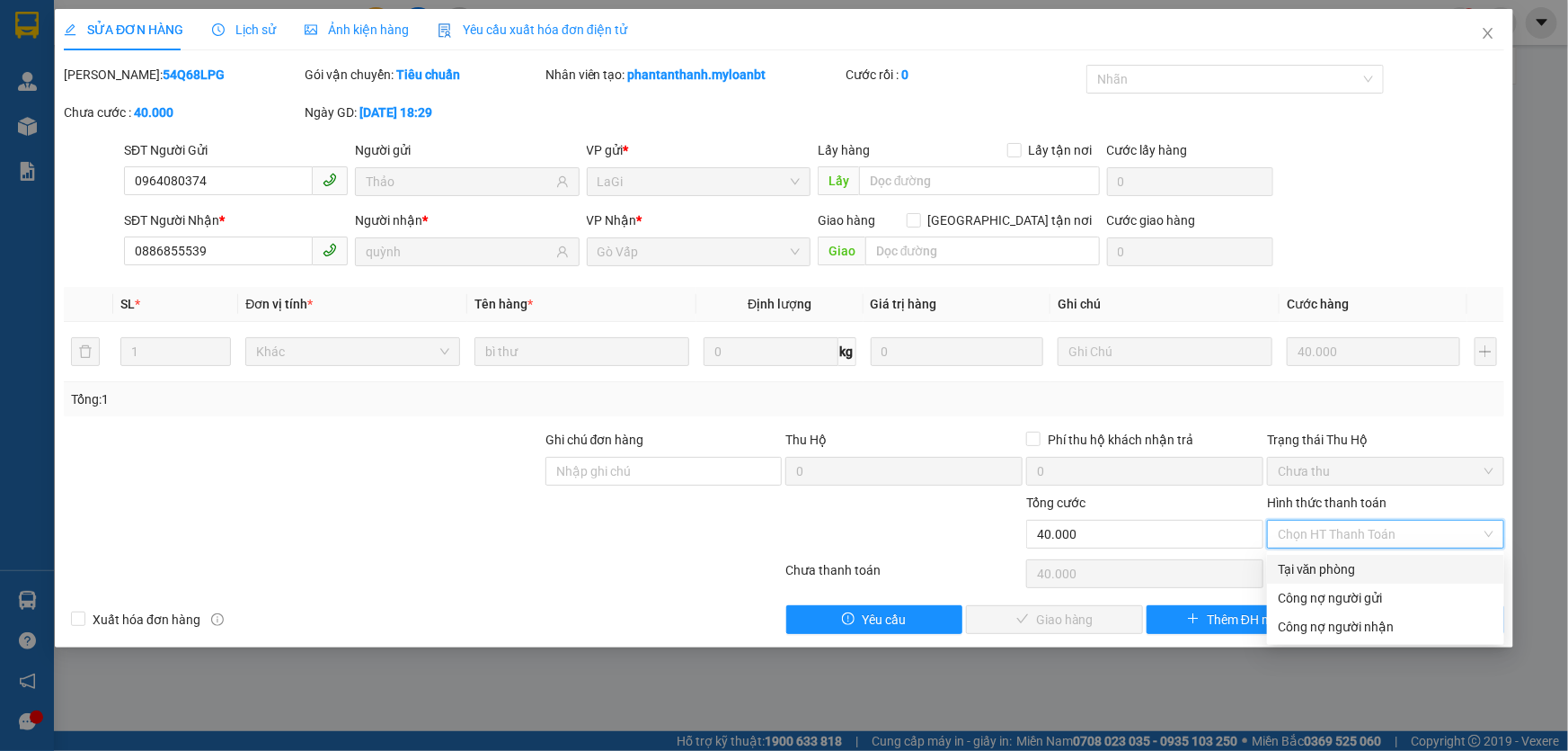
drag, startPoint x: 1349, startPoint y: 576, endPoint x: 1279, endPoint y: 600, distance: 74.0
click at [1349, 576] on div "Tại văn phòng" at bounding box center [1385, 569] width 216 height 19
type input "0"
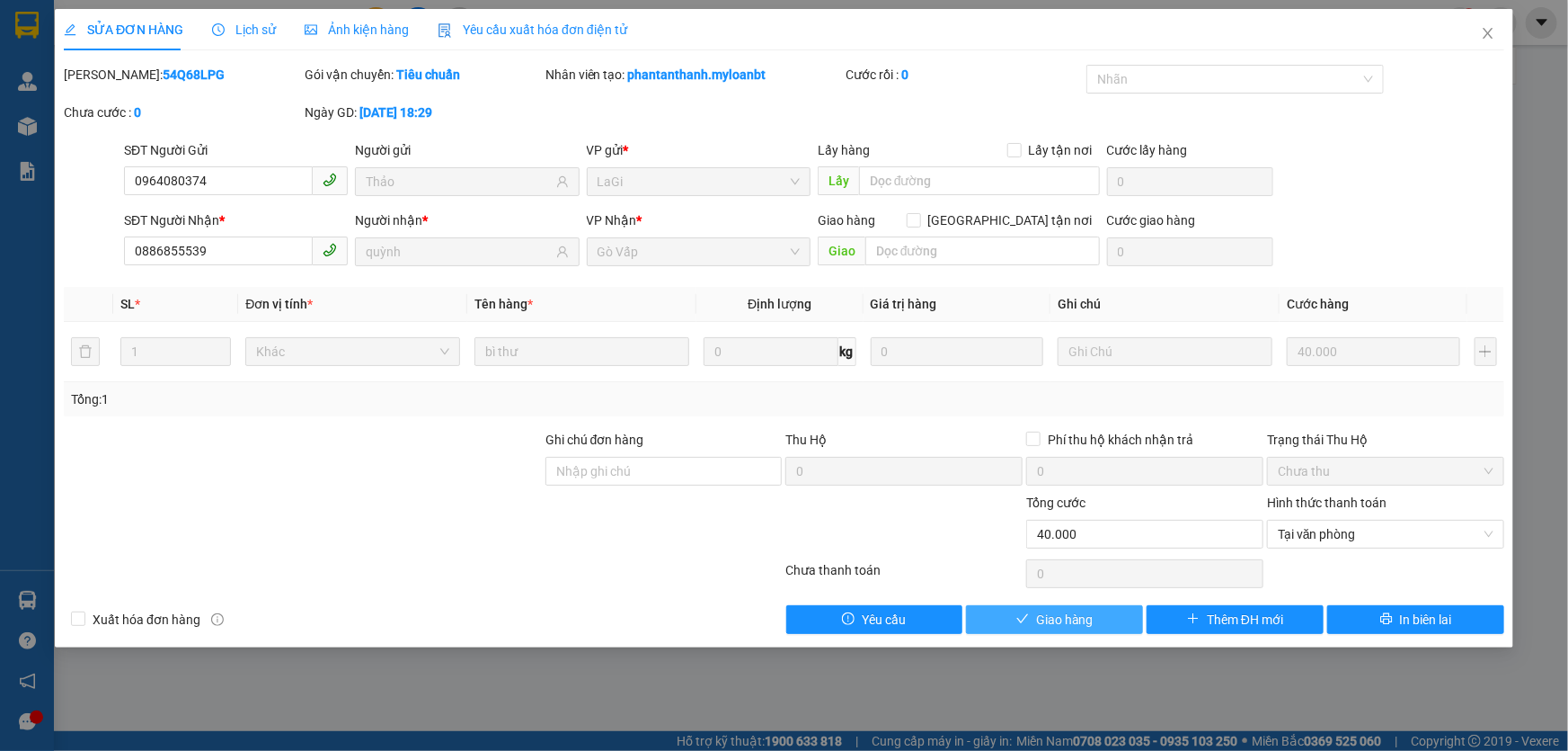
click at [1078, 618] on span "Giao hàng" at bounding box center [1064, 619] width 57 height 19
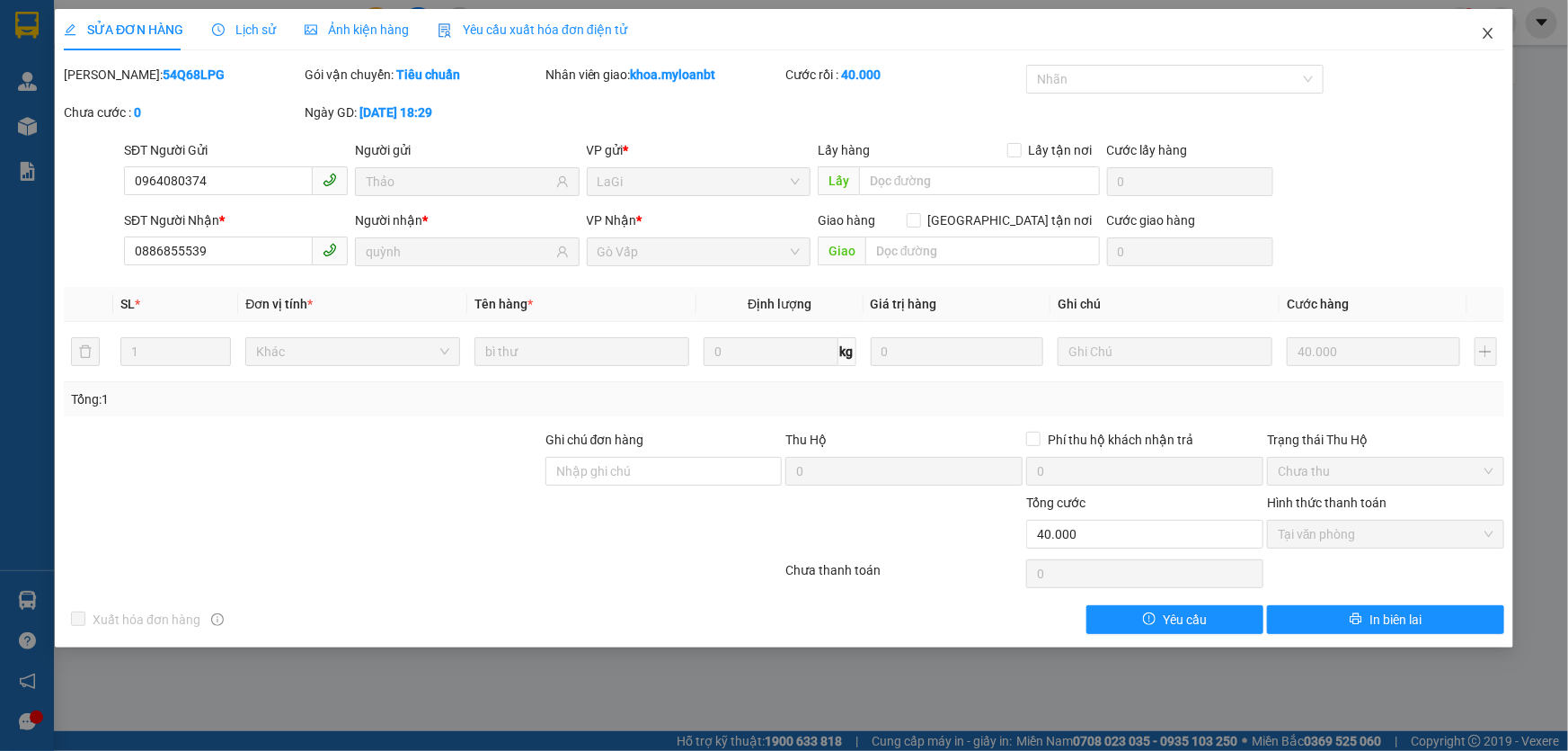
click at [1505, 36] on span "Close" at bounding box center [1489, 34] width 50 height 50
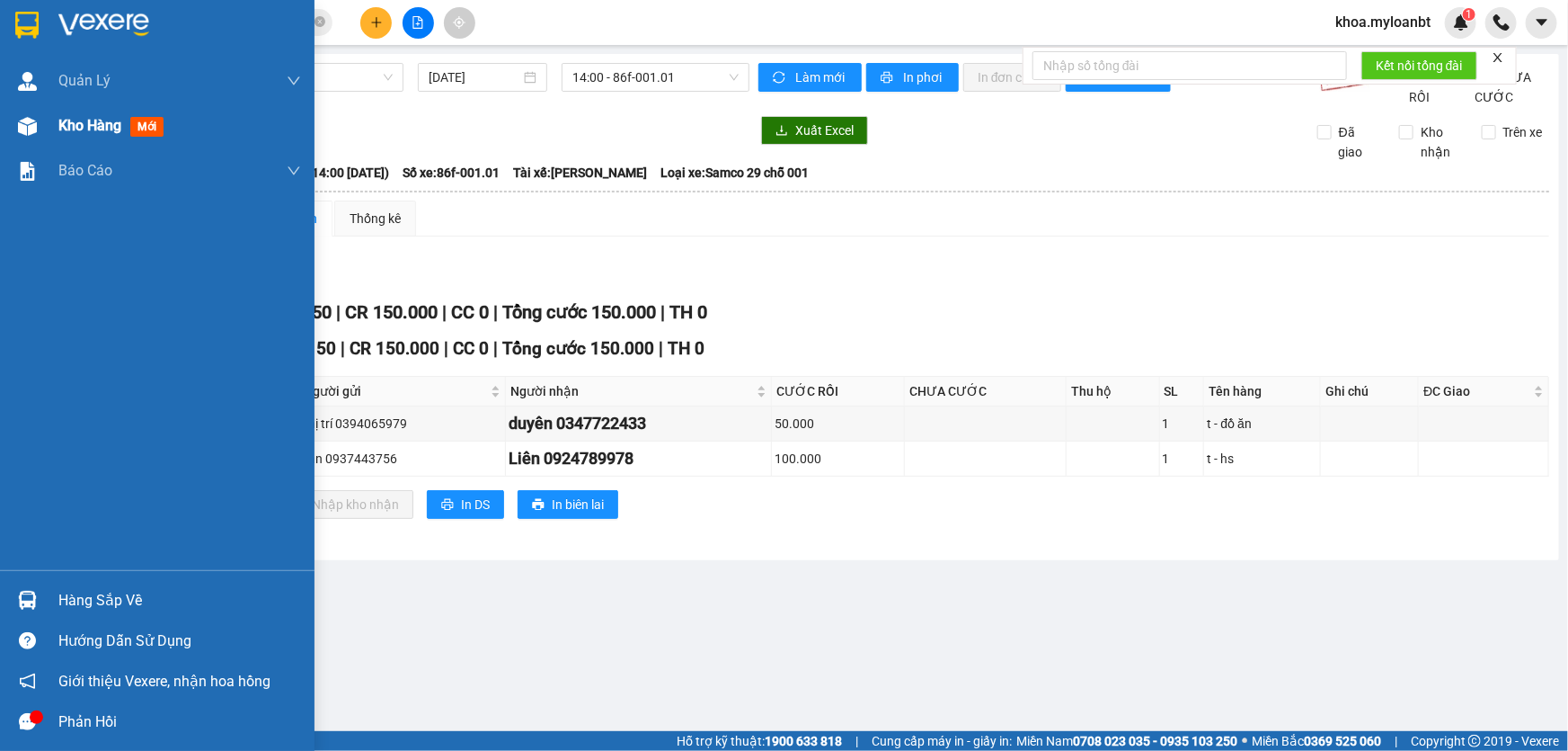
click at [21, 136] on div at bounding box center [27, 126] width 32 height 32
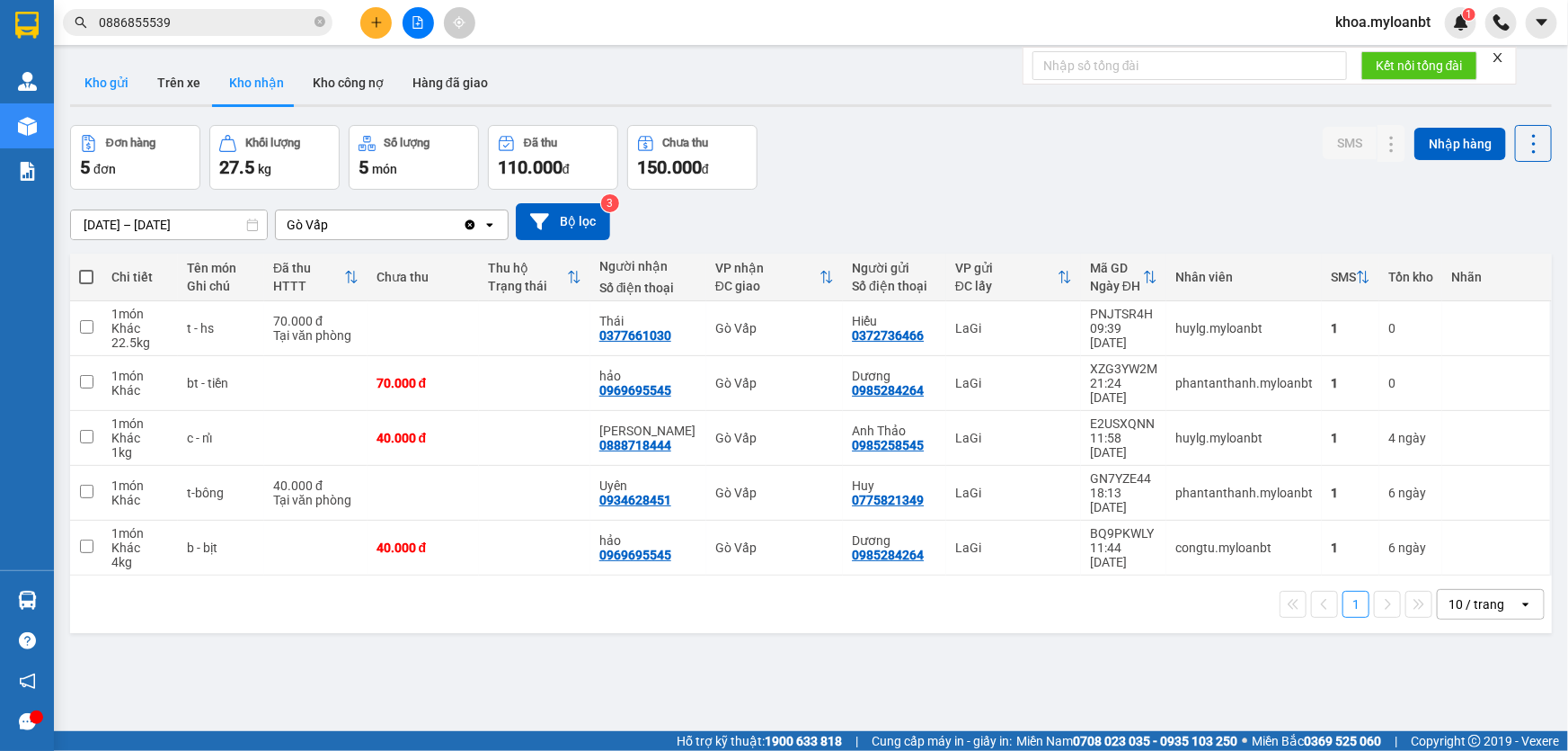
click at [124, 90] on button "Kho gửi" at bounding box center [105, 82] width 73 height 44
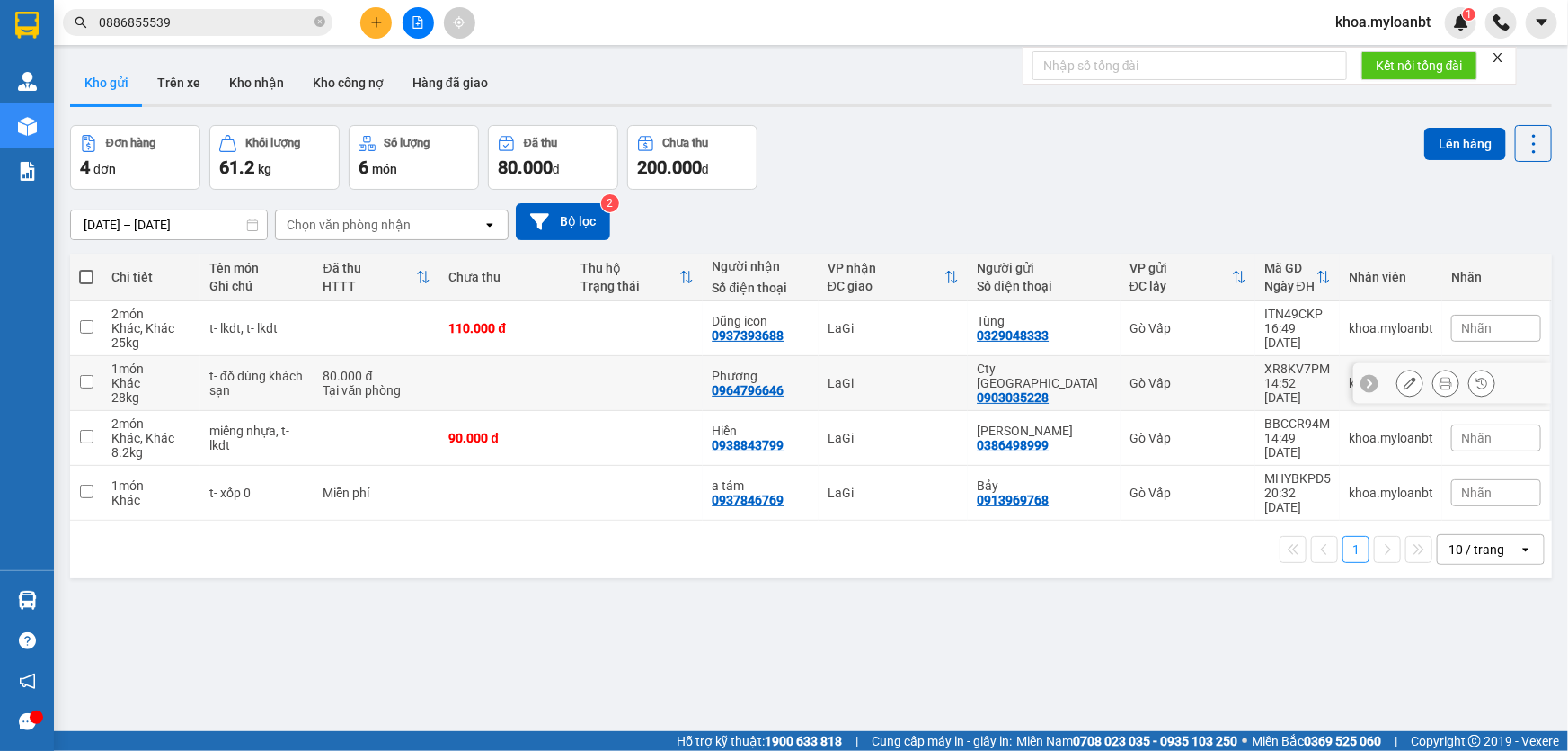
click at [323, 370] on td "80.000 đ Tại văn phòng" at bounding box center [377, 383] width 126 height 55
checkbox input "true"
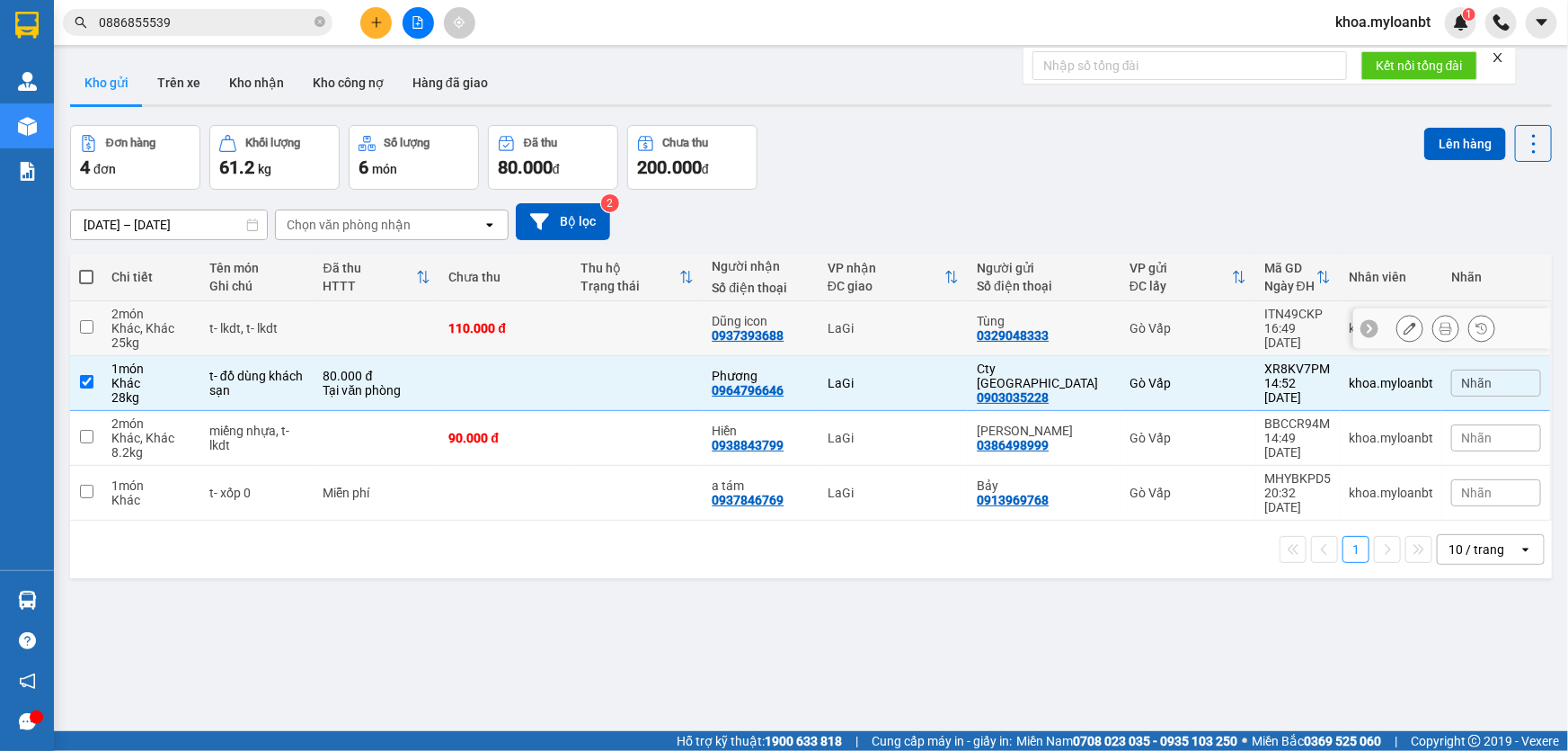
click at [330, 315] on td at bounding box center [377, 328] width 126 height 55
checkbox input "true"
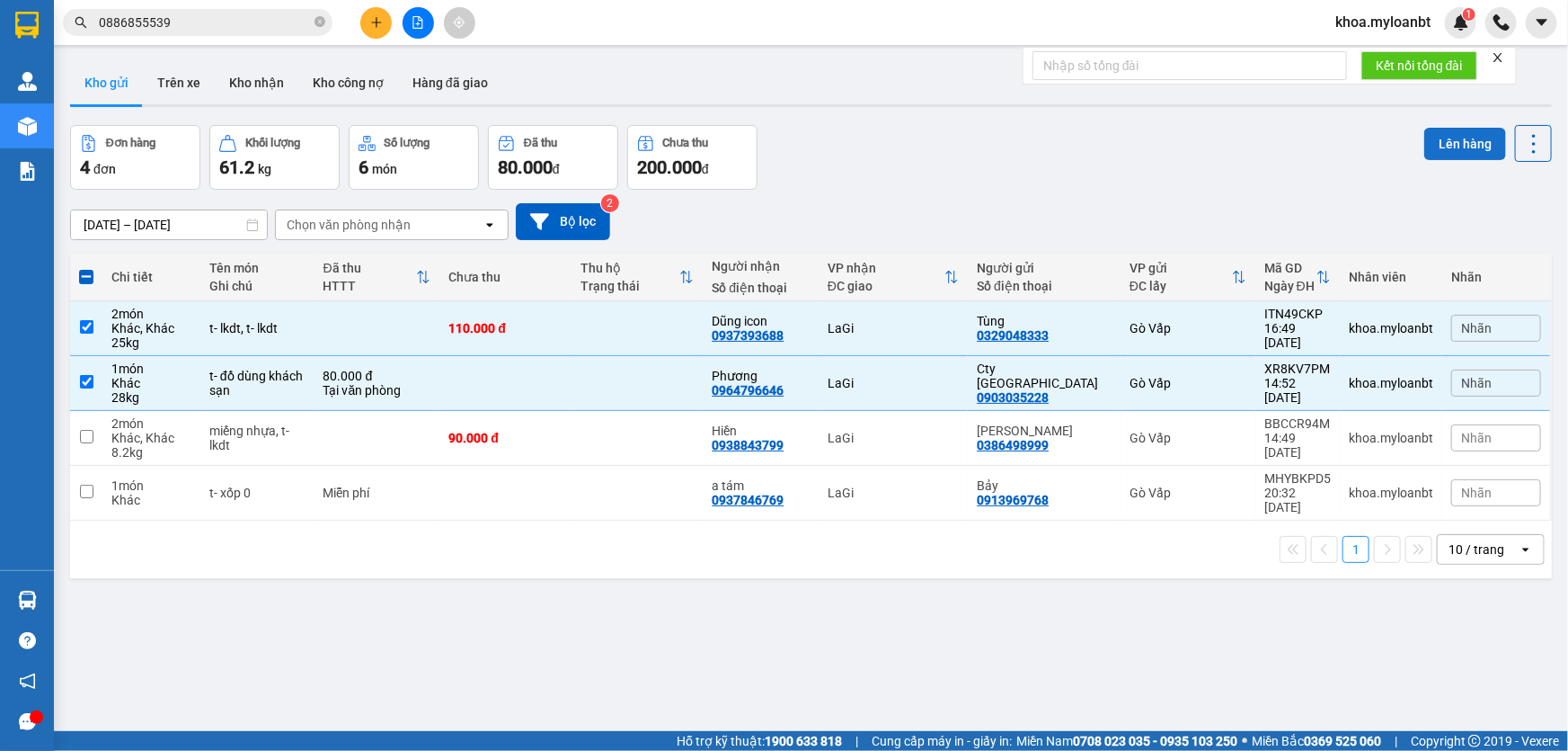
click at [1425, 154] on button "Lên hàng" at bounding box center [1465, 143] width 82 height 32
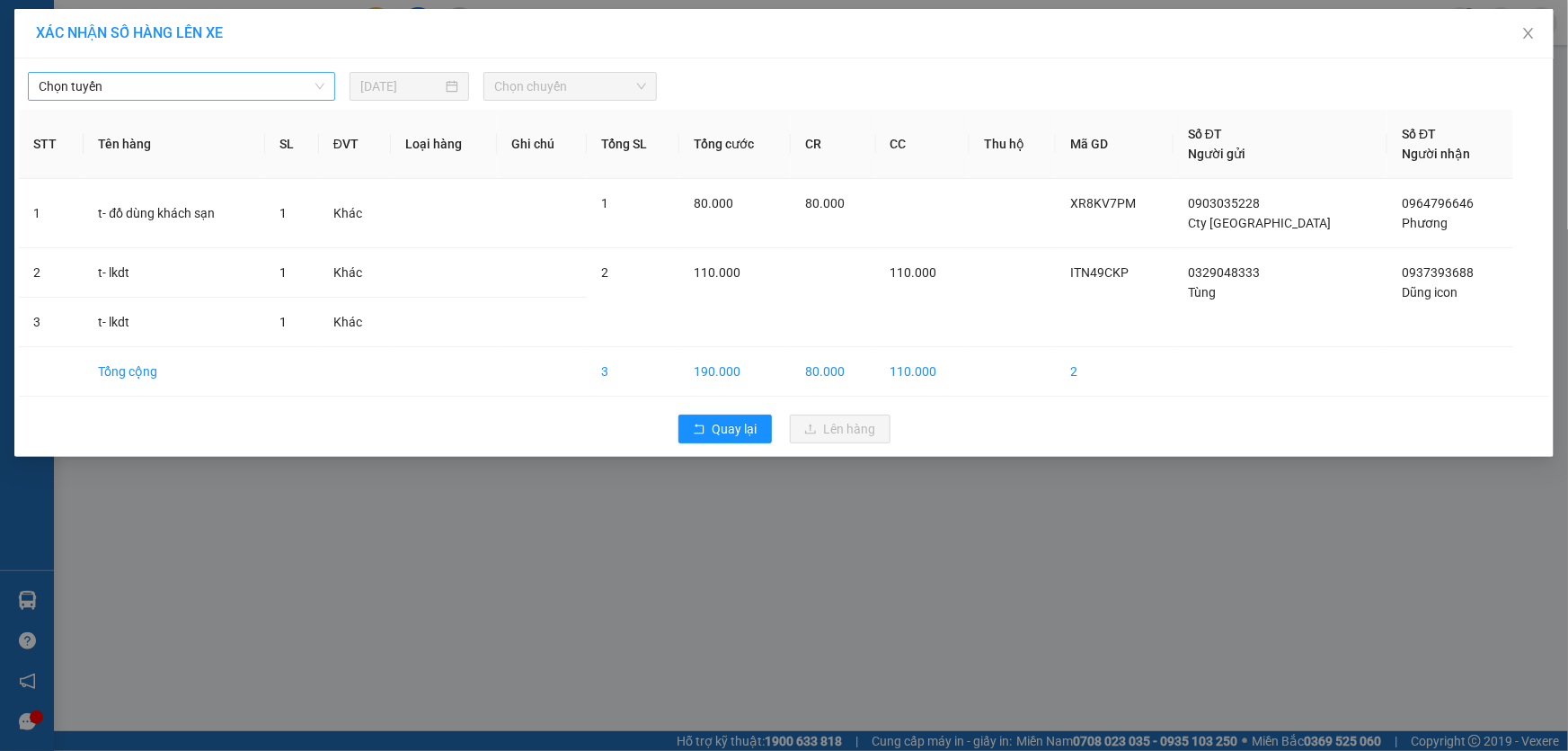
drag, startPoint x: 266, startPoint y: 81, endPoint x: 234, endPoint y: 101, distance: 37.7
click at [264, 81] on span "Chọn tuyến" at bounding box center [181, 86] width 285 height 27
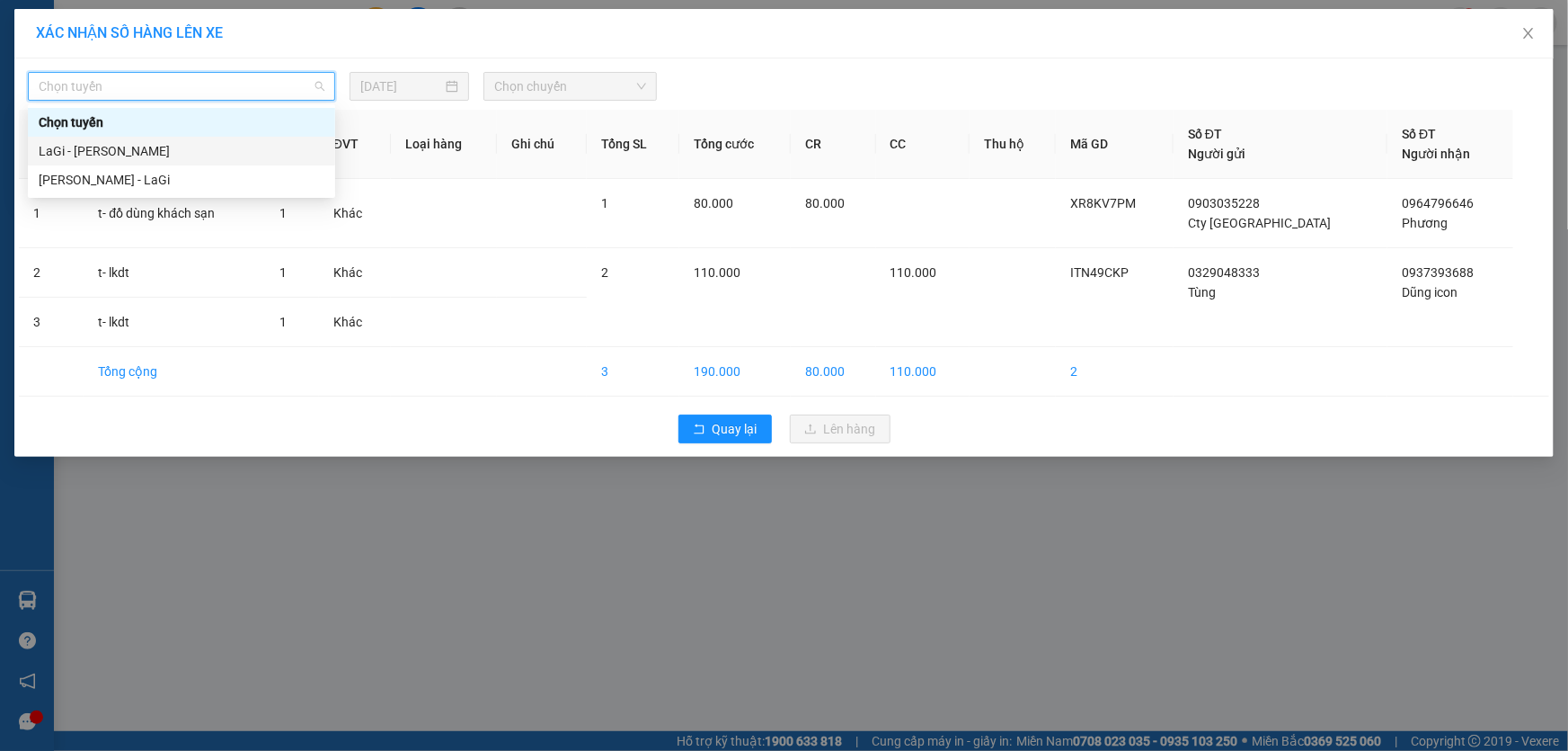
click at [153, 165] on div "[PERSON_NAME] - LaGi" at bounding box center [182, 180] width 308 height 29
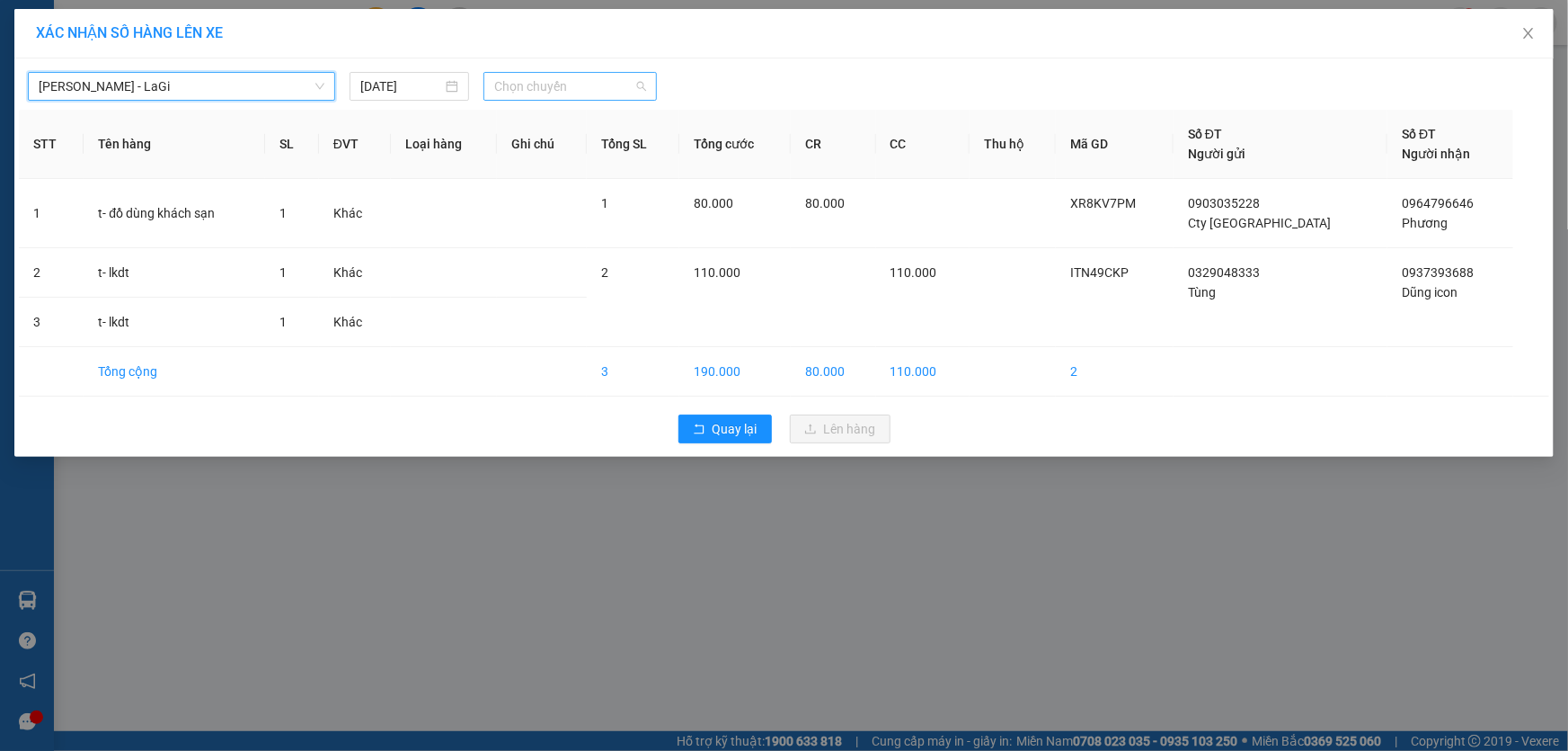
click at [620, 76] on span "Chọn chuyến" at bounding box center [570, 86] width 152 height 27
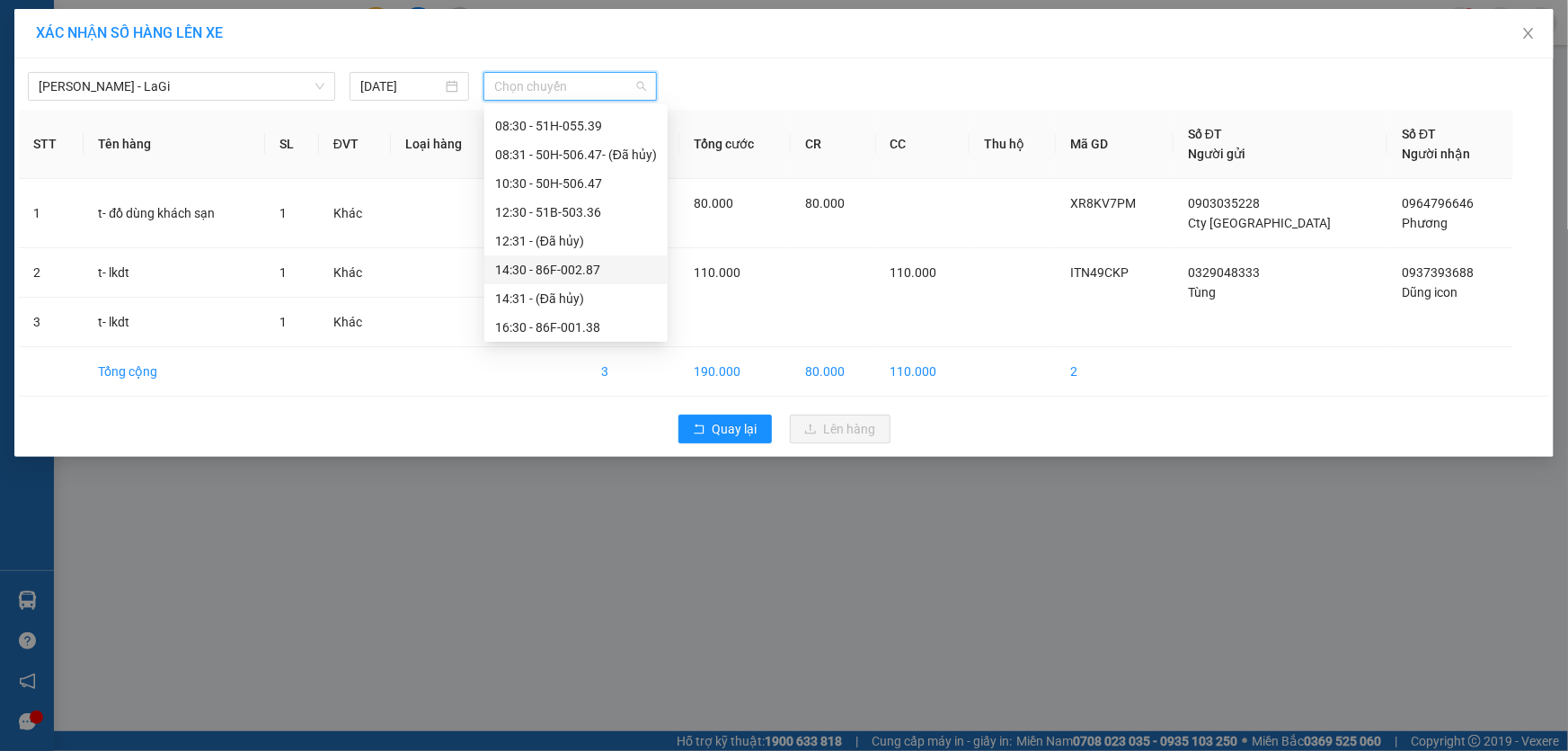
scroll to position [81, 0]
click at [593, 319] on div "18:30 - 86f-001.01" at bounding box center [576, 329] width 162 height 19
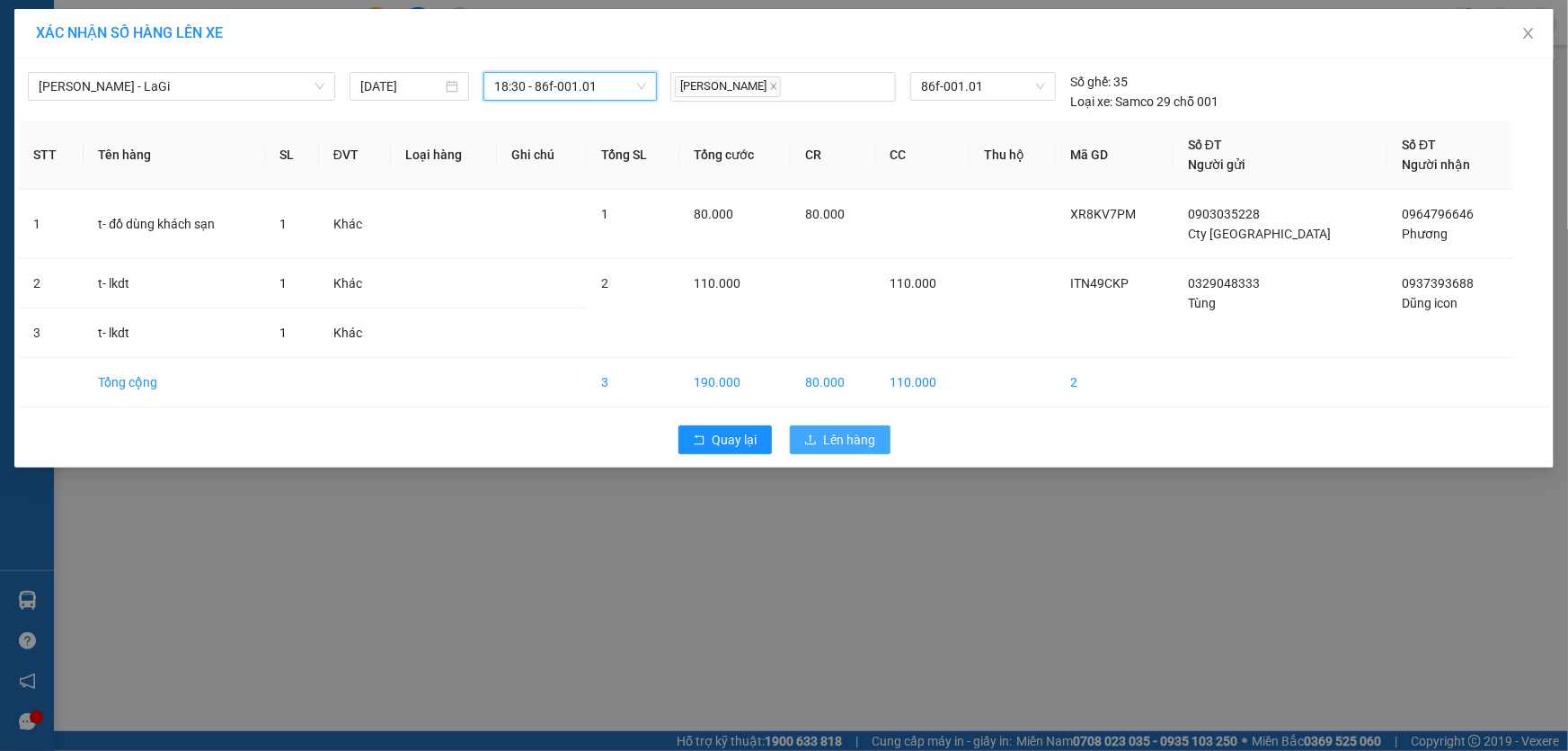
click at [840, 444] on span "Lên hàng" at bounding box center [850, 439] width 52 height 19
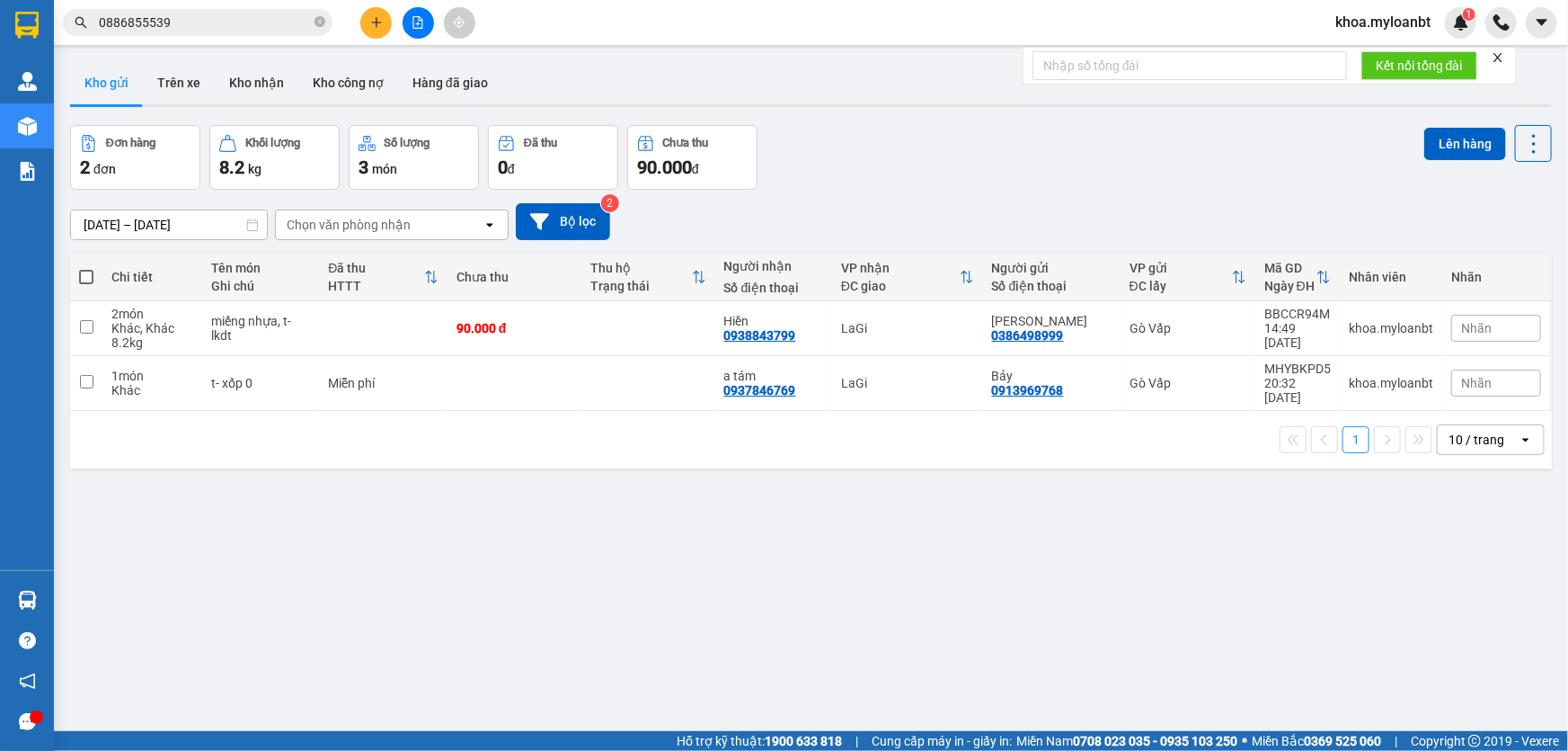
click at [435, 13] on div at bounding box center [417, 22] width 134 height 32
click at [422, 18] on icon "file-add" at bounding box center [418, 22] width 10 height 13
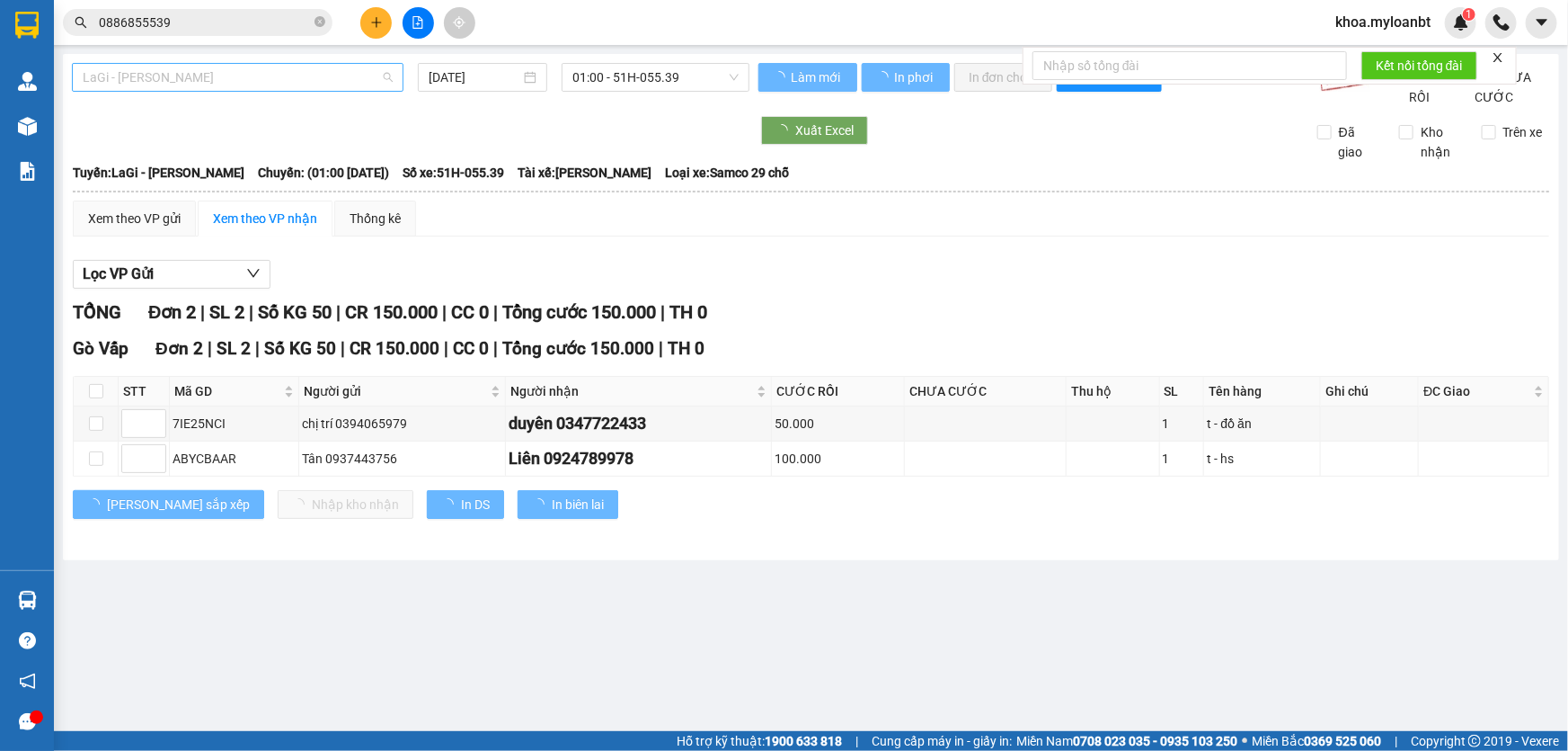
click at [205, 64] on span "LaGi - [PERSON_NAME]" at bounding box center [237, 77] width 311 height 27
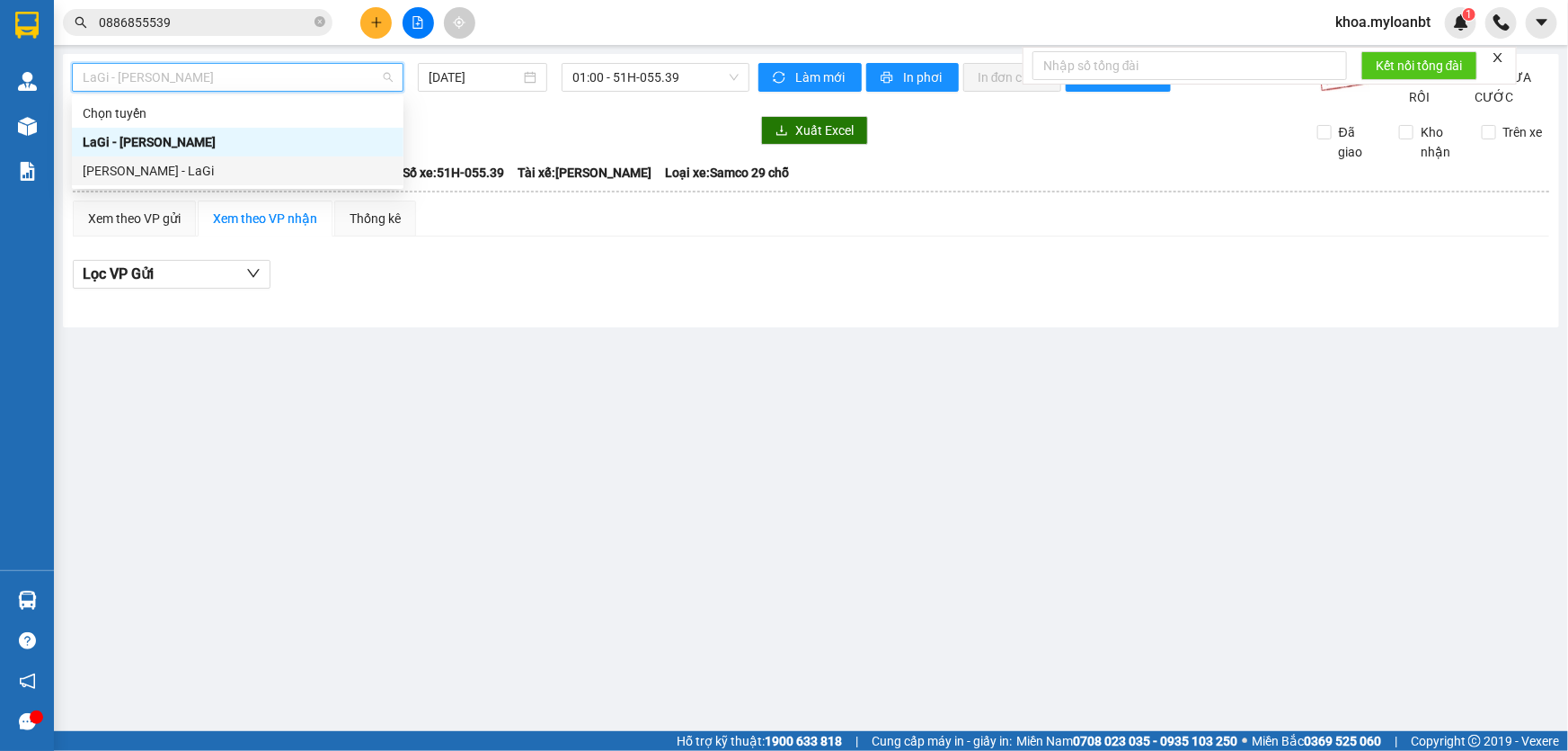
click at [103, 166] on div "[PERSON_NAME] - LaGi" at bounding box center [237, 170] width 311 height 19
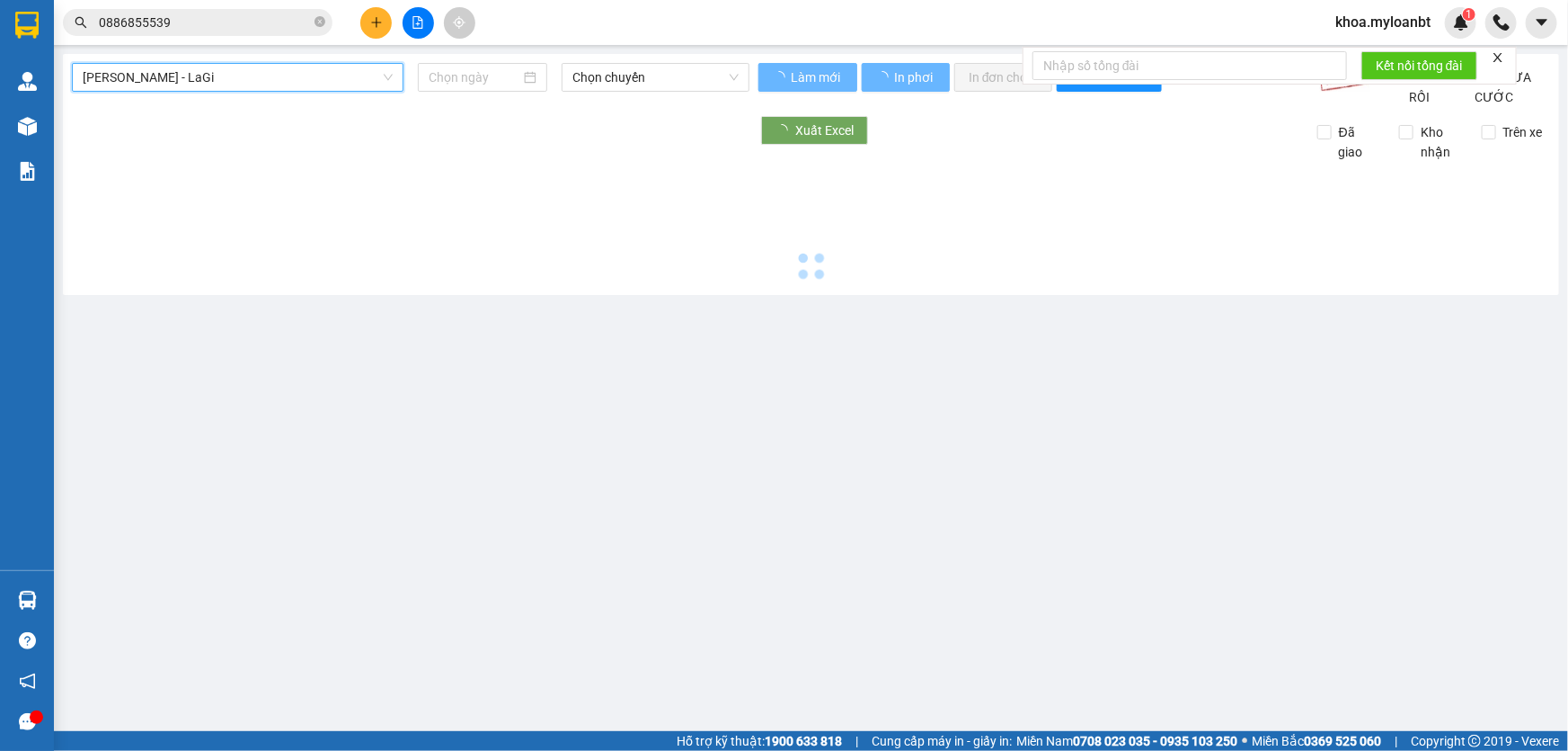
type input "[DATE]"
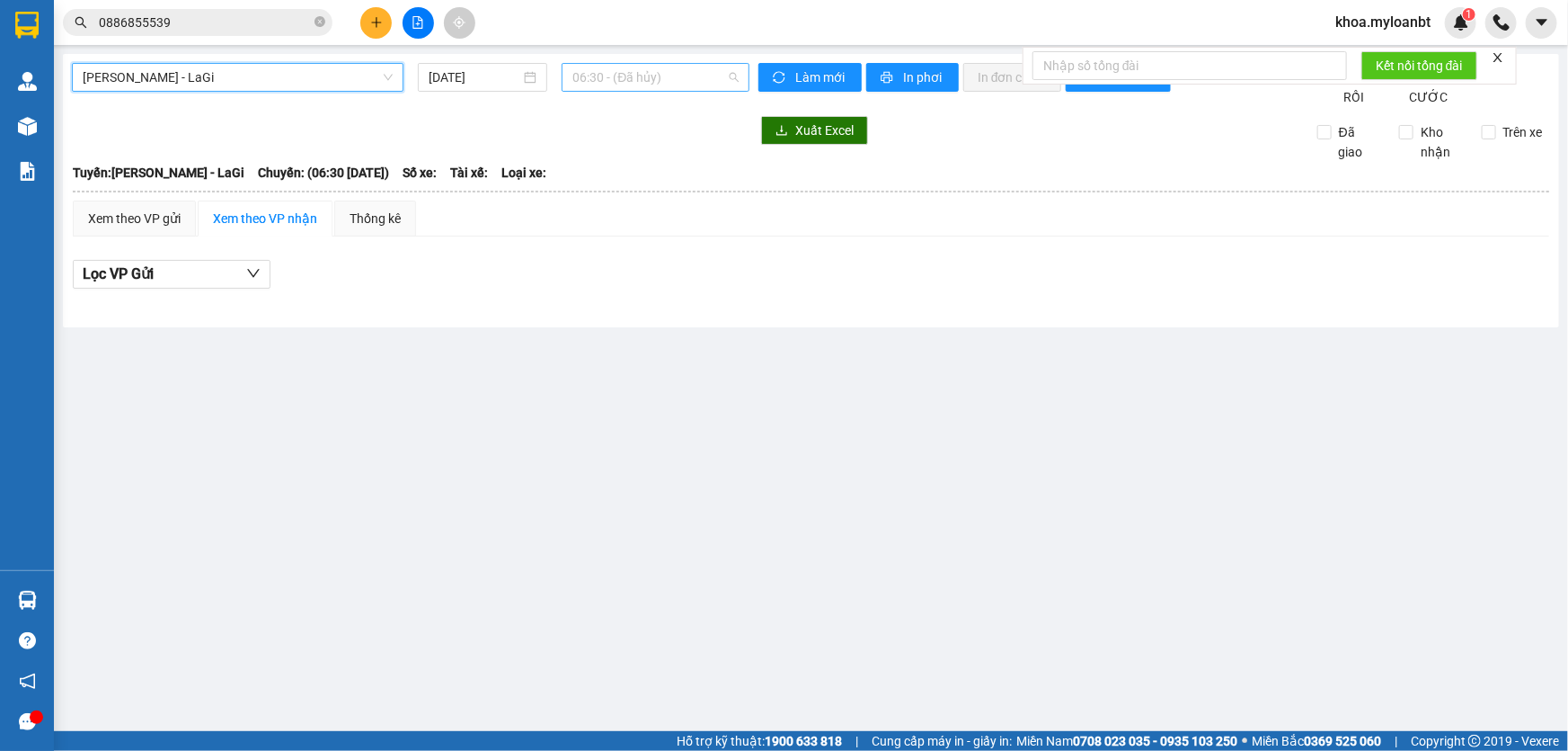
click at [660, 83] on span "06:30 - (Đã hủy)" at bounding box center [656, 77] width 166 height 27
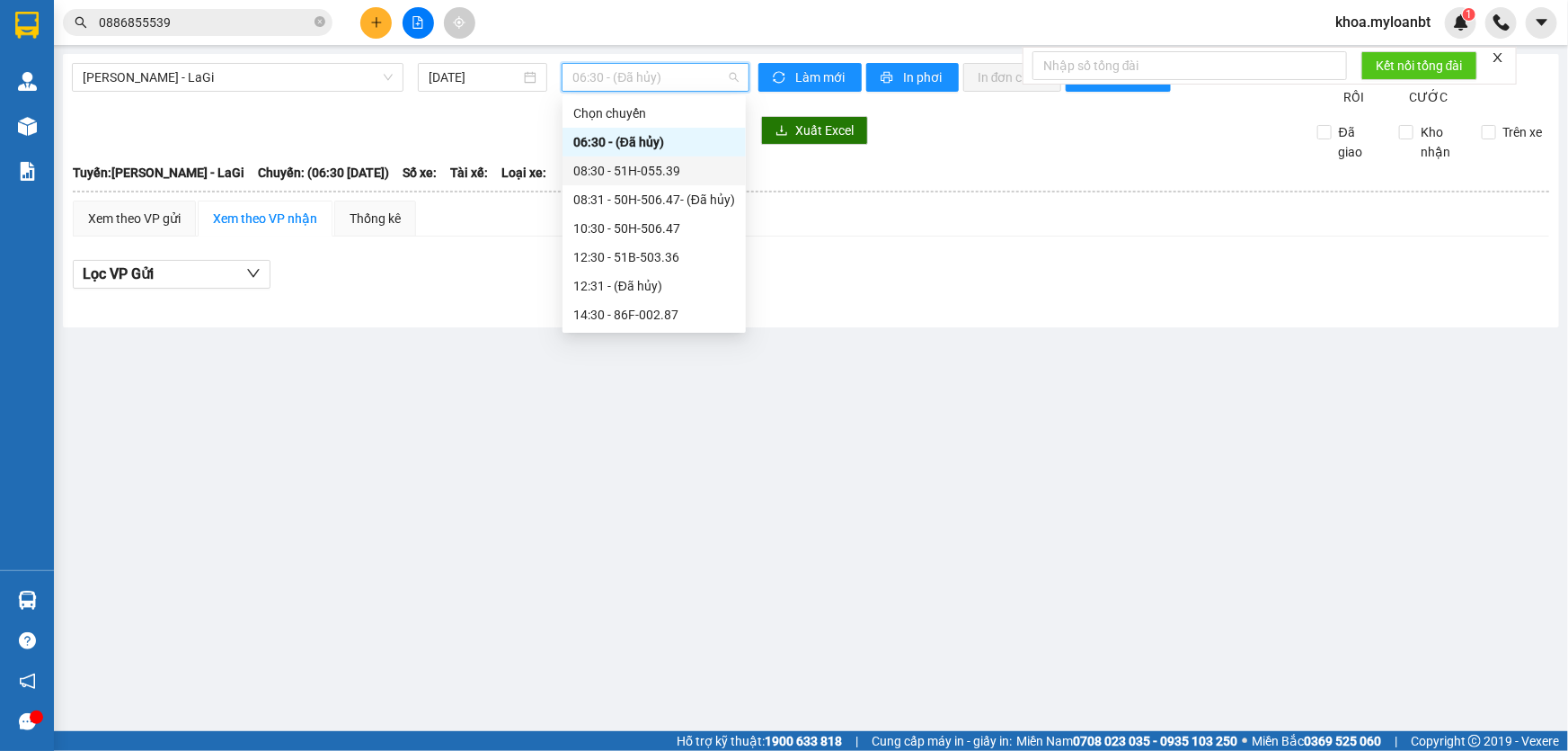
click at [648, 179] on div "08:30 - 51H-055.39" at bounding box center [654, 170] width 162 height 19
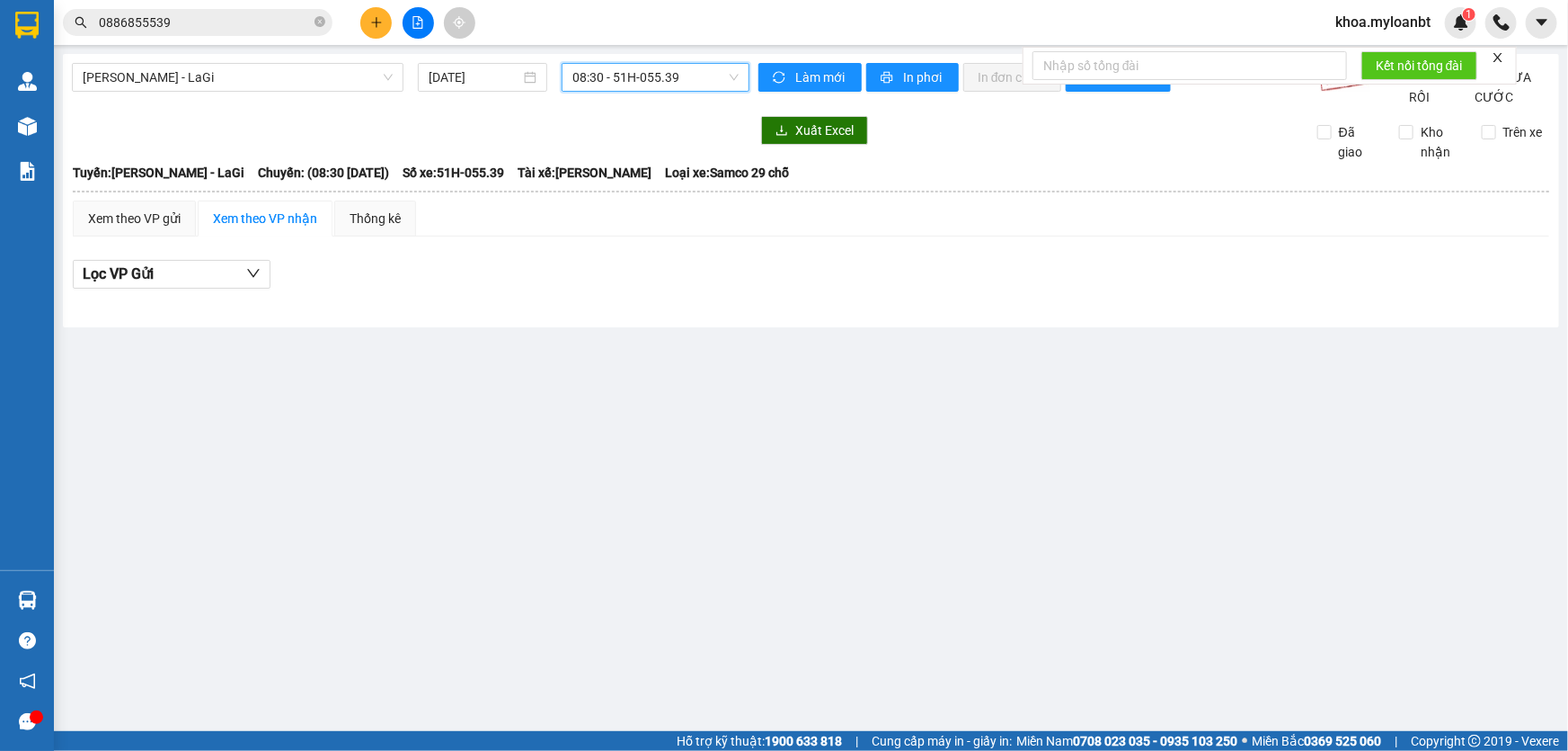
click at [678, 90] on span "08:30 - 51H-055.39" at bounding box center [656, 77] width 166 height 27
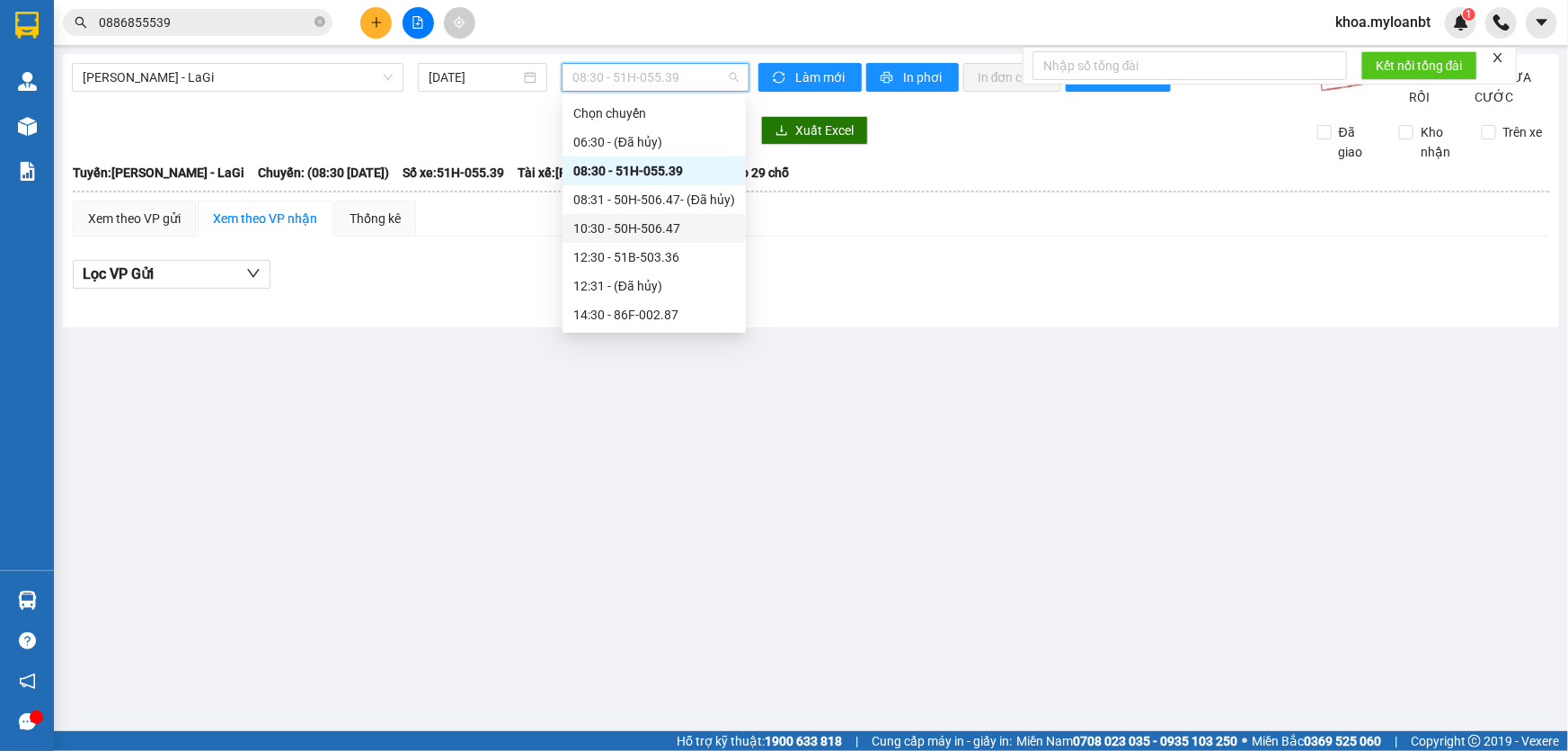
click at [620, 223] on div "10:30 - 50H-506.47" at bounding box center [654, 228] width 162 height 19
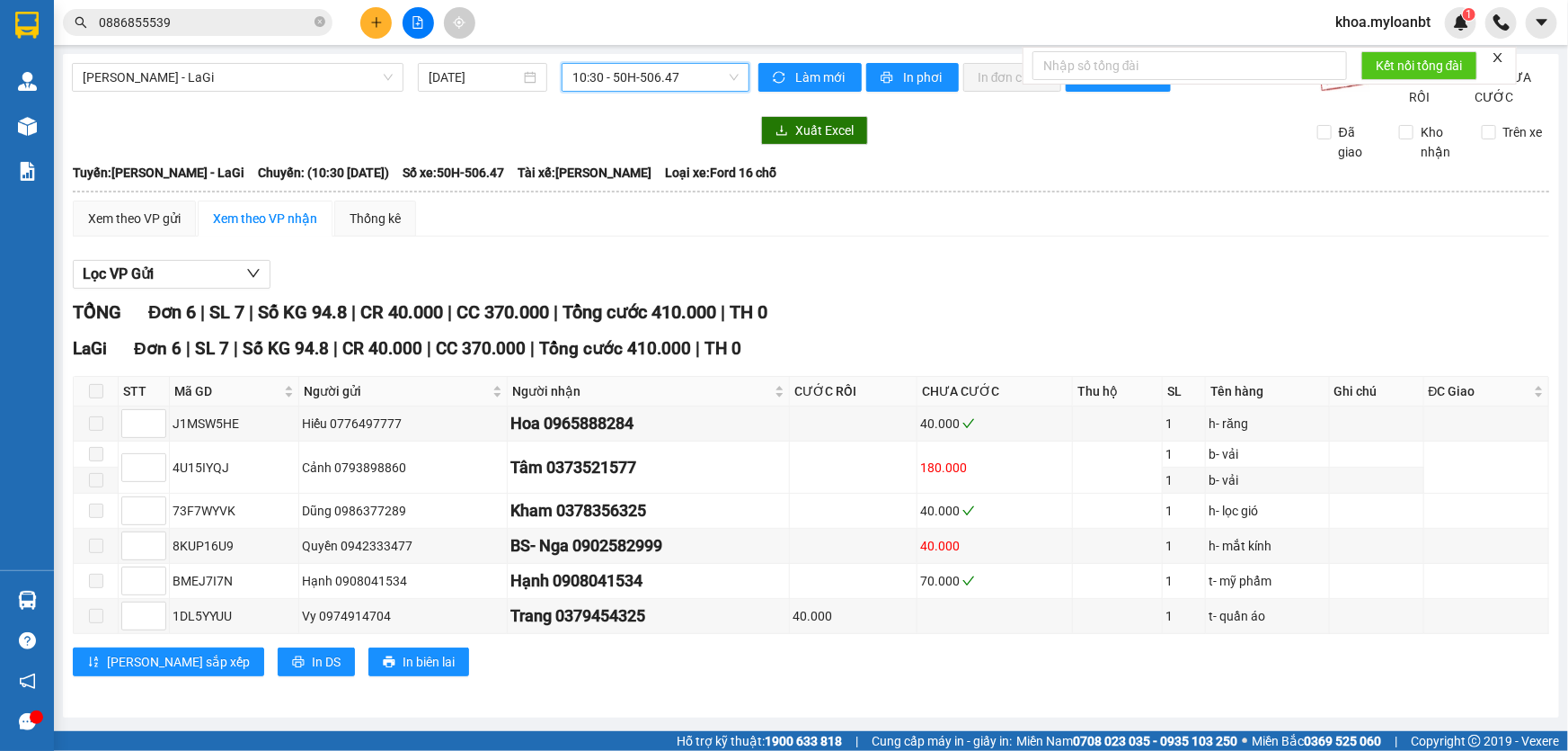
scroll to position [13, 0]
click at [667, 64] on span "10:30 - 50H-506.47" at bounding box center [656, 77] width 166 height 27
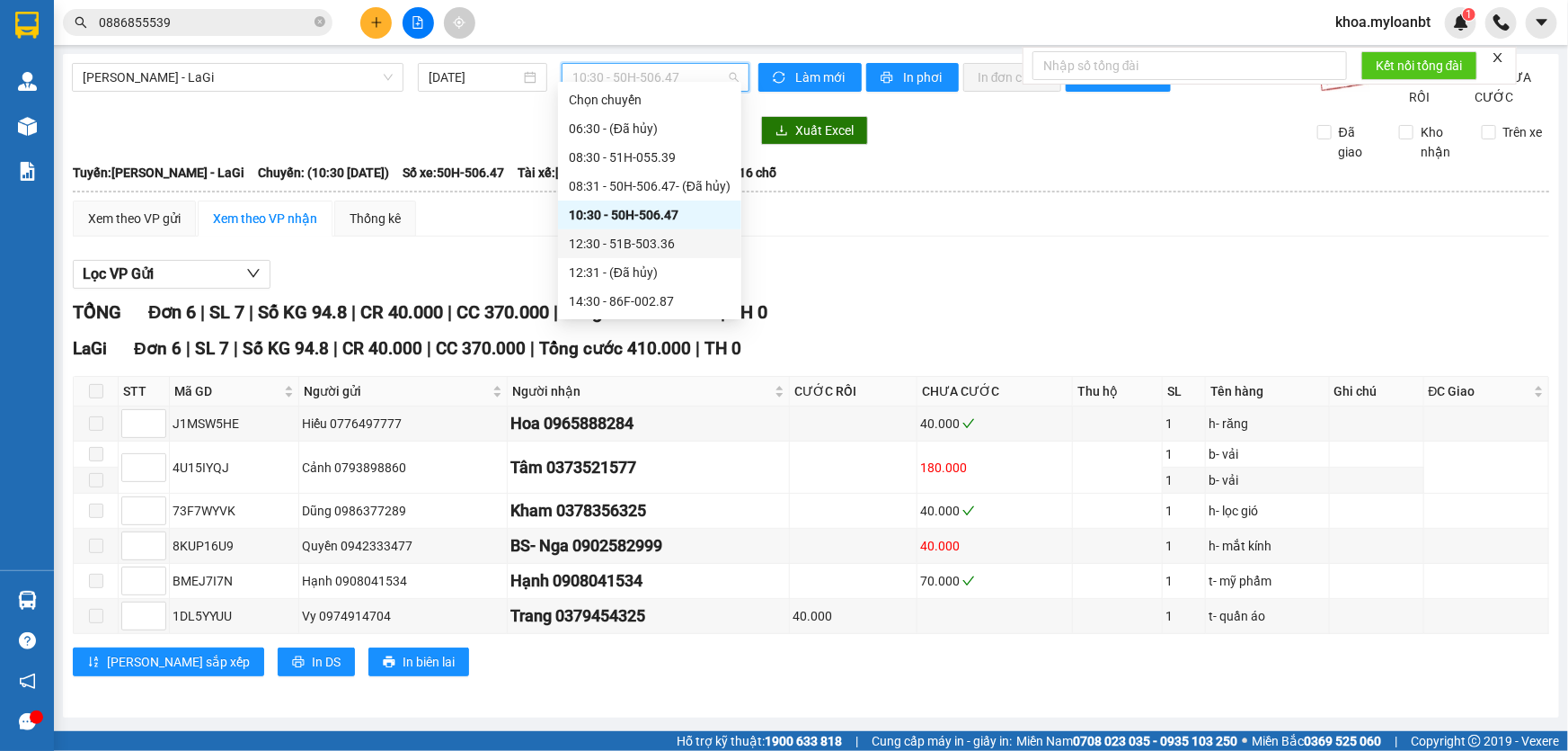
click at [629, 235] on div "12:30 - 51B-503.36" at bounding box center [649, 244] width 162 height 19
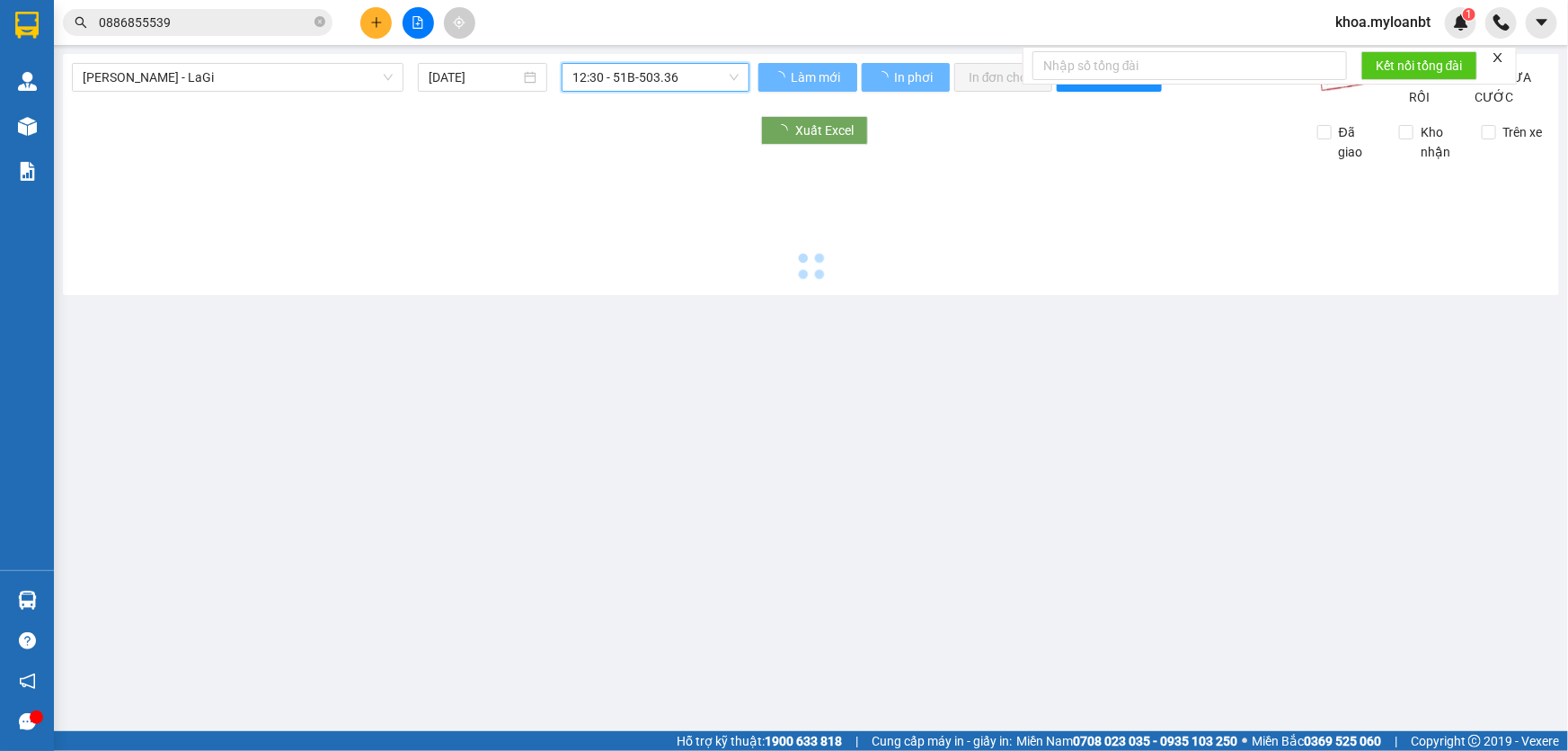
scroll to position [0, 0]
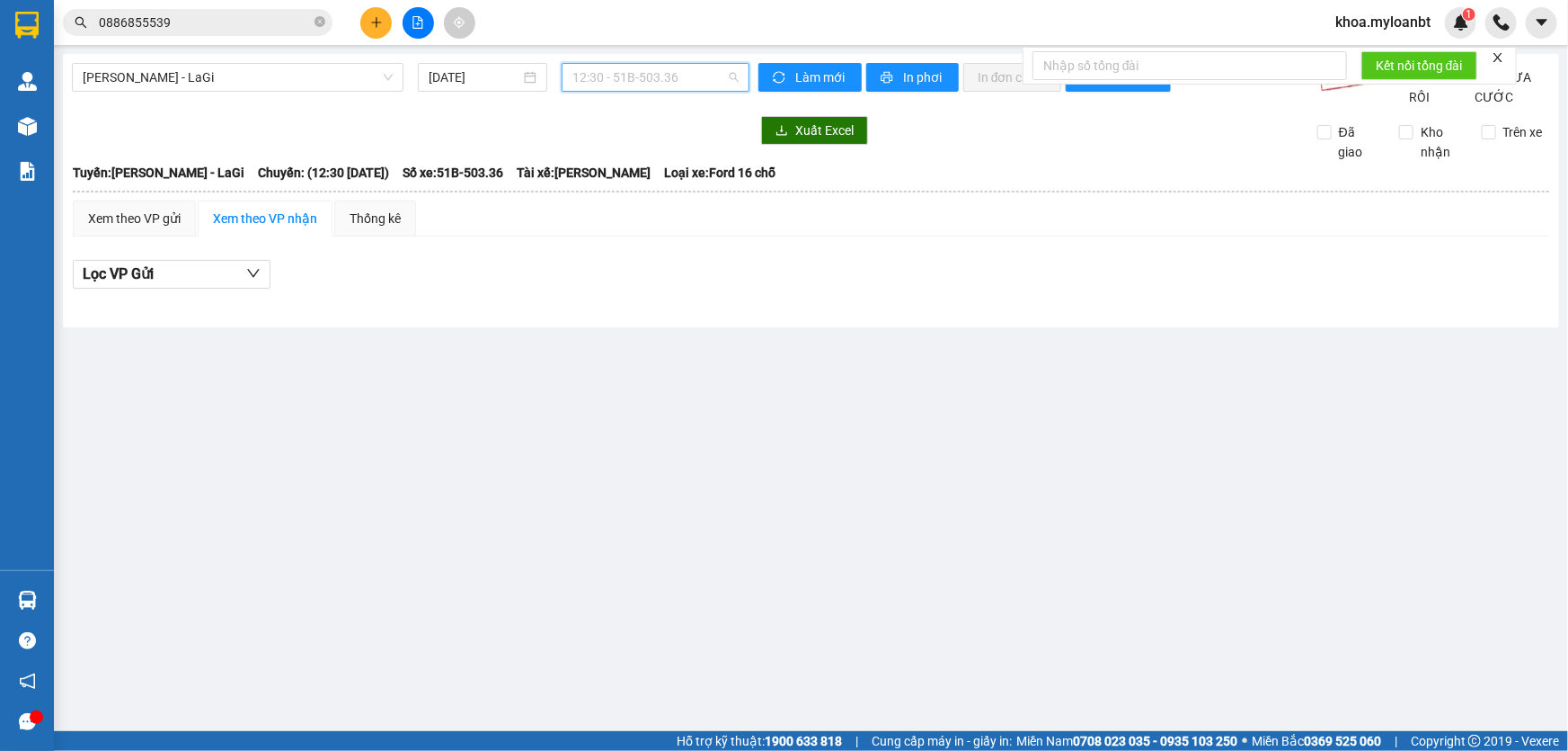
click at [656, 80] on span "12:30 - 51B-503.36" at bounding box center [656, 77] width 166 height 27
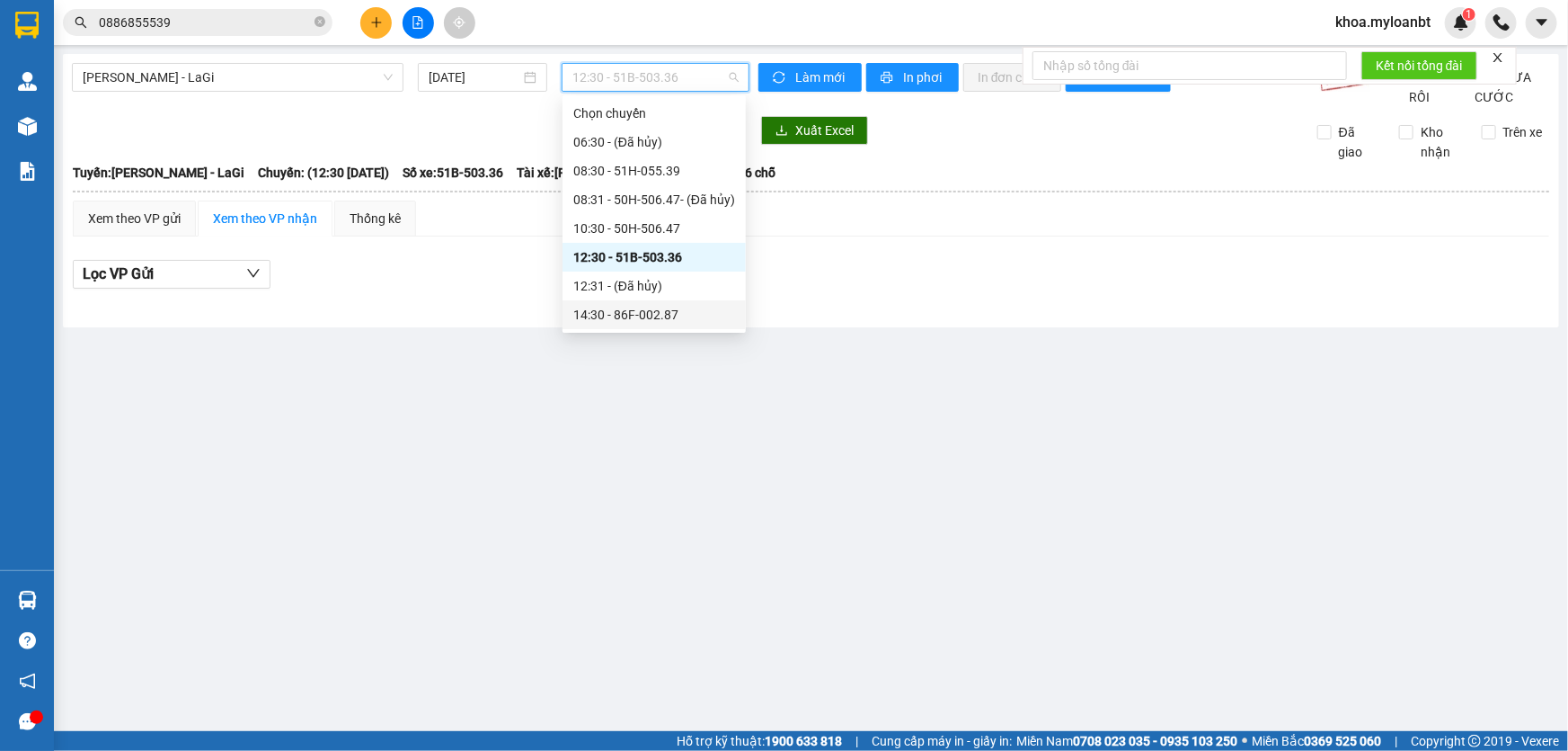
click at [589, 320] on div "14:30 - 86F-002.87" at bounding box center [654, 315] width 162 height 19
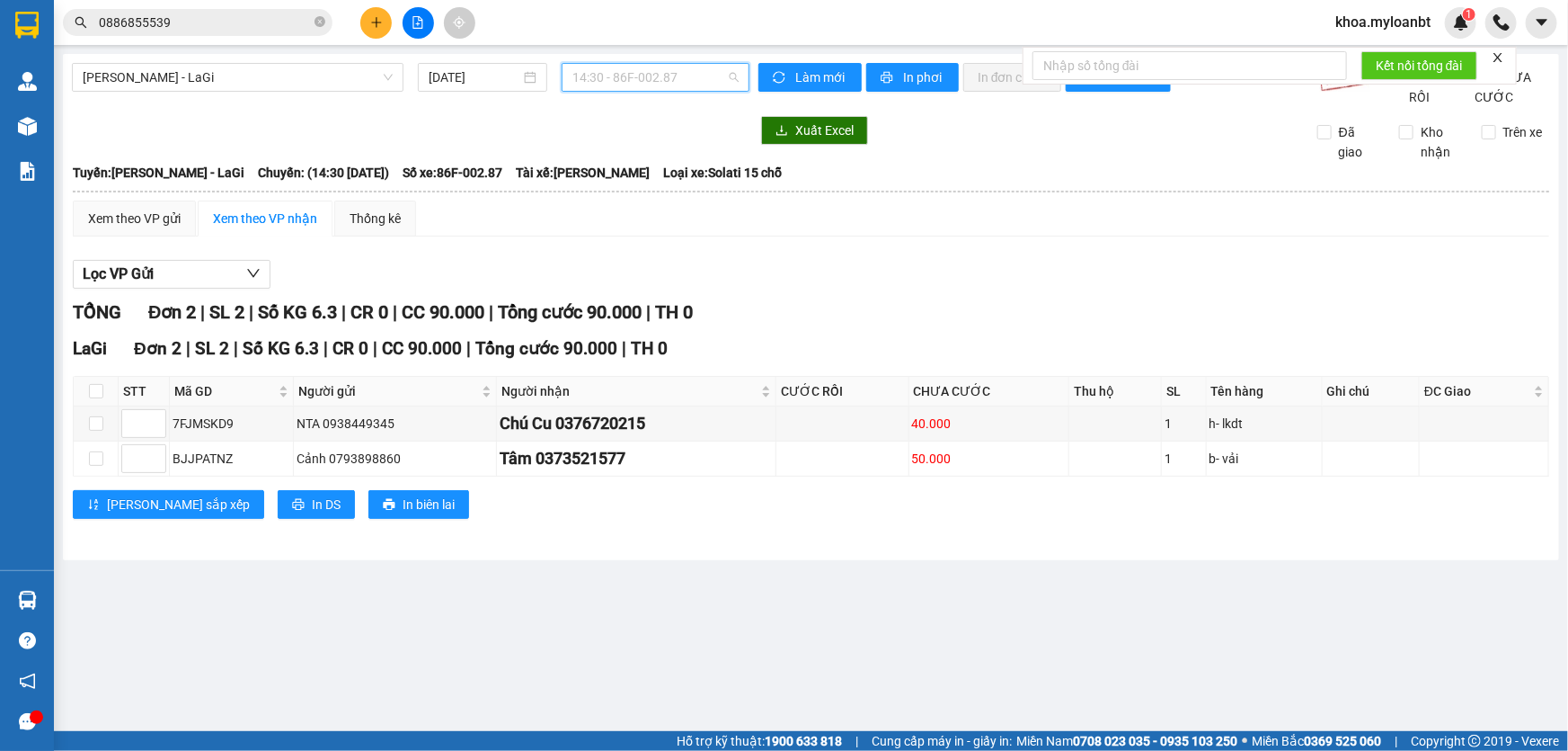
click at [682, 81] on span "14:30 - 86F-002.87" at bounding box center [656, 77] width 166 height 27
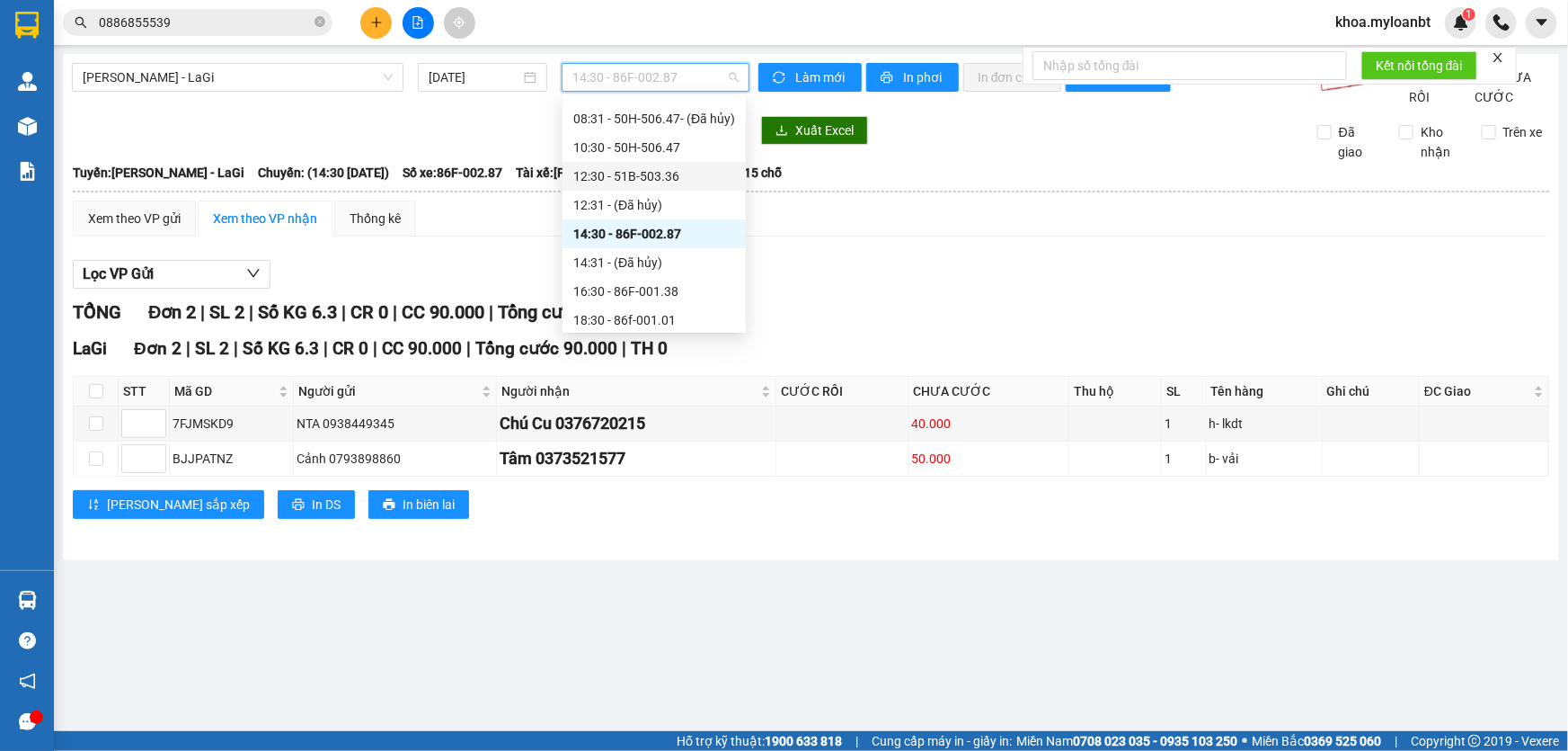
scroll to position [81, 0]
click at [638, 290] on div "16:30 - 86F-001.38" at bounding box center [654, 291] width 162 height 19
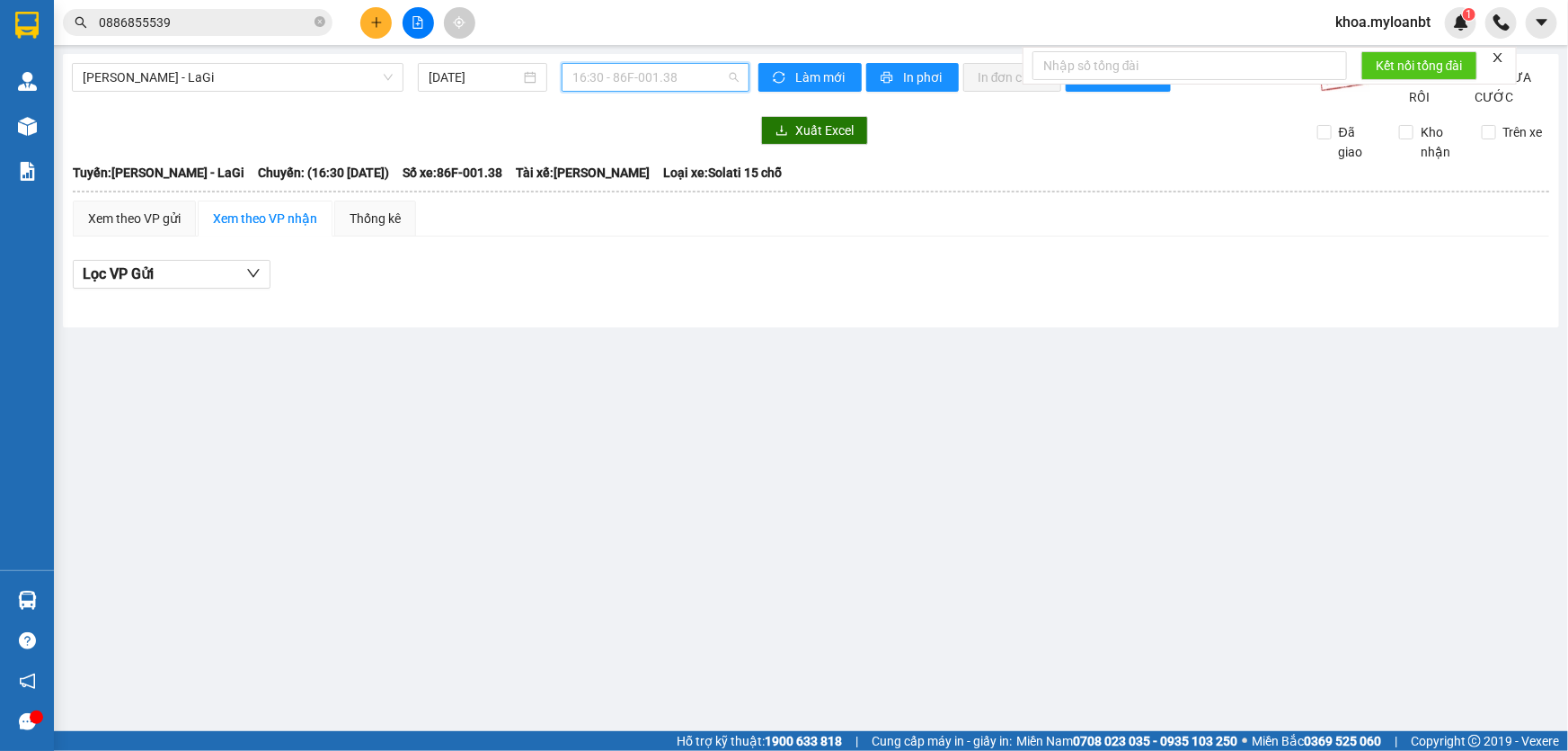
click at [629, 88] on span "16:30 - 86F-001.38" at bounding box center [656, 77] width 166 height 27
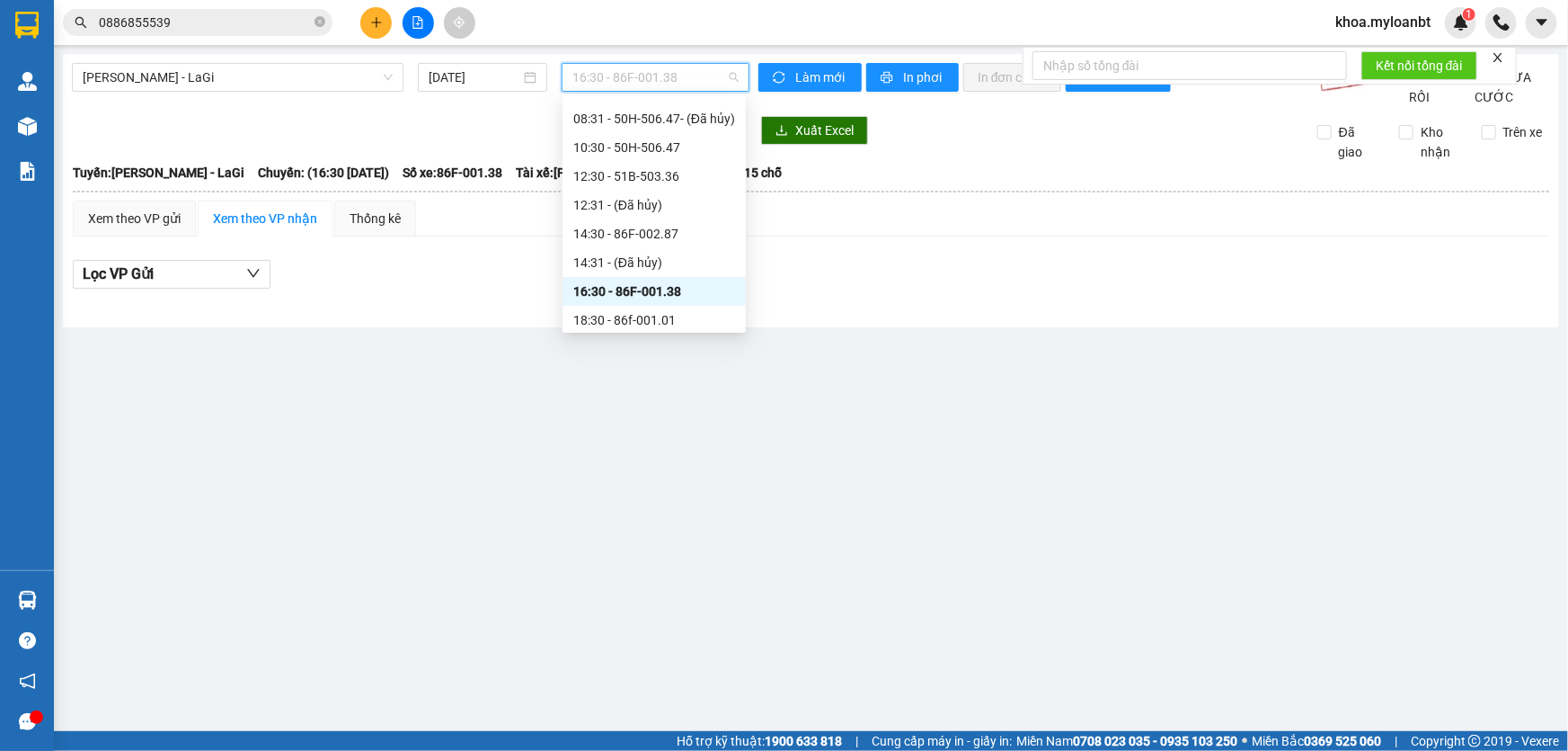
scroll to position [144, 0]
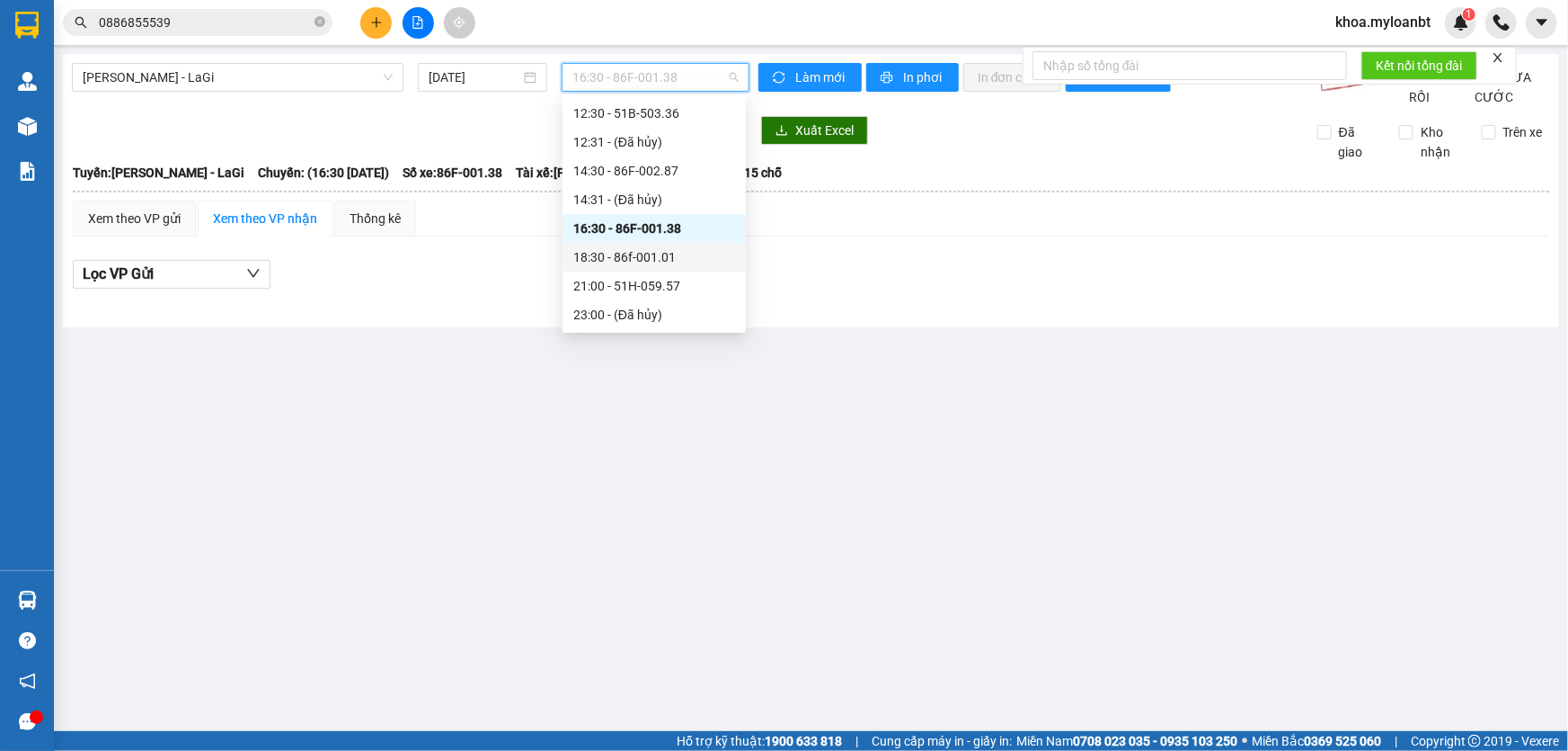
click at [630, 267] on div "18:30 - 86f-001.01" at bounding box center [655, 257] width 184 height 29
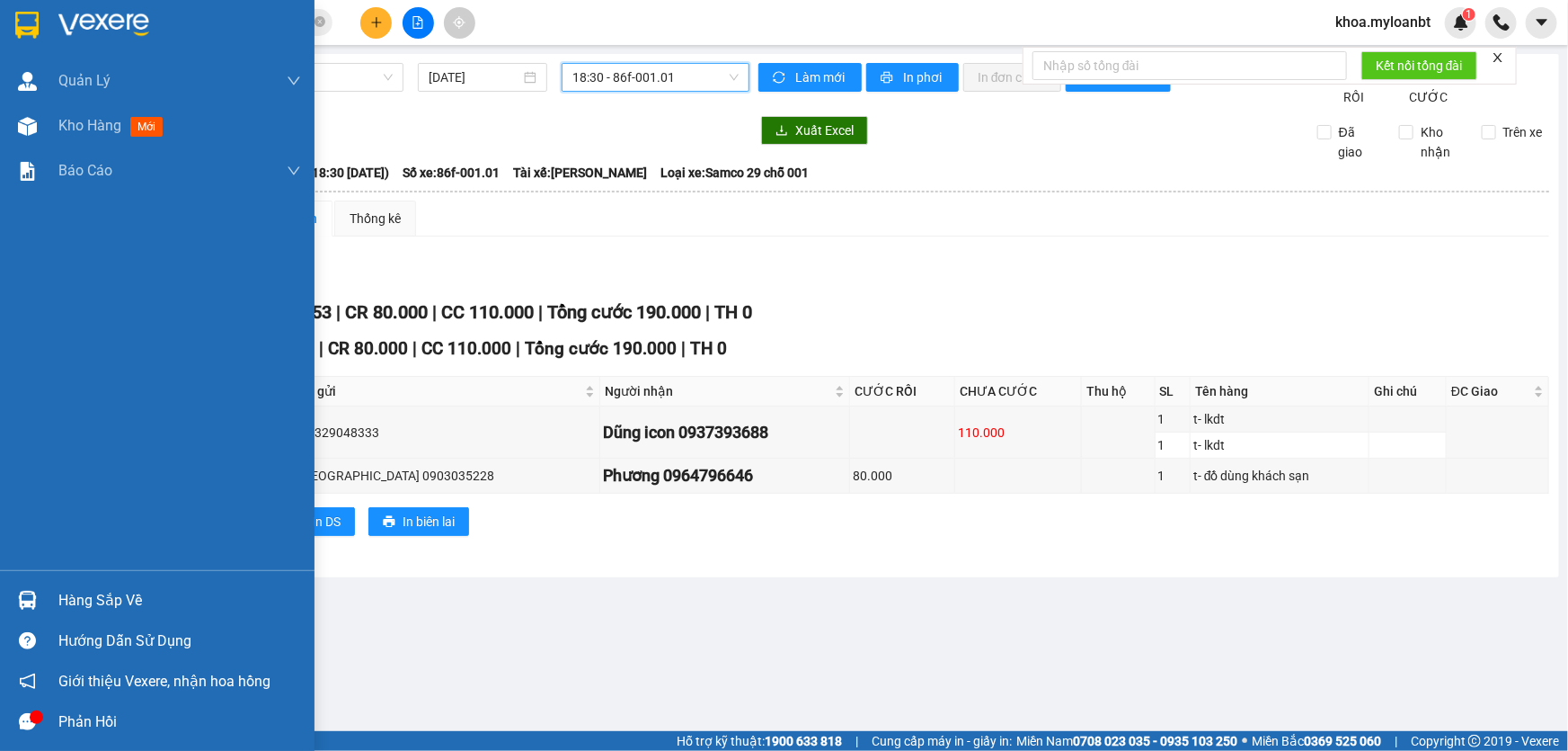
click at [0, 605] on div "Hàng sắp về" at bounding box center [157, 600] width 314 height 41
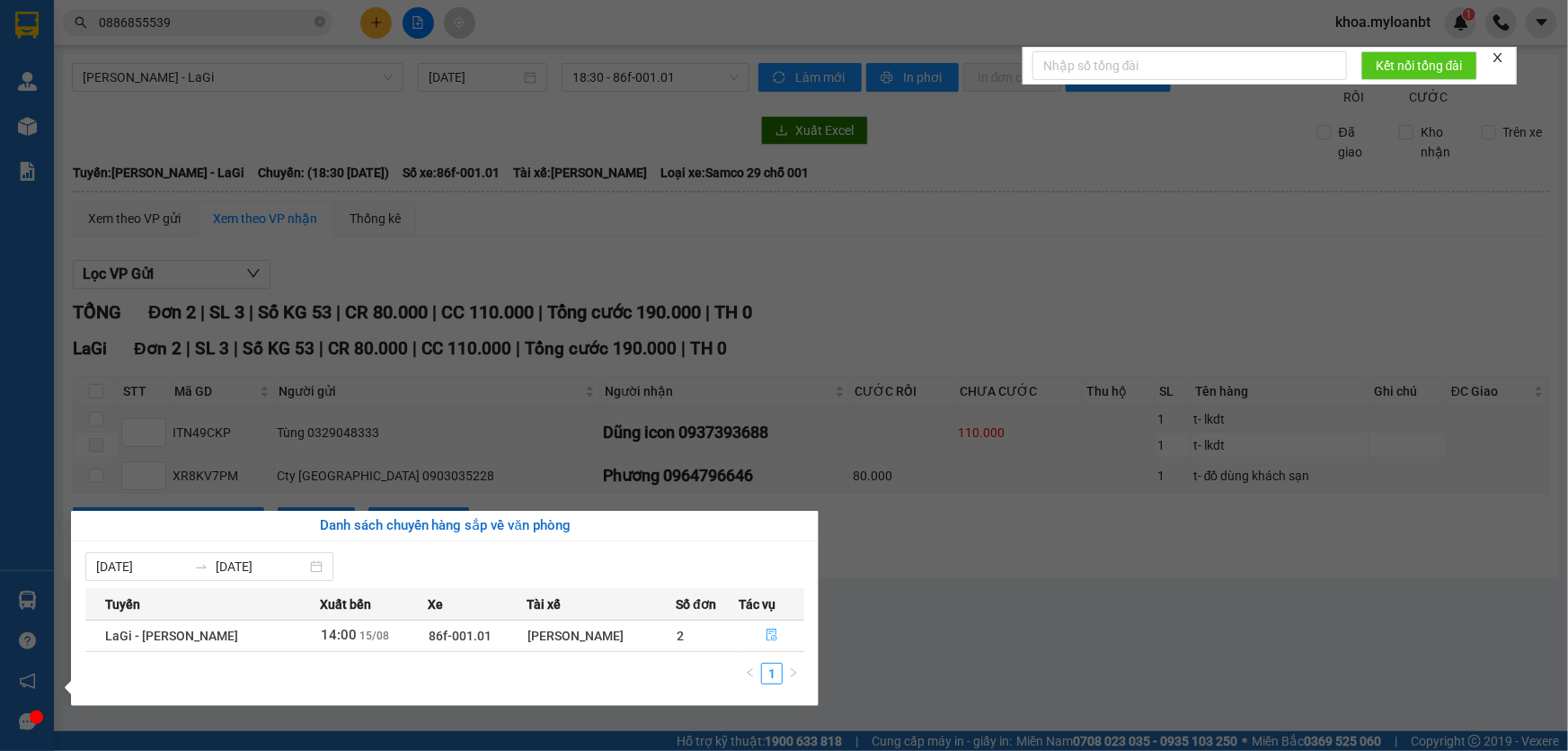
click at [766, 642] on span "file-done" at bounding box center [772, 636] width 13 height 15
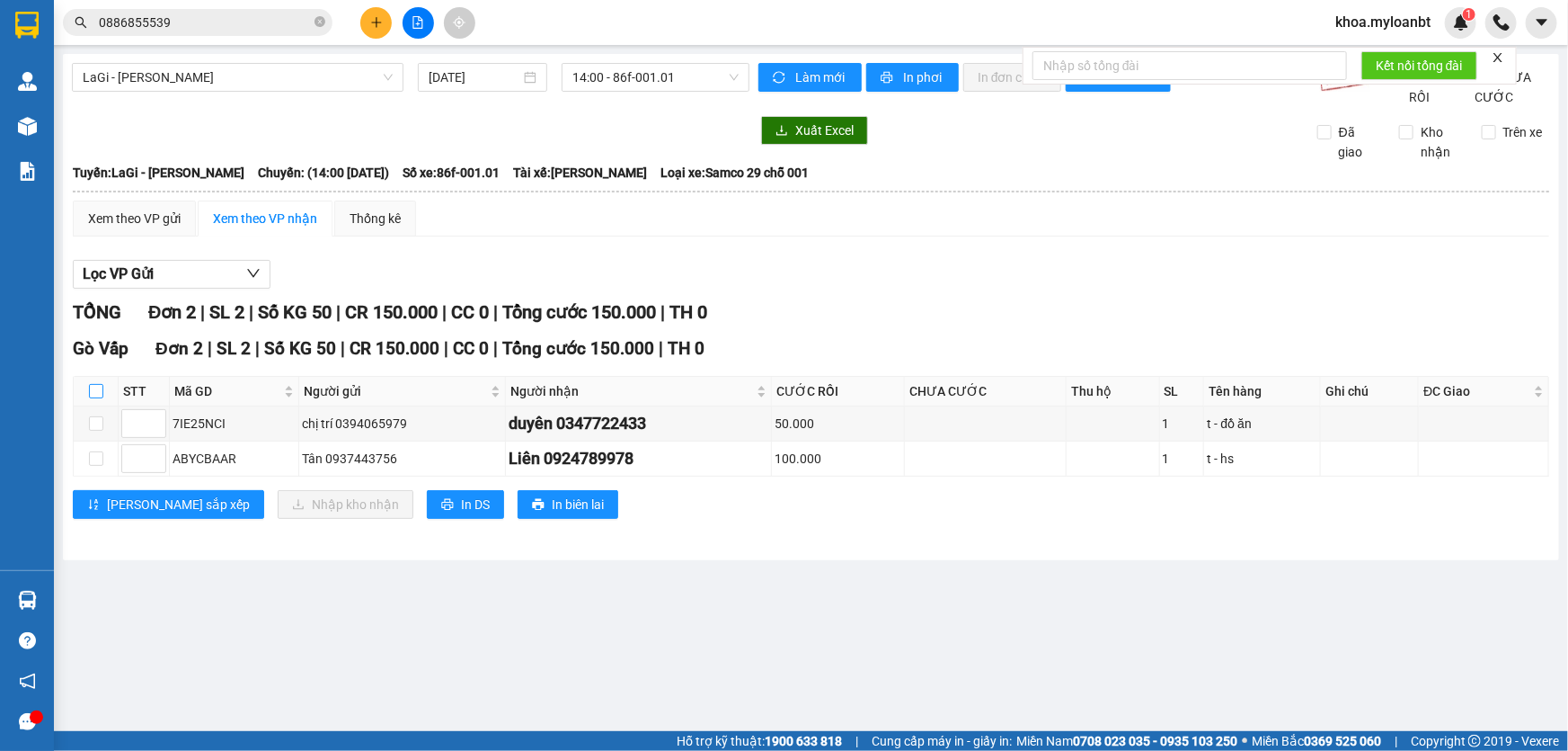
click at [95, 399] on input "checkbox" at bounding box center [96, 391] width 15 height 15
checkbox input "true"
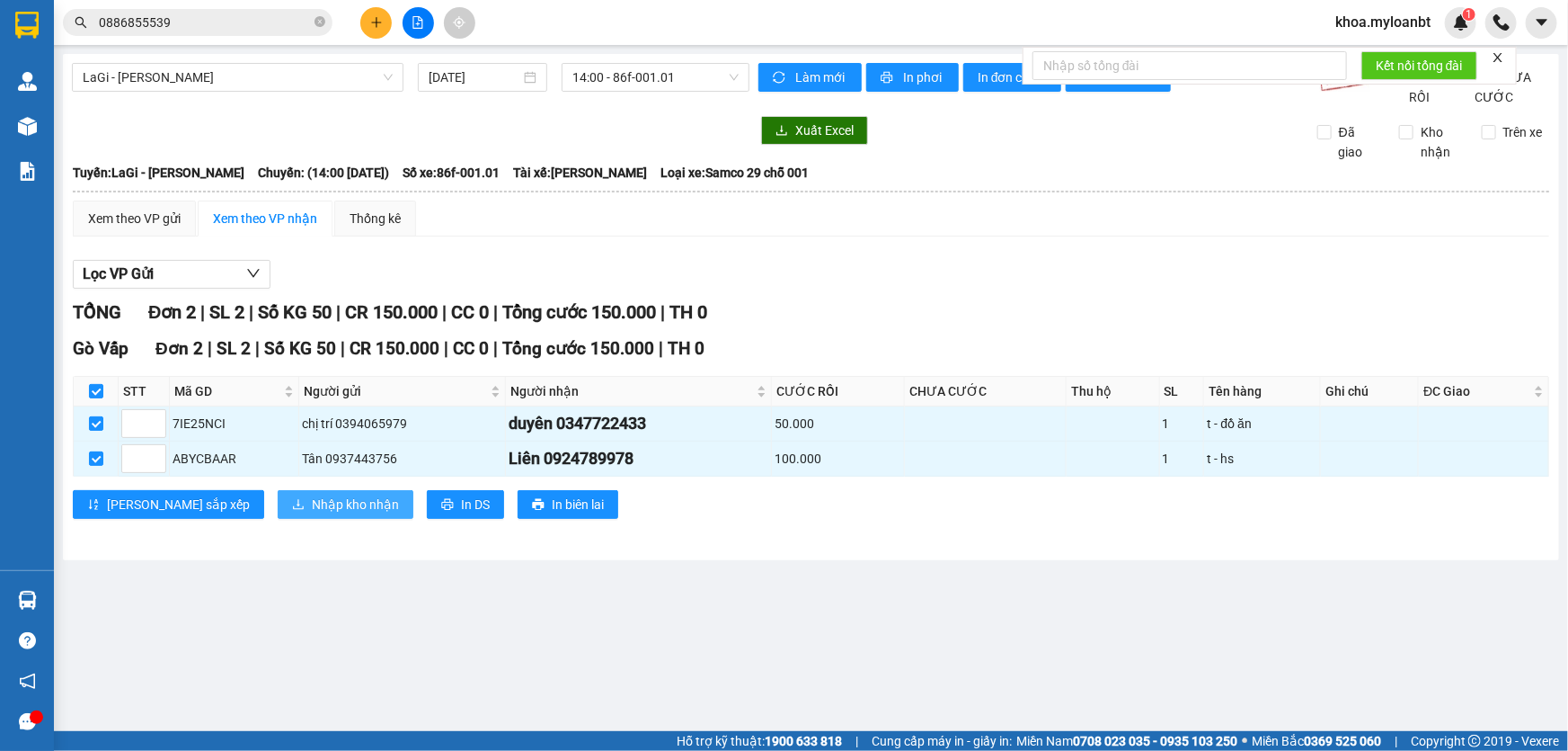
click at [311, 514] on span "Nhập kho nhận" at bounding box center [355, 504] width 87 height 19
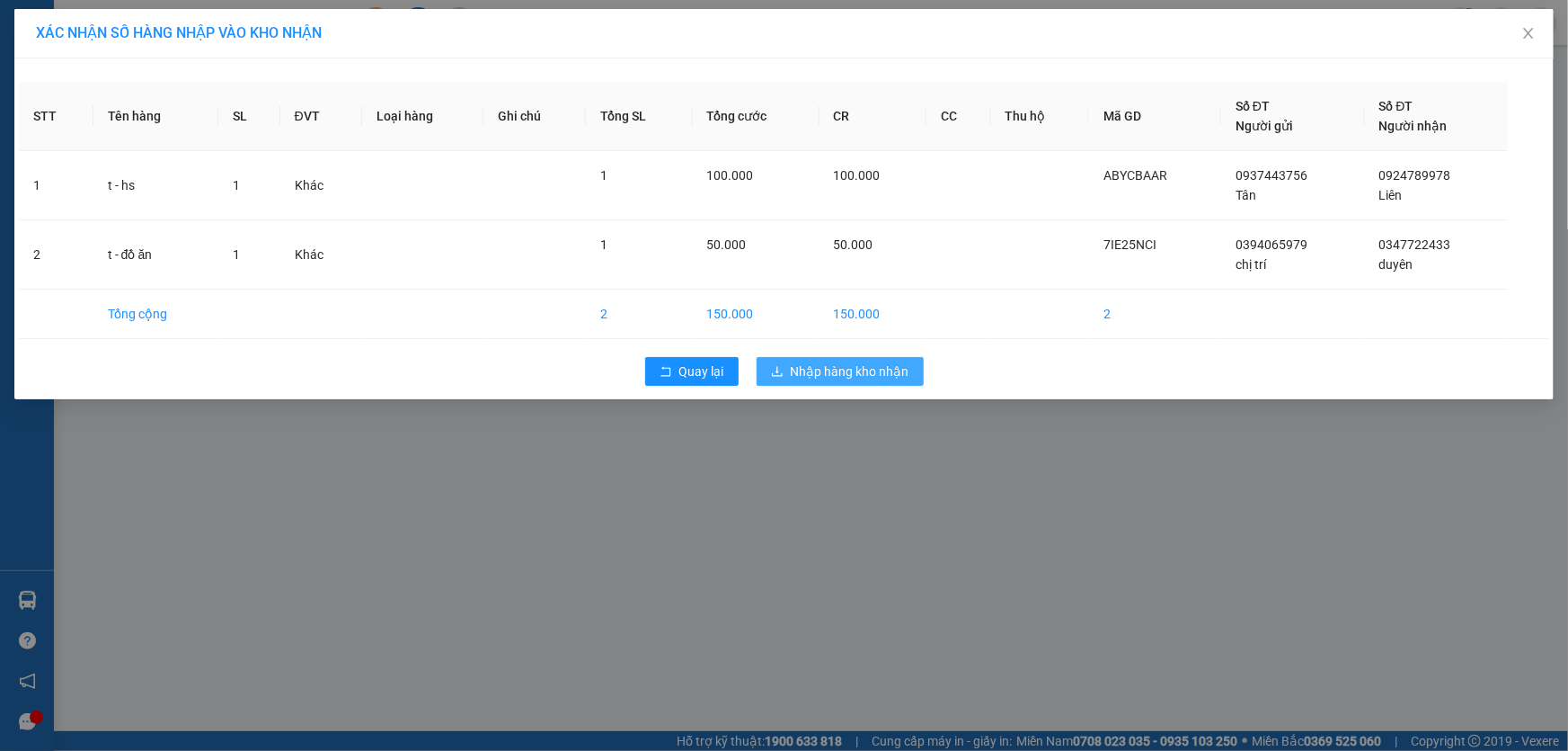
click at [825, 372] on span "Nhập hàng kho nhận" at bounding box center [850, 372] width 119 height 19
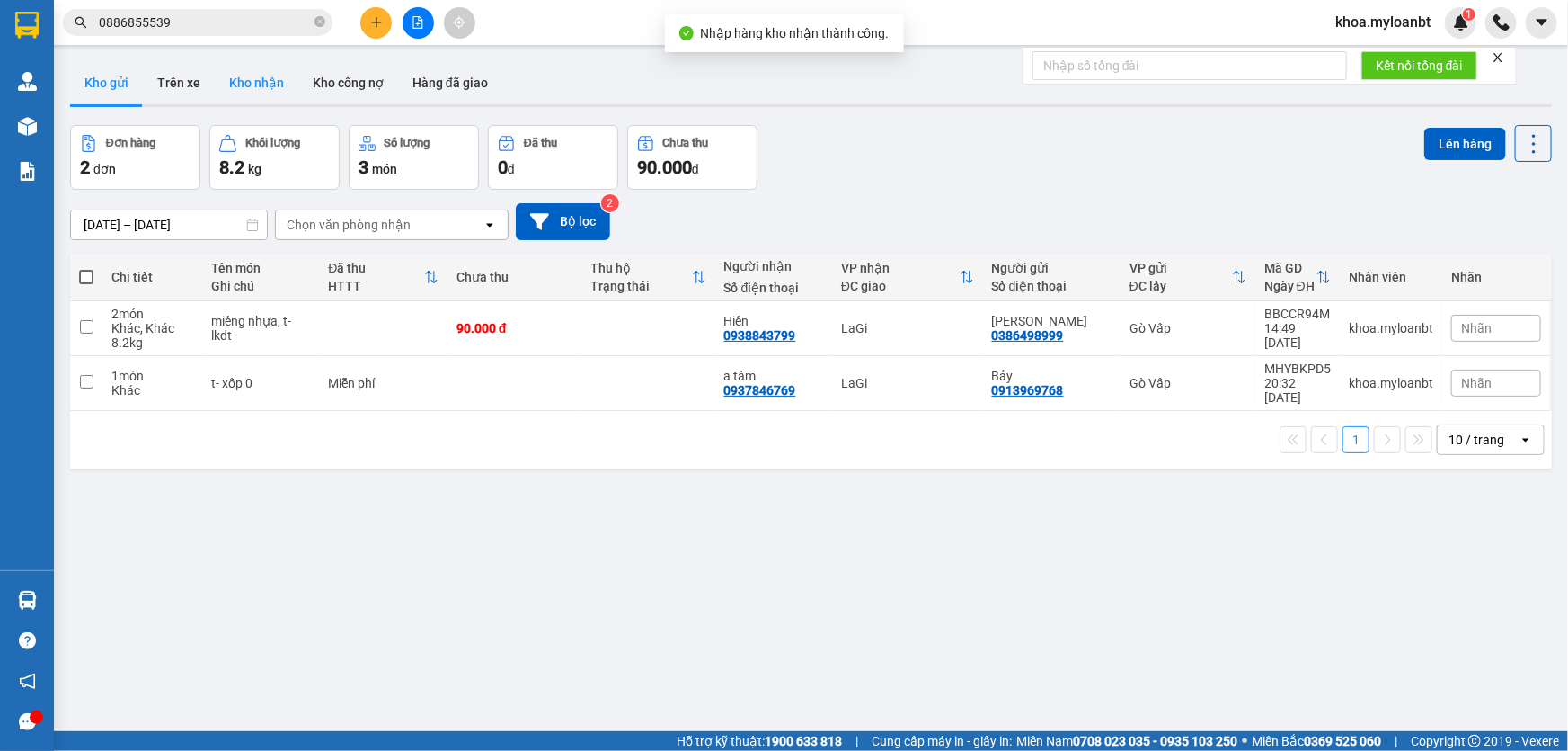
click at [272, 96] on button "Kho nhận" at bounding box center [256, 82] width 83 height 44
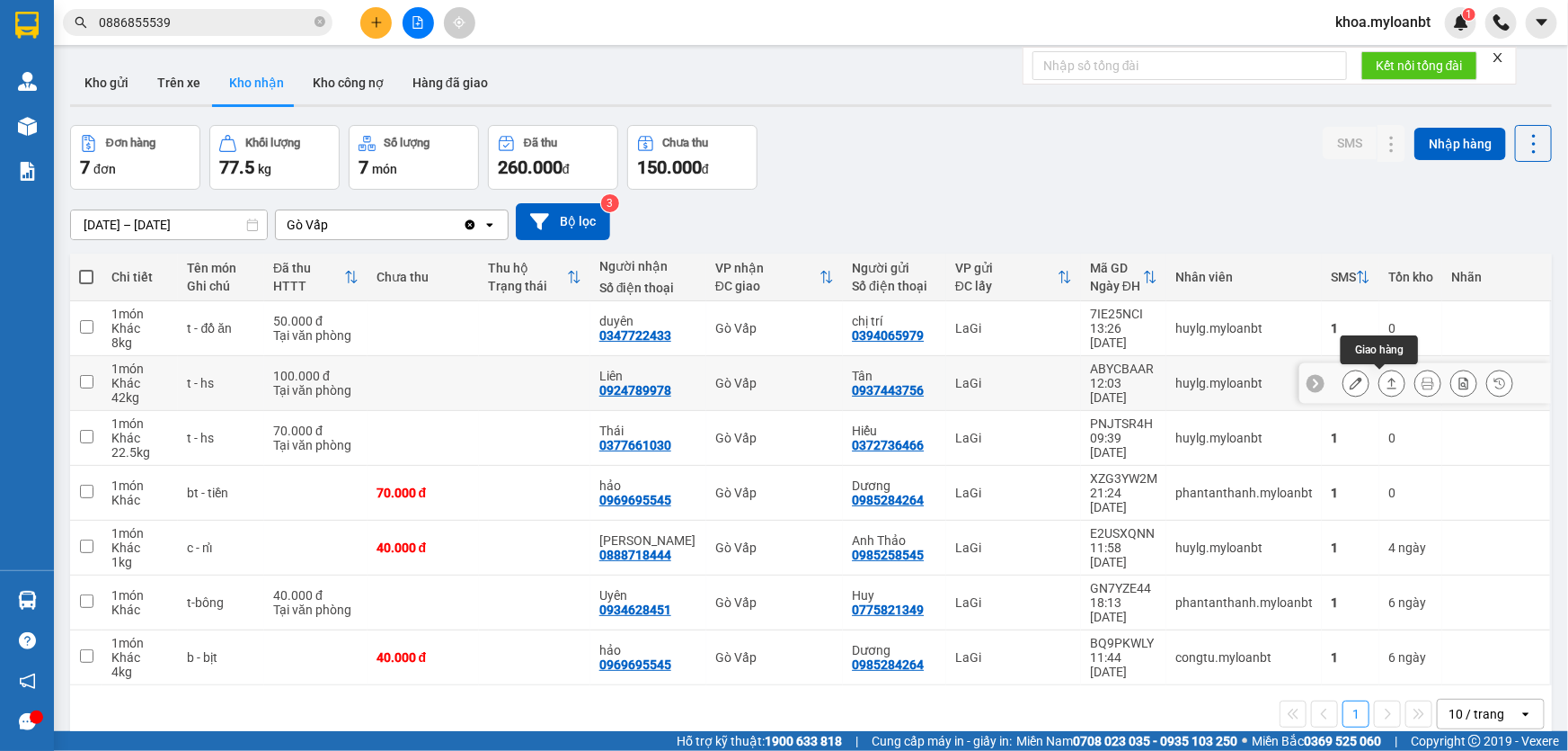
click at [1386, 376] on icon at bounding box center [1392, 382] width 13 height 13
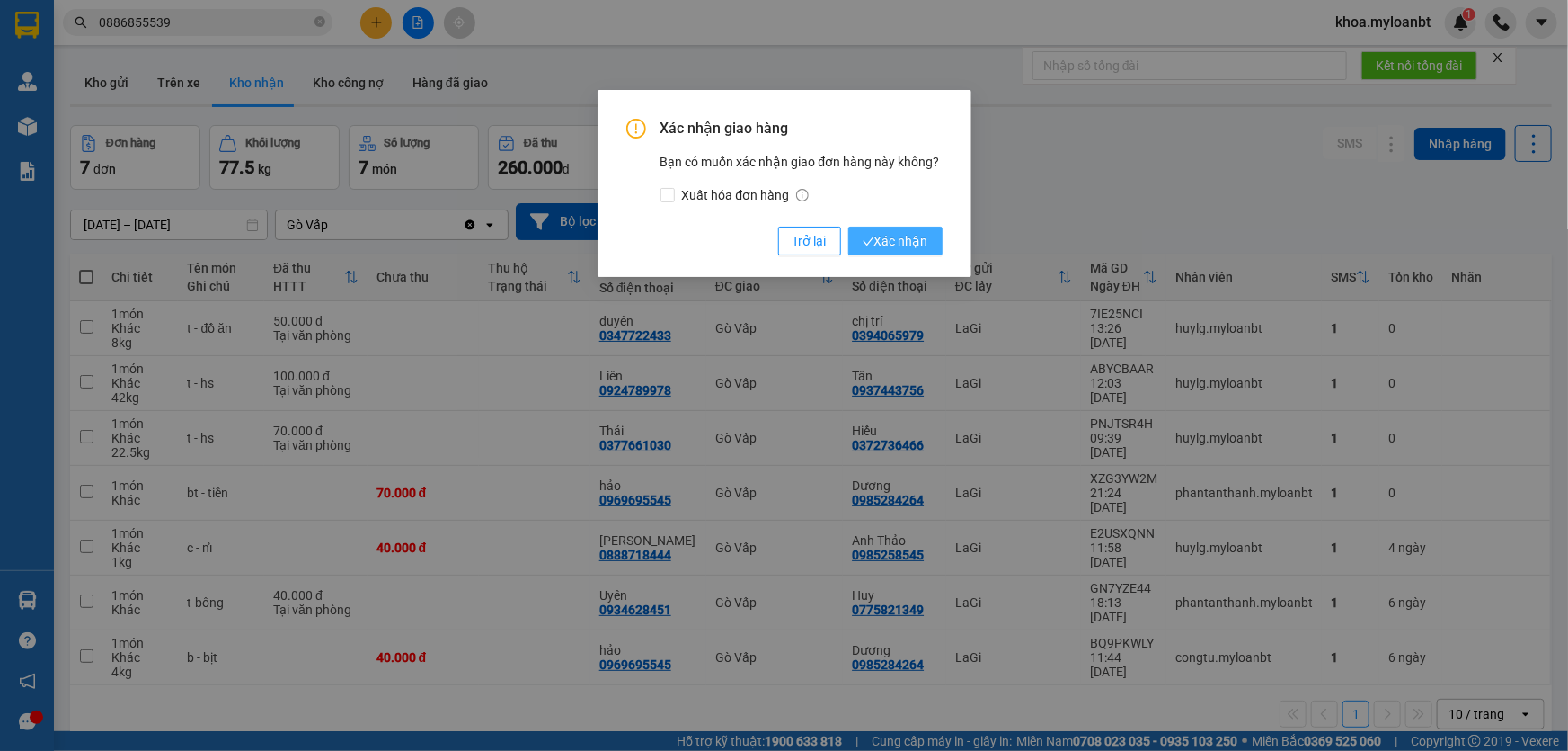
click at [918, 247] on span "Xác nhận" at bounding box center [896, 241] width 66 height 19
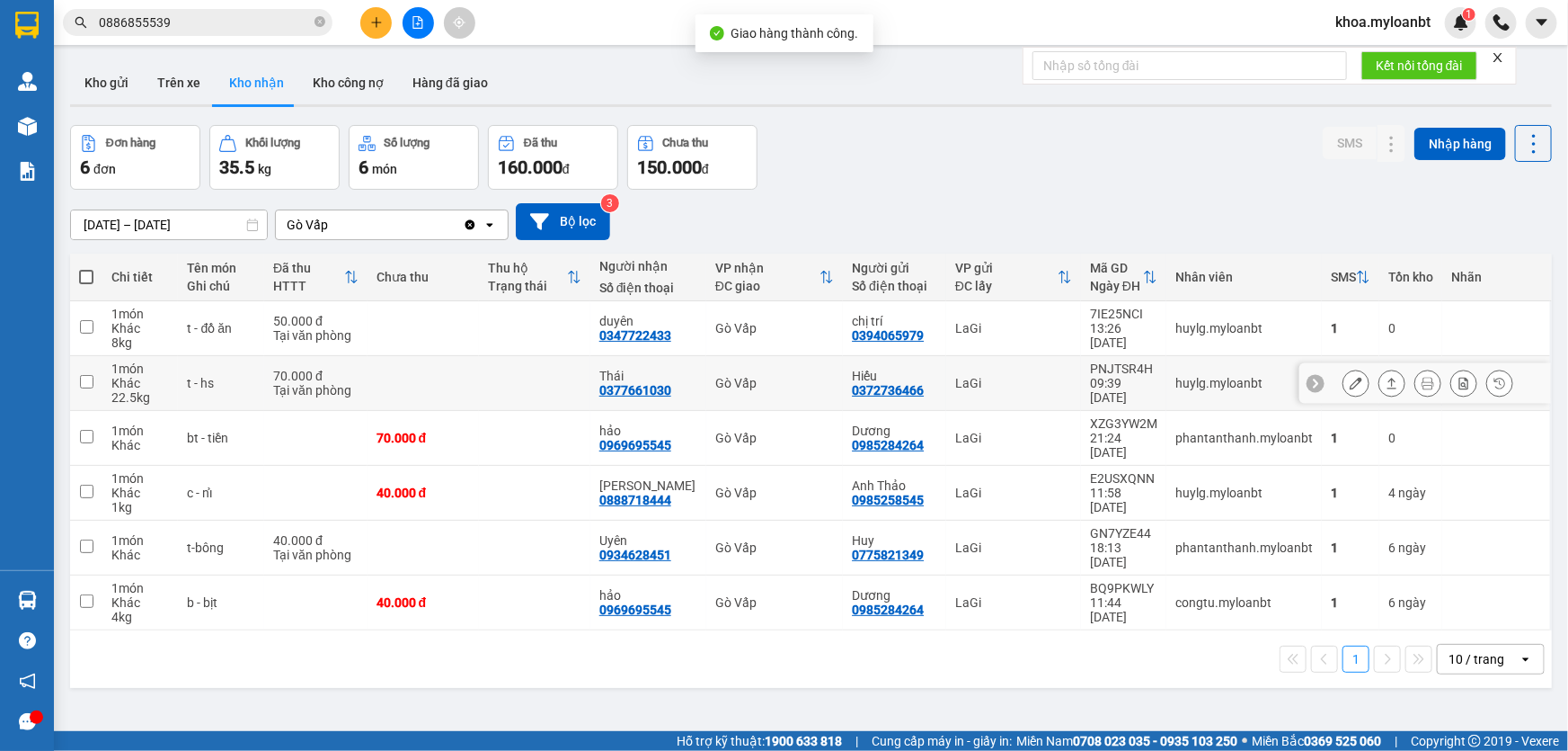
click at [758, 386] on div "Gò Vấp" at bounding box center [776, 382] width 120 height 15
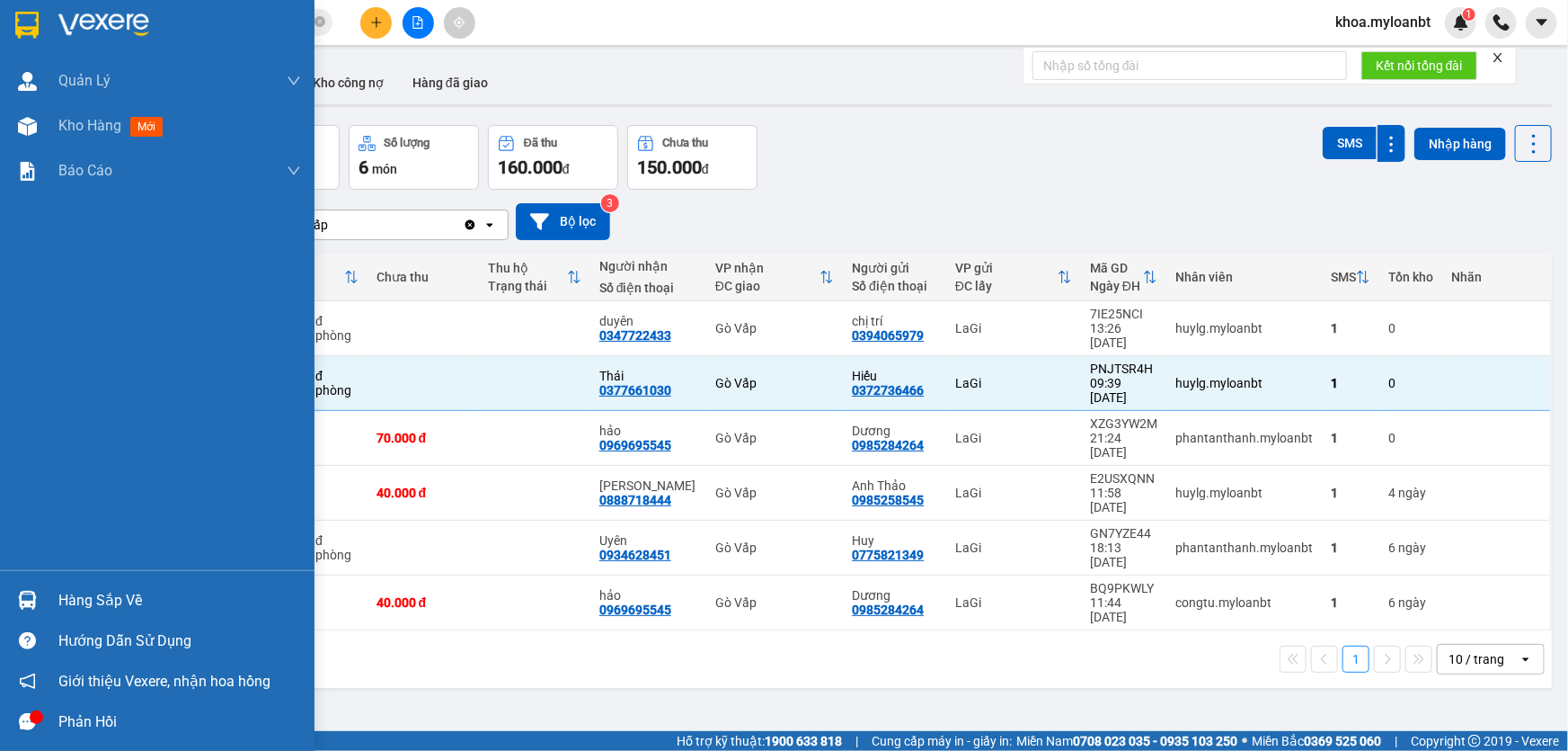
click at [0, 606] on div "Hàng sắp về" at bounding box center [157, 600] width 314 height 41
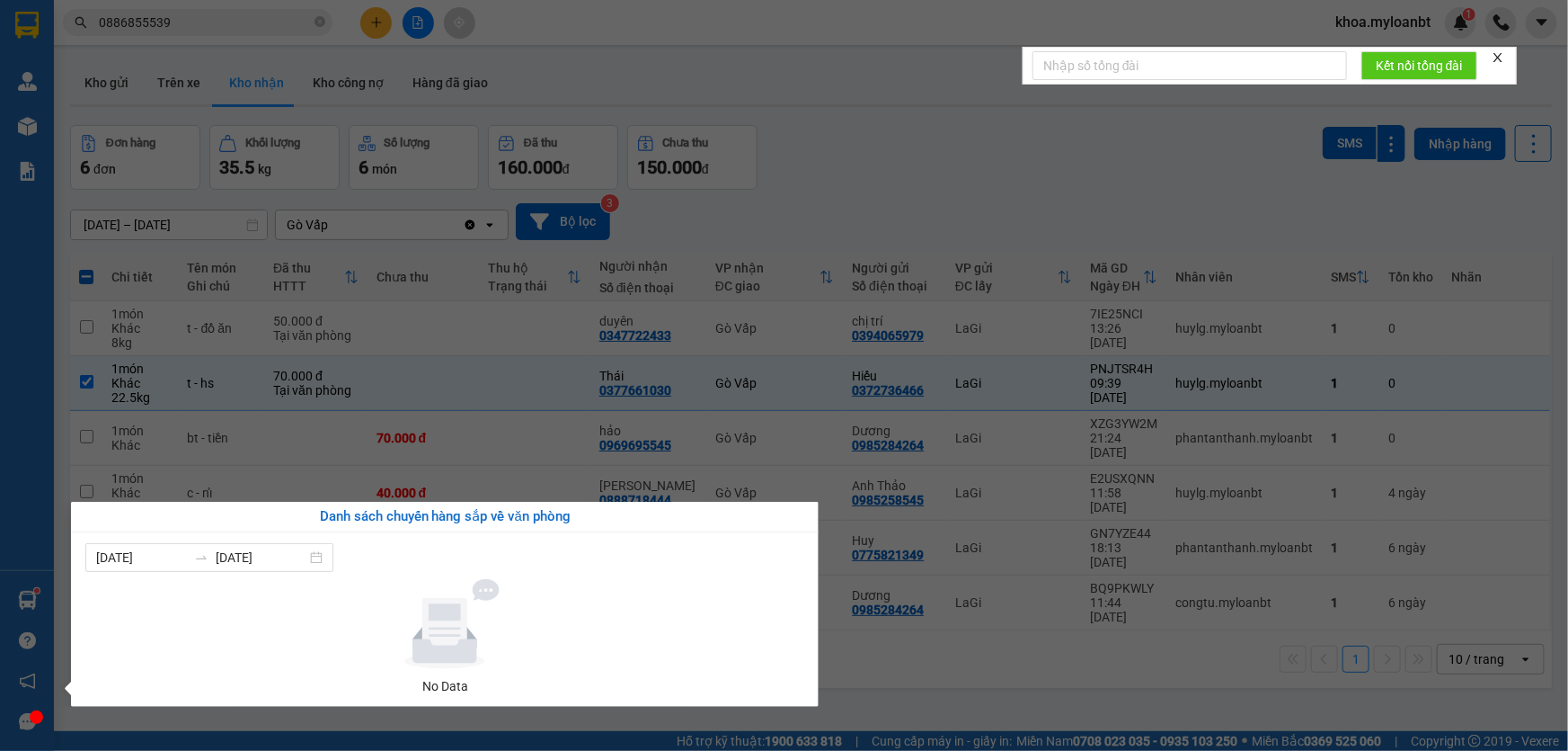
click at [387, 476] on section "Kết quả tìm kiếm ( 4 ) Bộ lọc Mã ĐH Trạng thái Món hàng Thu hộ Tổng cước Chưa c…" at bounding box center [784, 376] width 1568 height 751
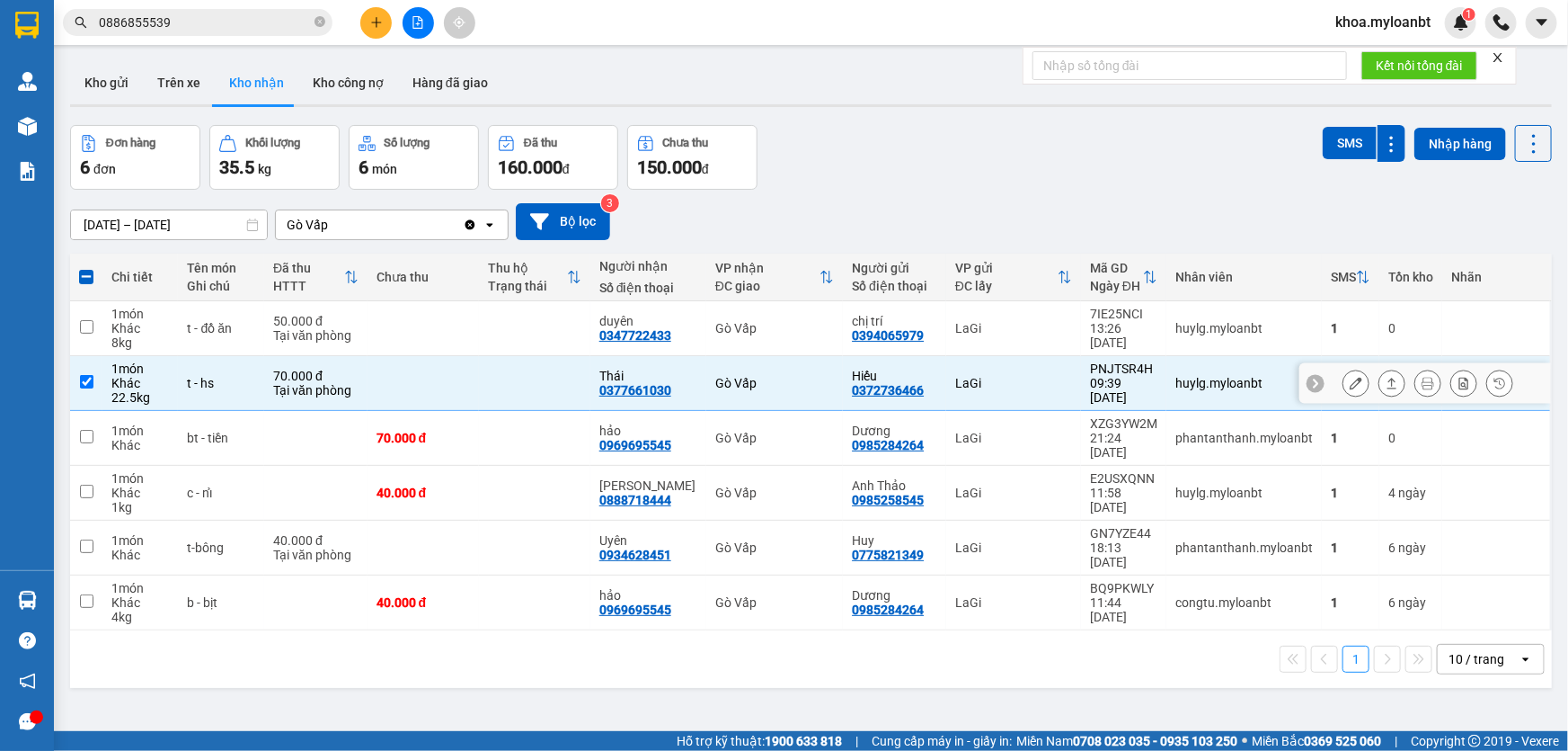
click at [476, 387] on td at bounding box center [423, 383] width 111 height 55
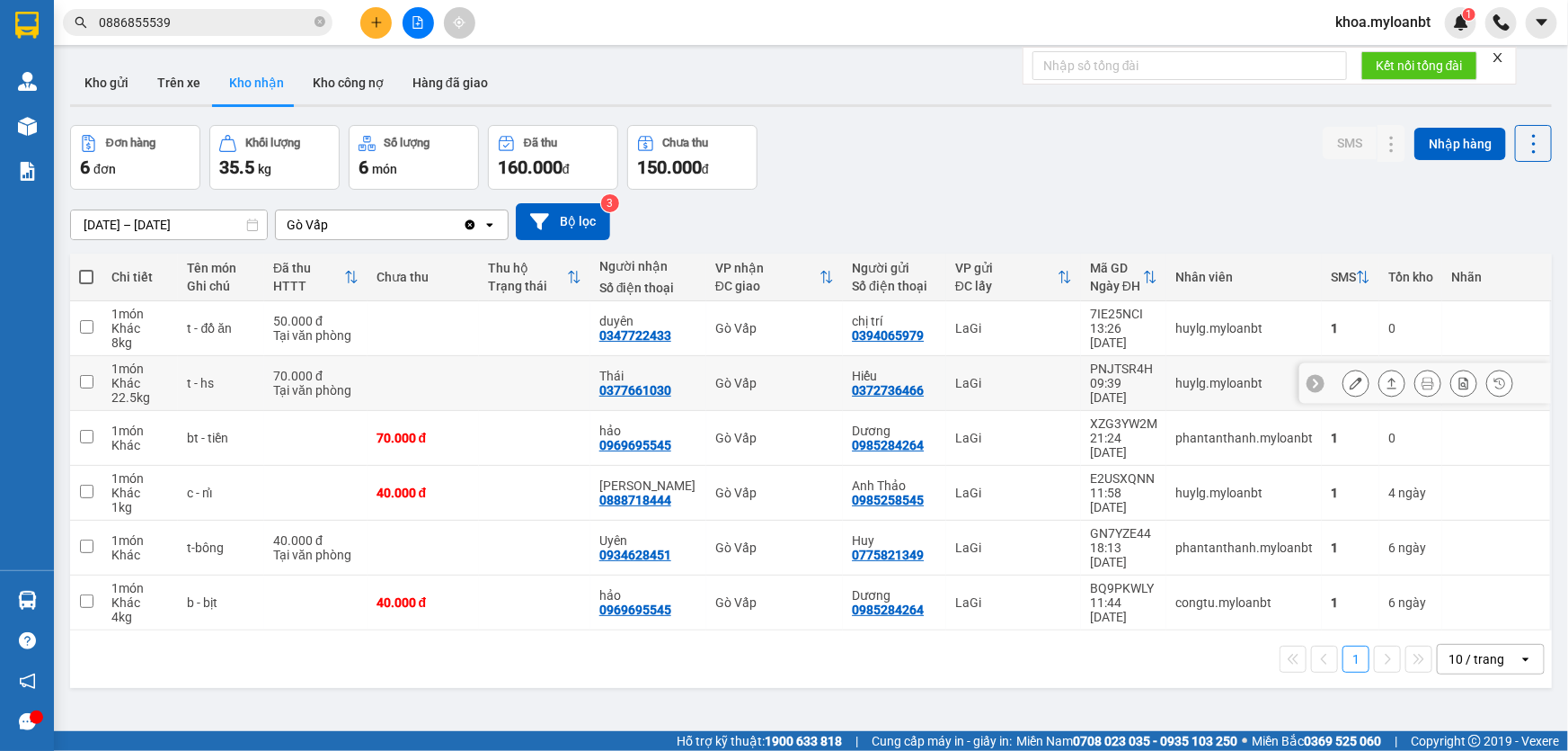
click at [550, 386] on td at bounding box center [534, 383] width 111 height 55
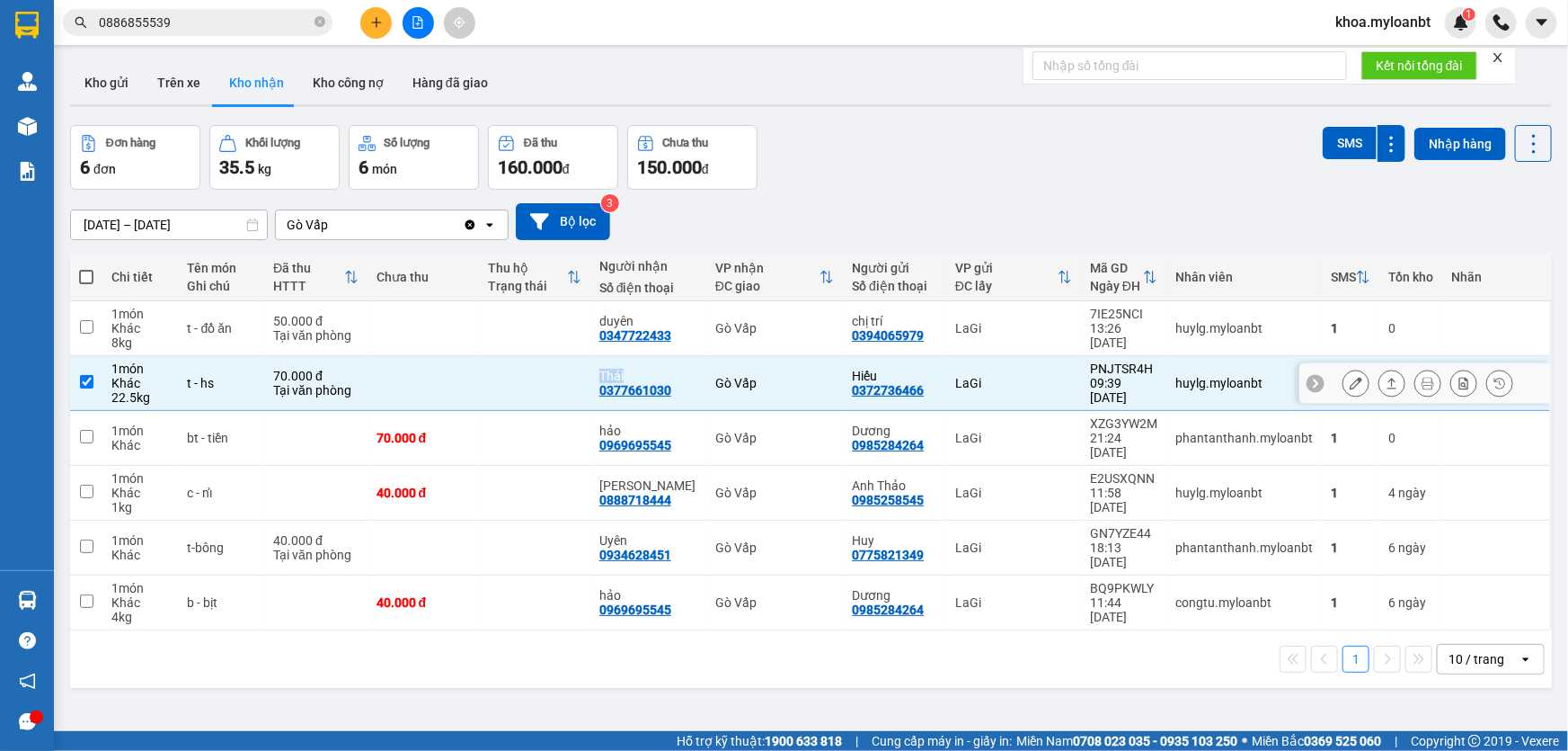
click at [550, 386] on td at bounding box center [534, 383] width 111 height 55
checkbox input "false"
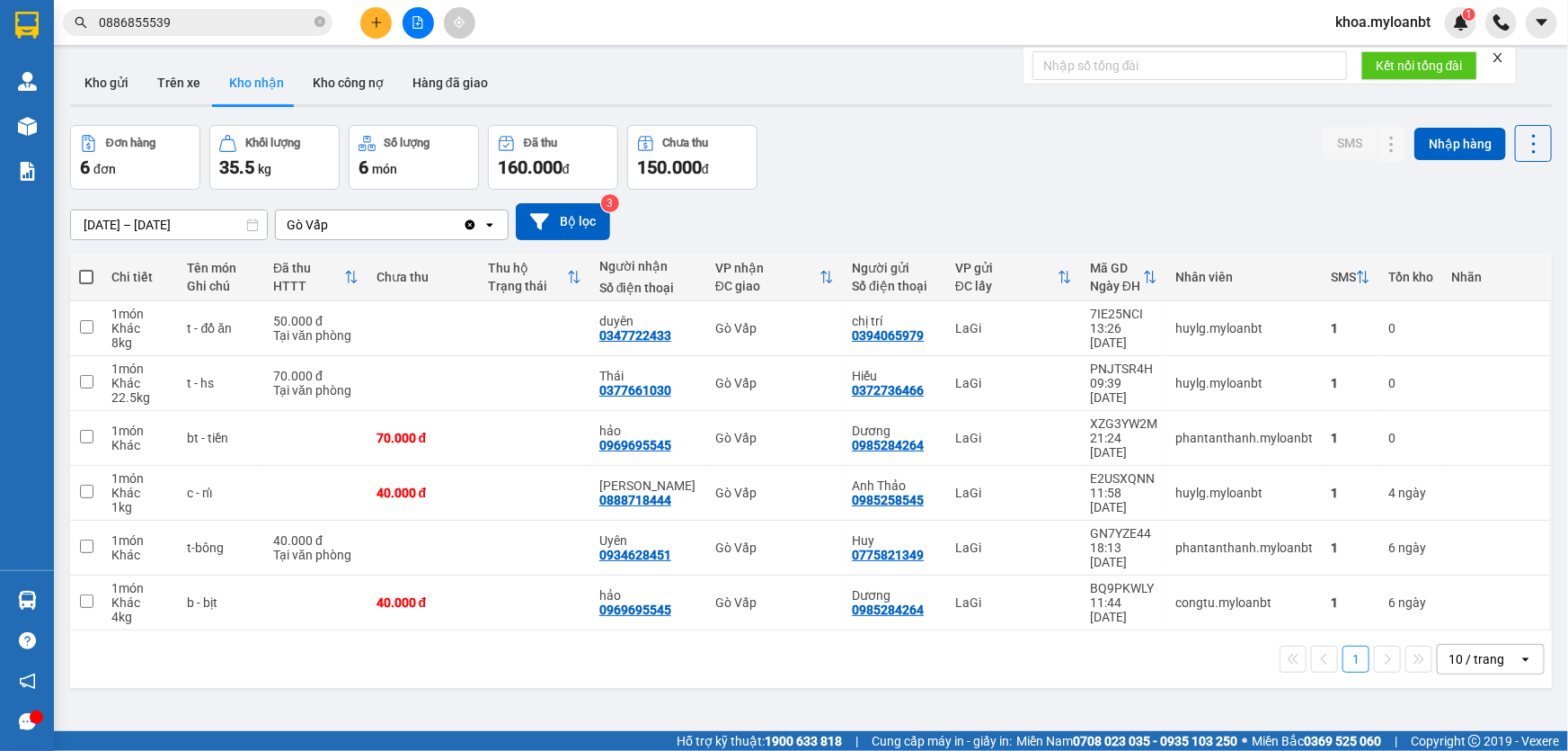
click at [916, 195] on div "[DATE] – [DATE] Press the down arrow key to interact with the calendar and sele…" at bounding box center [811, 222] width 1482 height 64
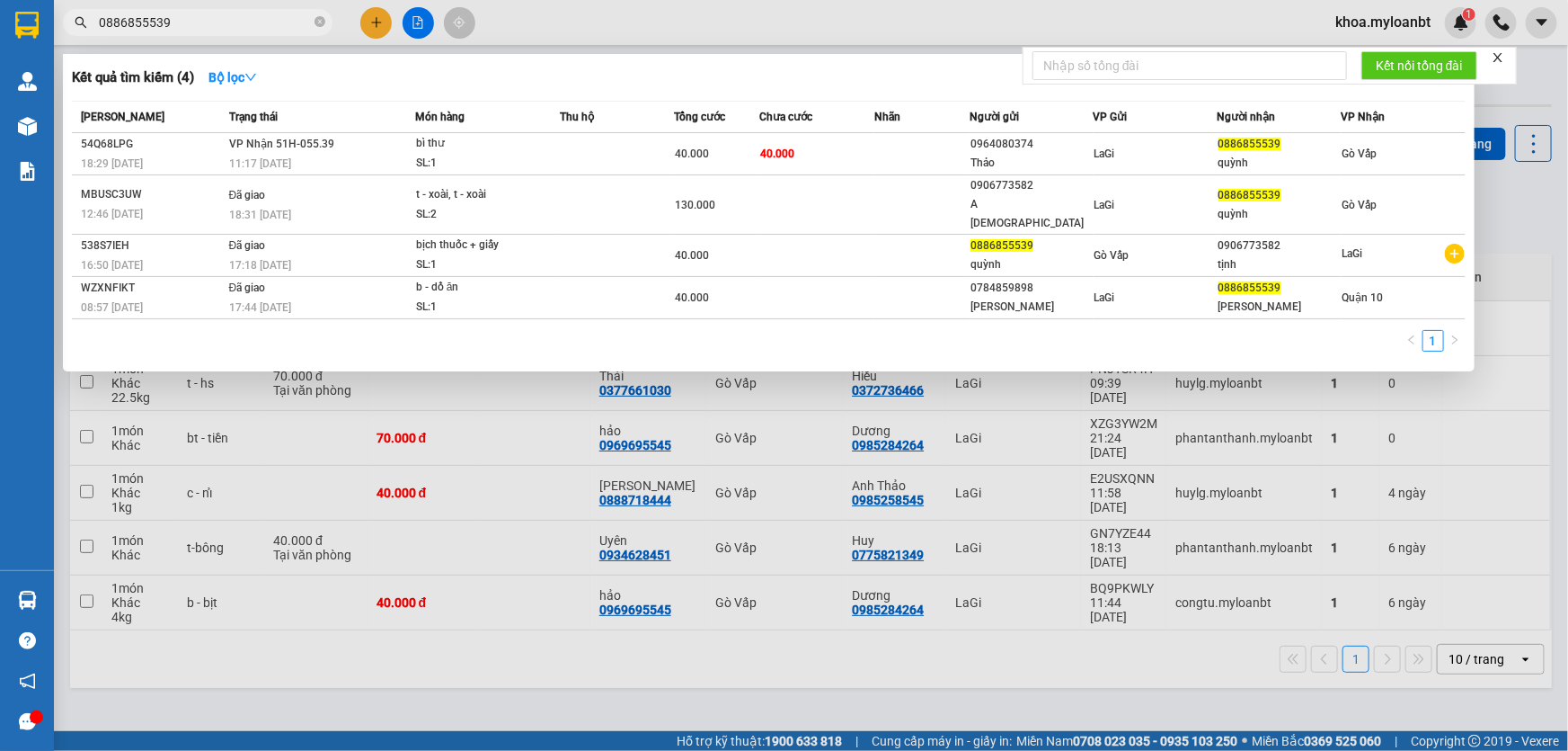
click at [239, 20] on input "0886855539" at bounding box center [204, 22] width 212 height 19
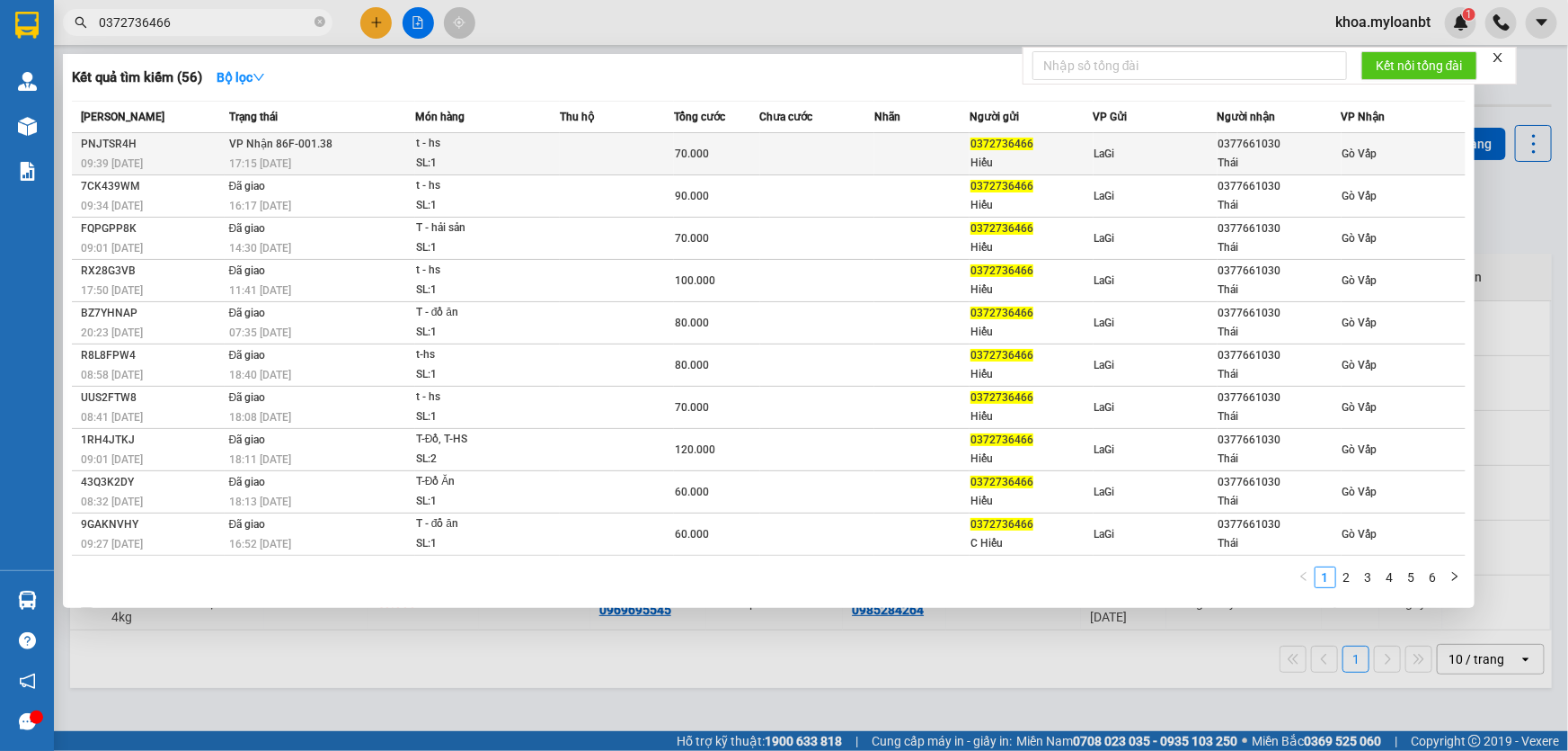
type input "0372736466"
click at [766, 158] on td at bounding box center [817, 155] width 114 height 43
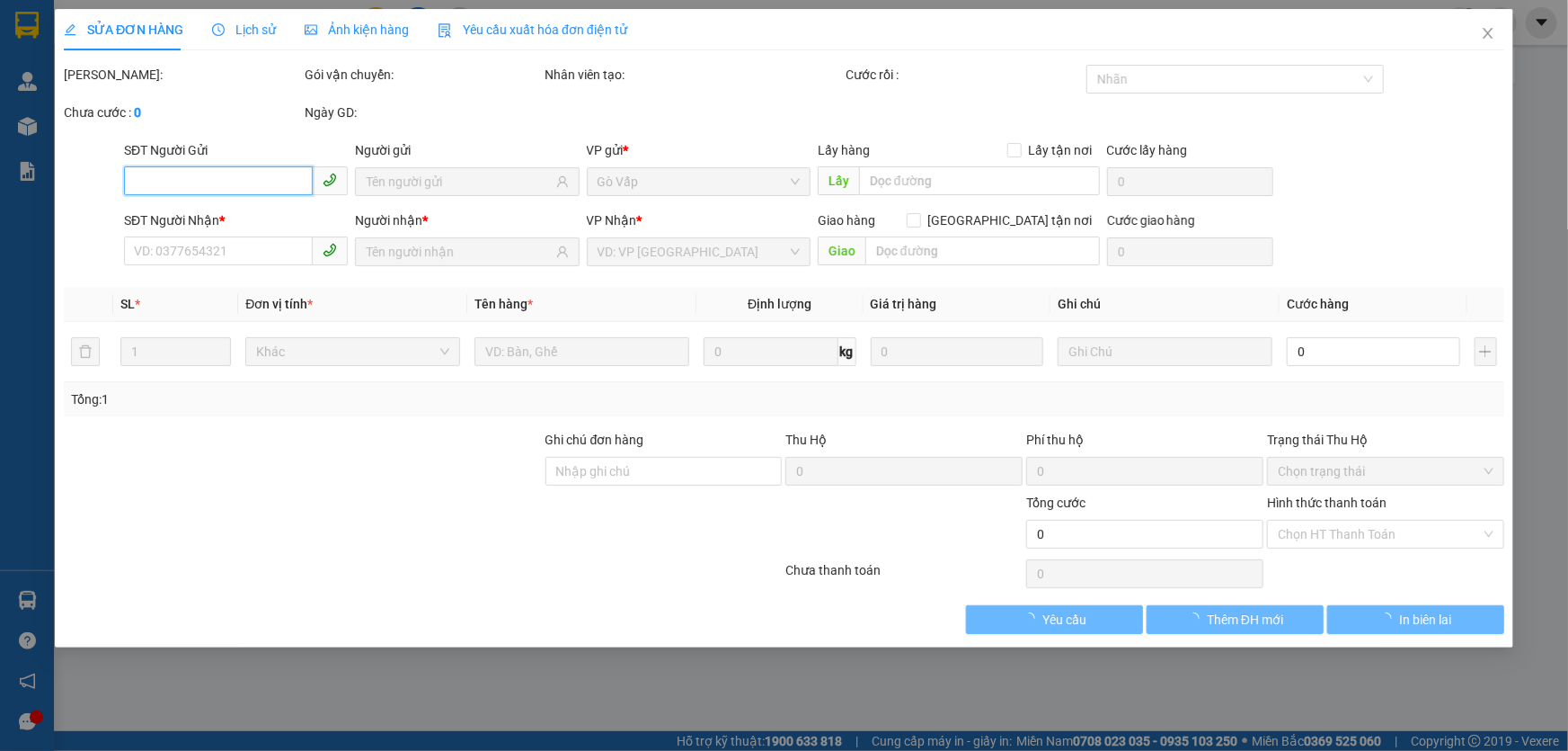
type input "0372736466"
type input "Hiếu"
type input "0377661030"
type input "Thái"
type input "70.000"
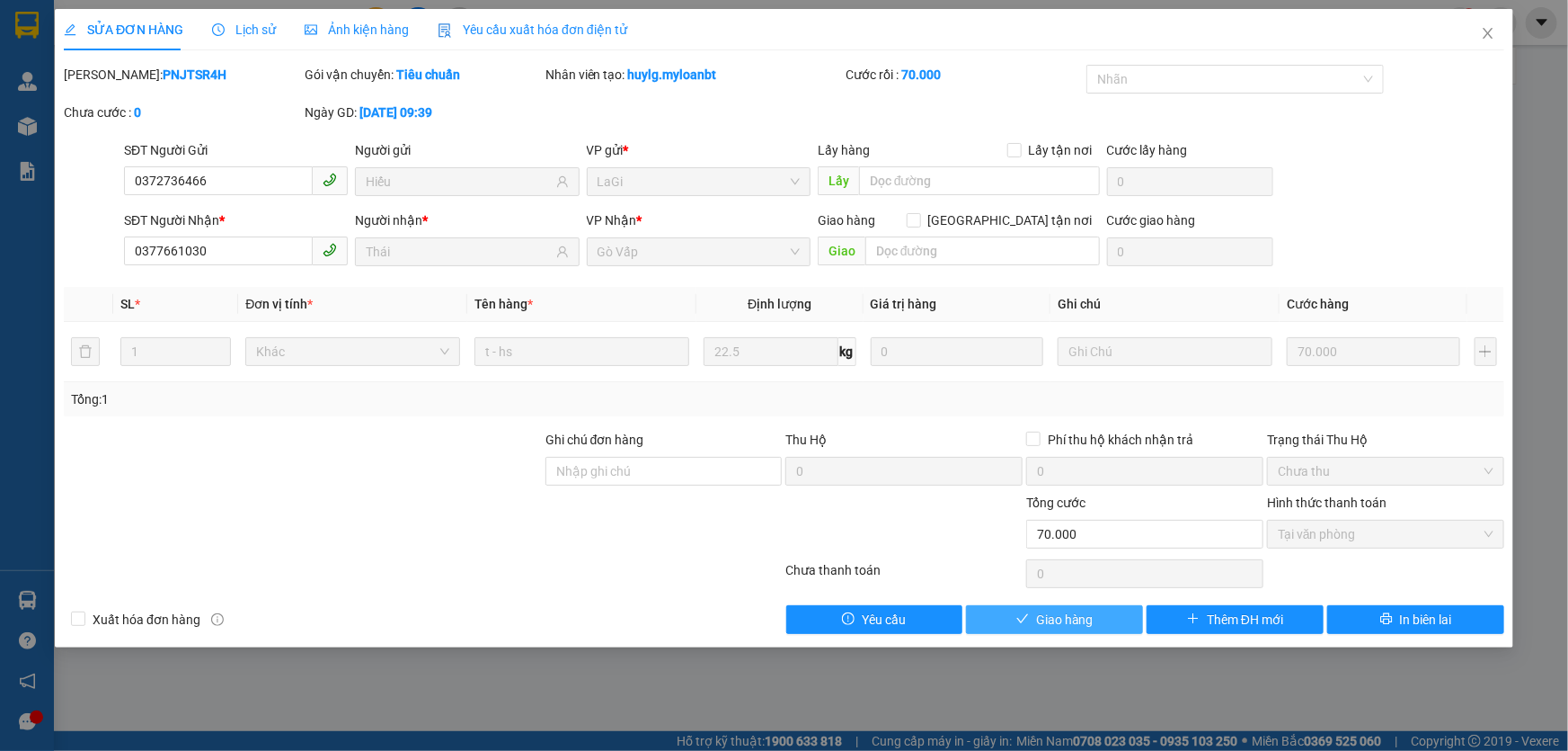
drag, startPoint x: 1030, startPoint y: 610, endPoint x: 1027, endPoint y: 593, distance: 17.3
click at [1036, 608] on button "Giao hàng" at bounding box center [1054, 619] width 177 height 29
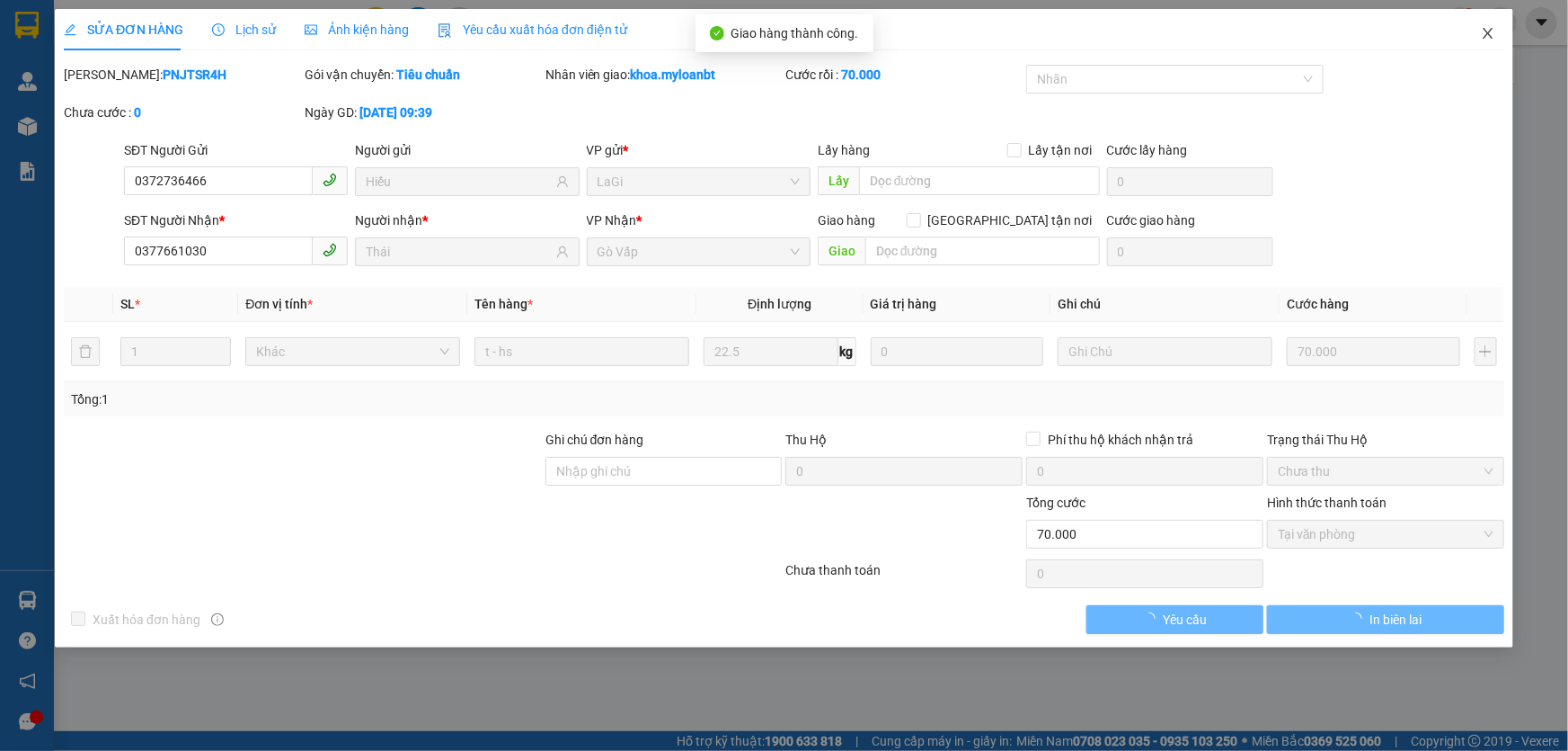
click at [1499, 36] on span "Close" at bounding box center [1489, 34] width 50 height 50
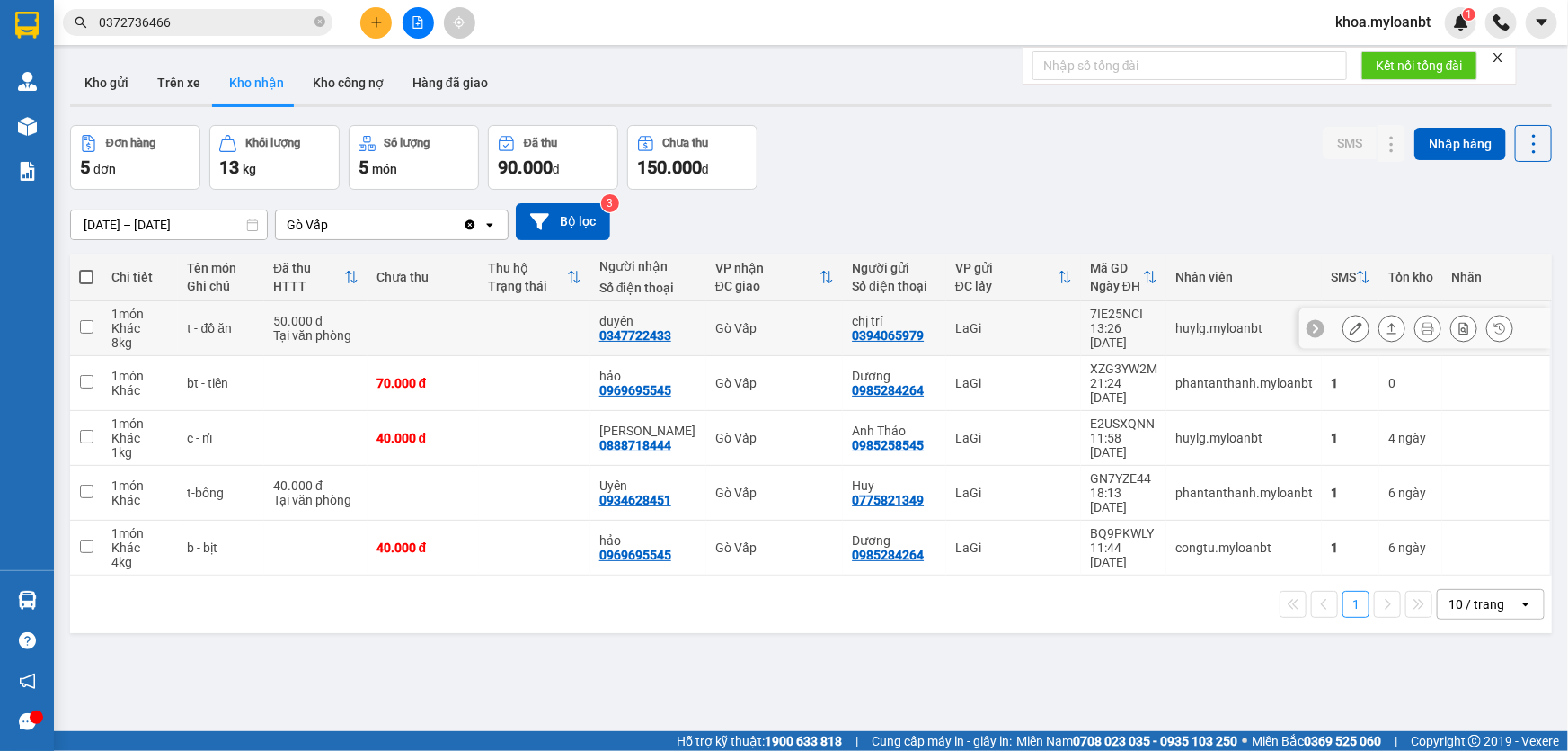
click at [274, 312] on td "50.000 đ Tại văn phòng" at bounding box center [315, 328] width 104 height 55
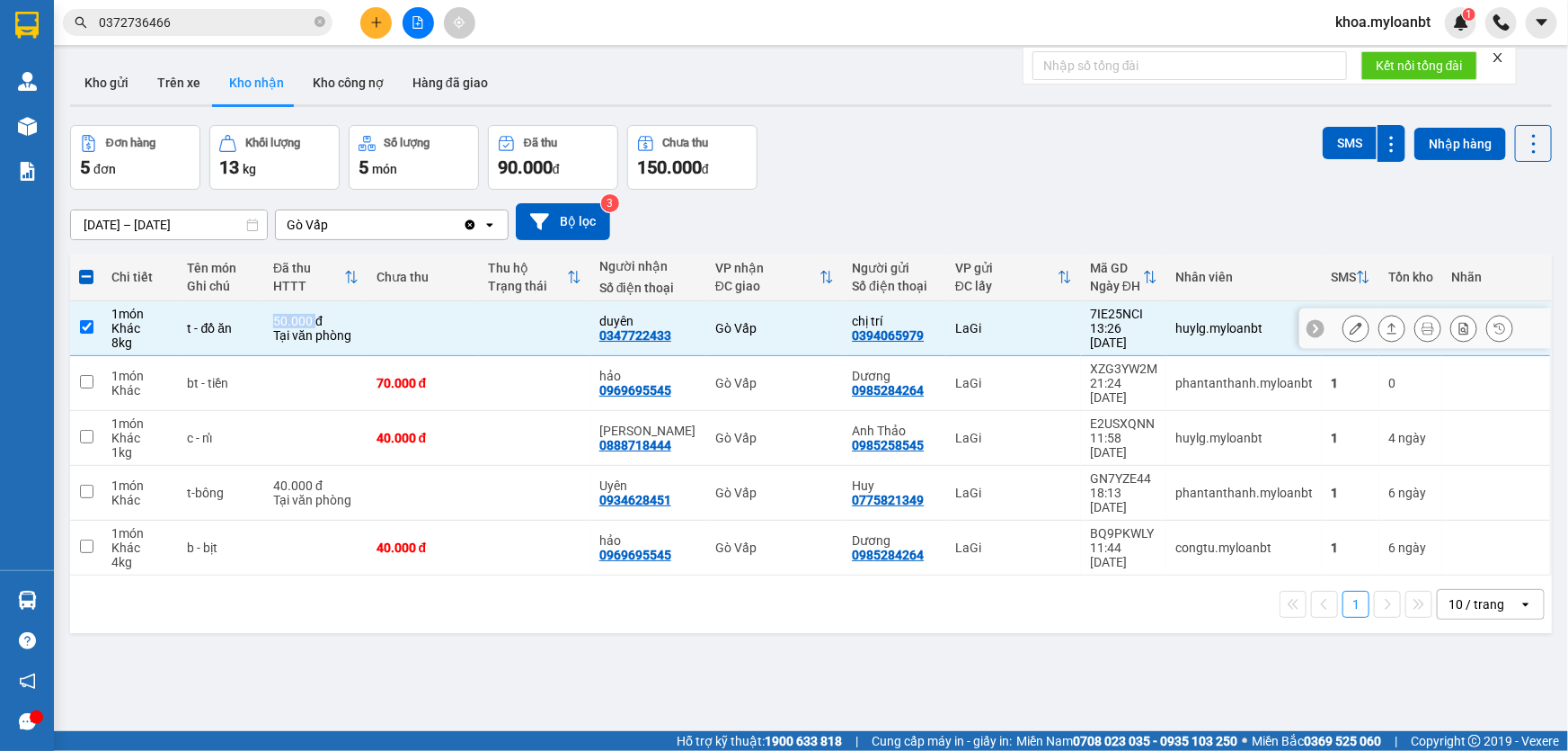
click at [274, 312] on td "50.000 đ Tại văn phòng" at bounding box center [315, 328] width 104 height 55
checkbox input "false"
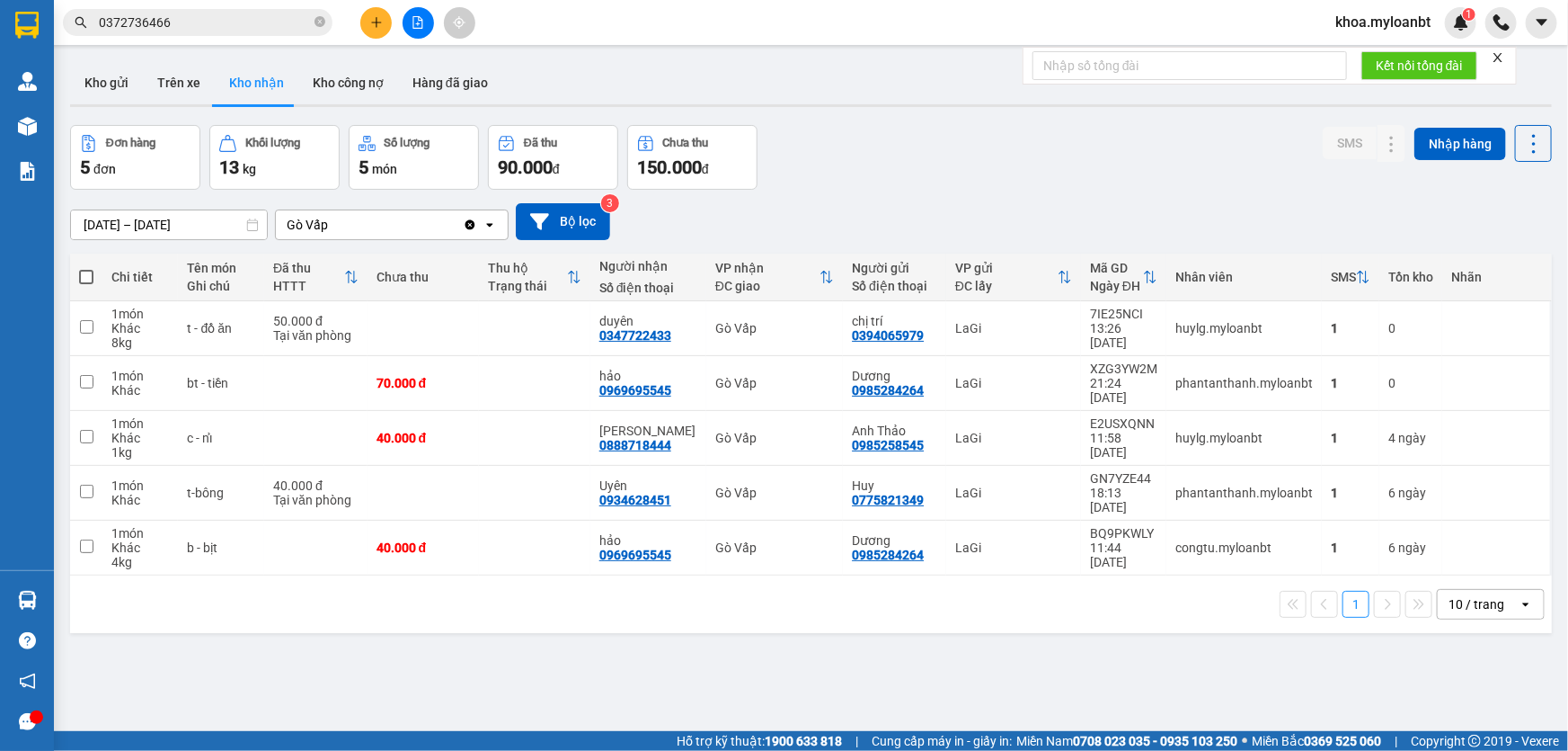
click at [298, 26] on input "0372736466" at bounding box center [204, 22] width 212 height 19
